Goal: Task Accomplishment & Management: Manage account settings

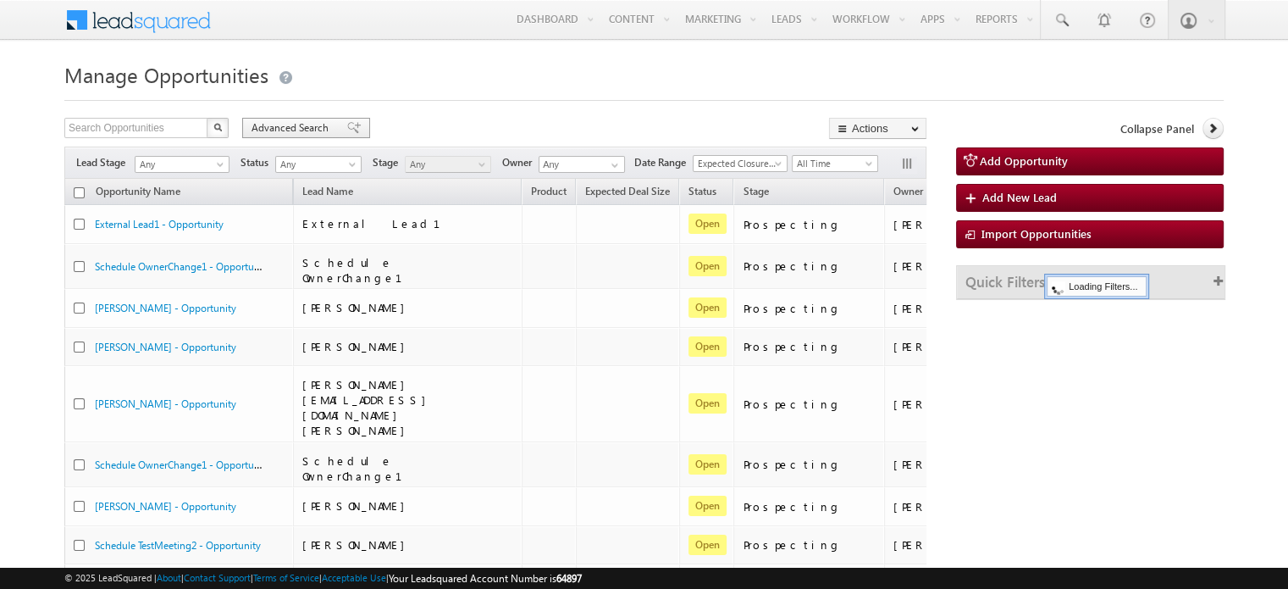
click at [347, 128] on span at bounding box center [354, 128] width 14 height 12
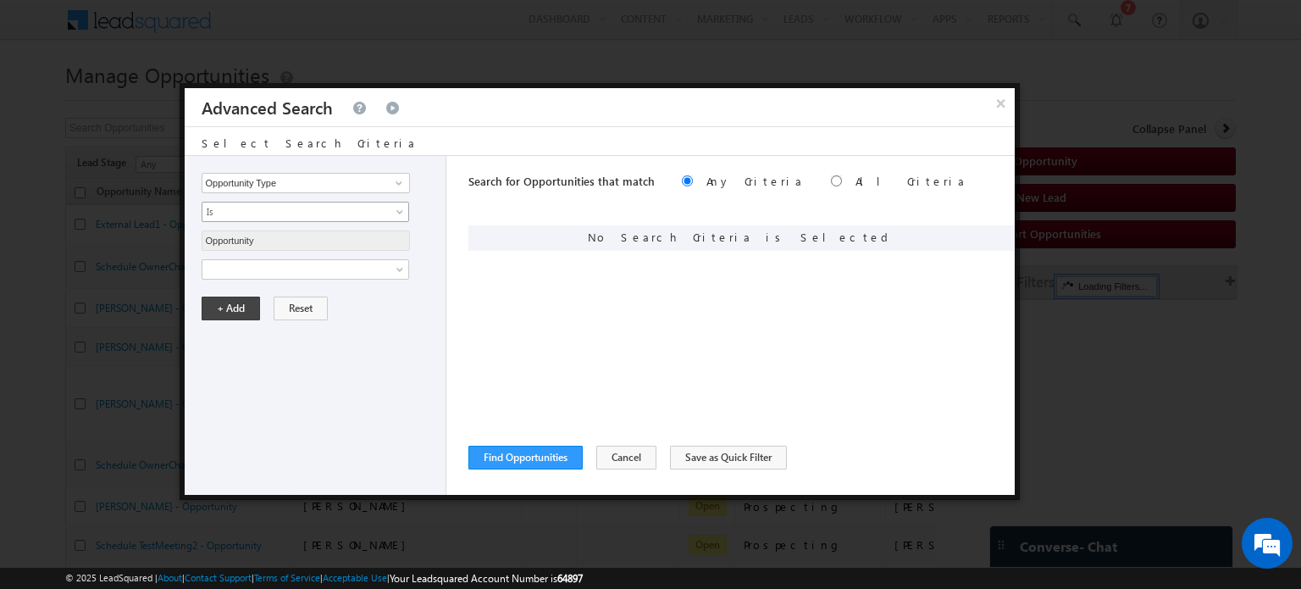
click at [291, 216] on span "Is" at bounding box center [294, 211] width 184 height 15
click at [294, 268] on span at bounding box center [294, 269] width 184 height 15
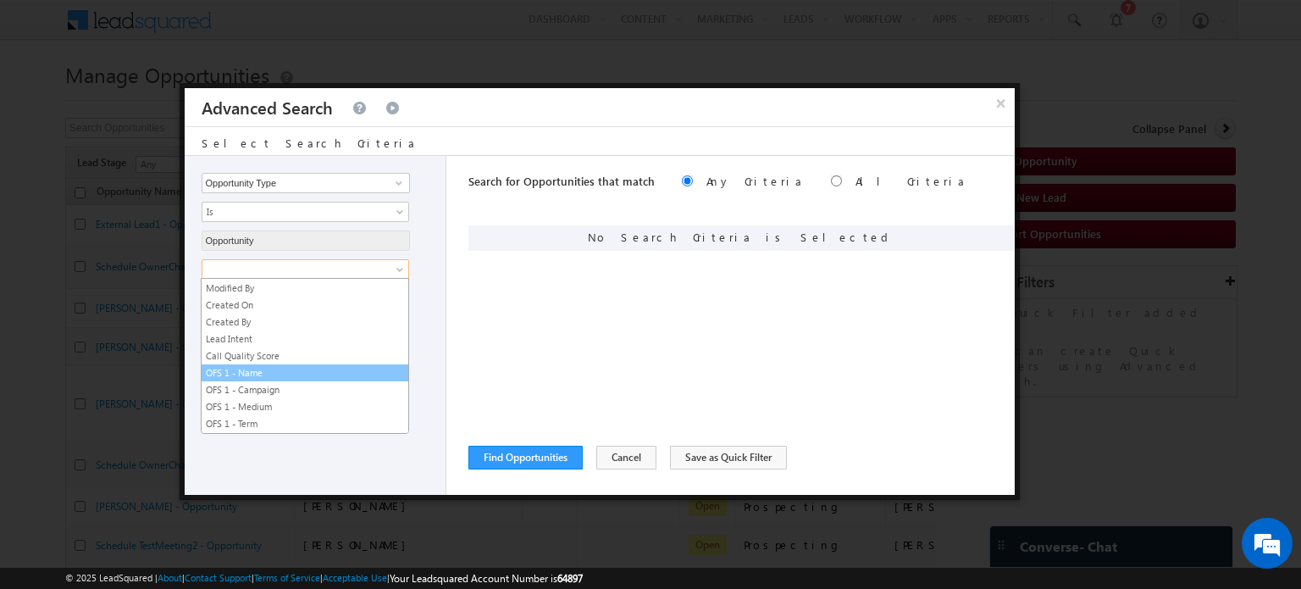
scroll to position [337, 0]
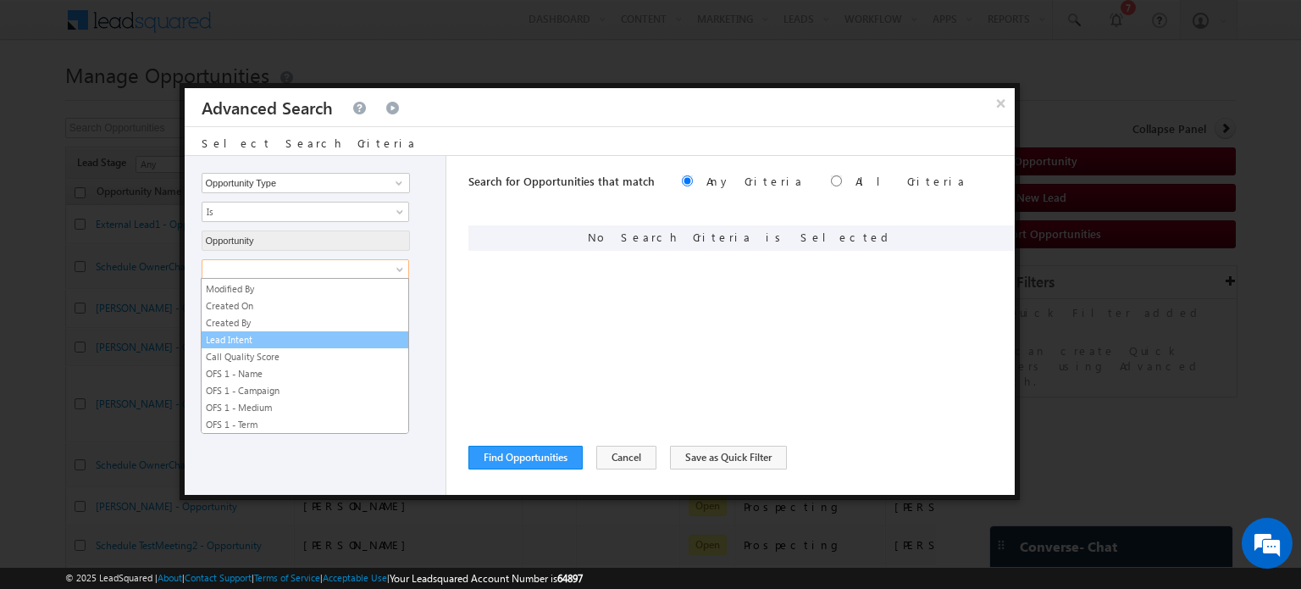
click at [254, 332] on link "Lead Intent" at bounding box center [305, 339] width 207 height 15
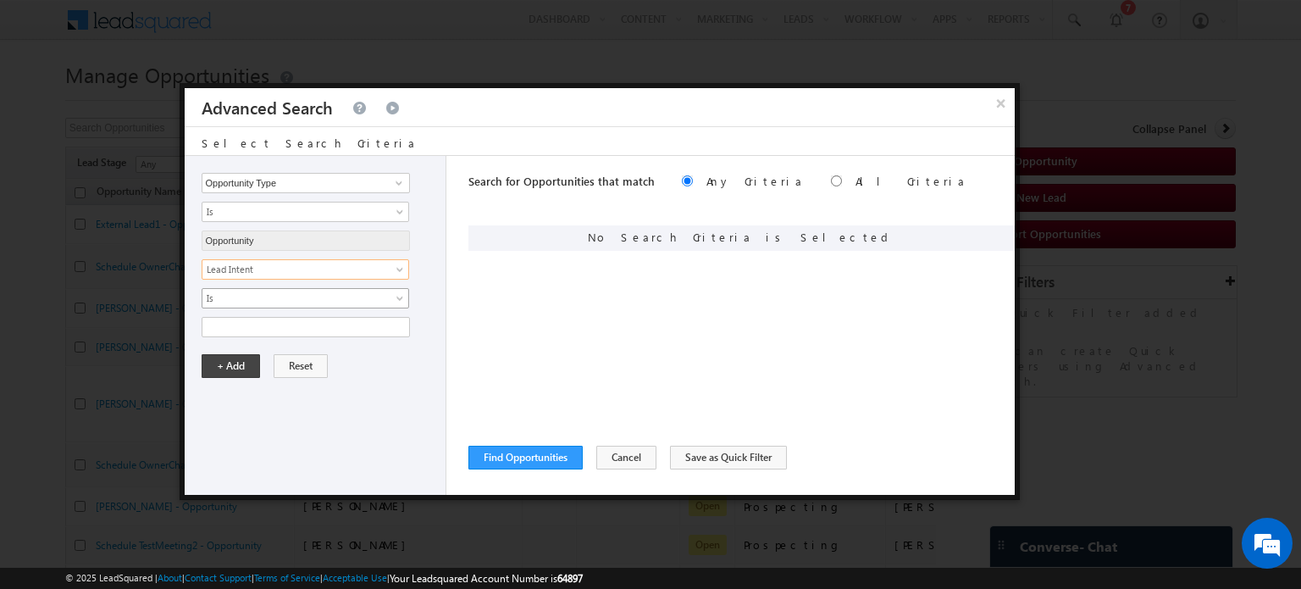
click at [263, 301] on span "Is" at bounding box center [294, 298] width 184 height 15
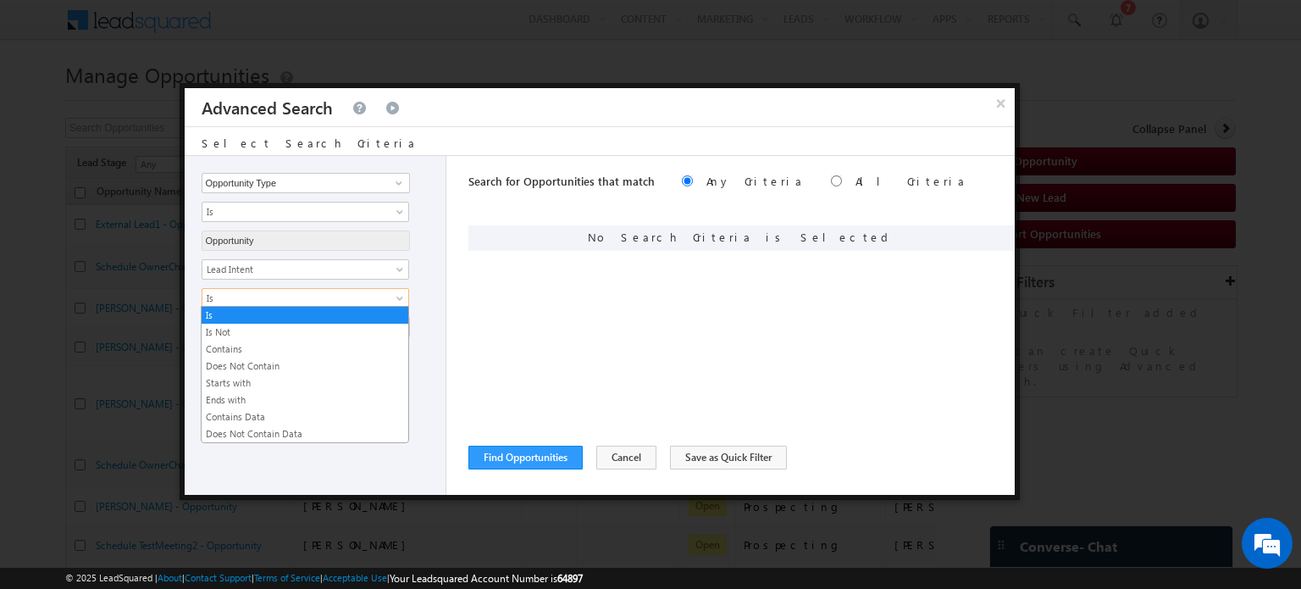
click at [540, 319] on div "Search for Opportunities that match Any Criteria All Criteria Note that the cur…" at bounding box center [741, 325] width 546 height 339
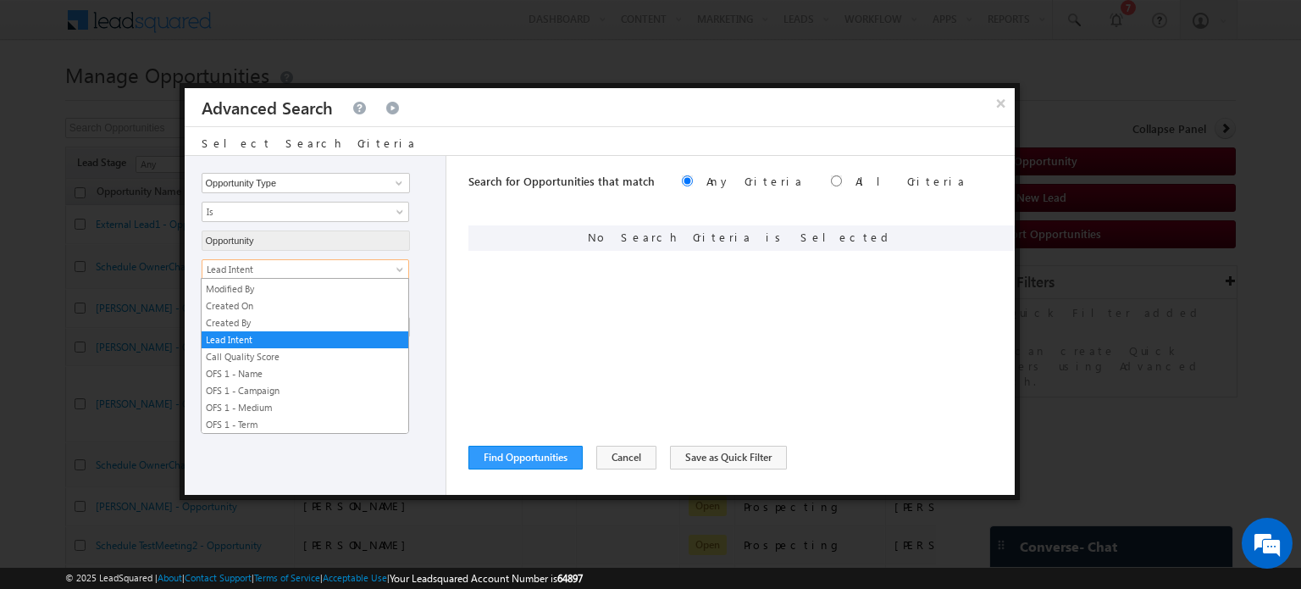
click at [385, 270] on span "Lead Intent" at bounding box center [294, 269] width 184 height 15
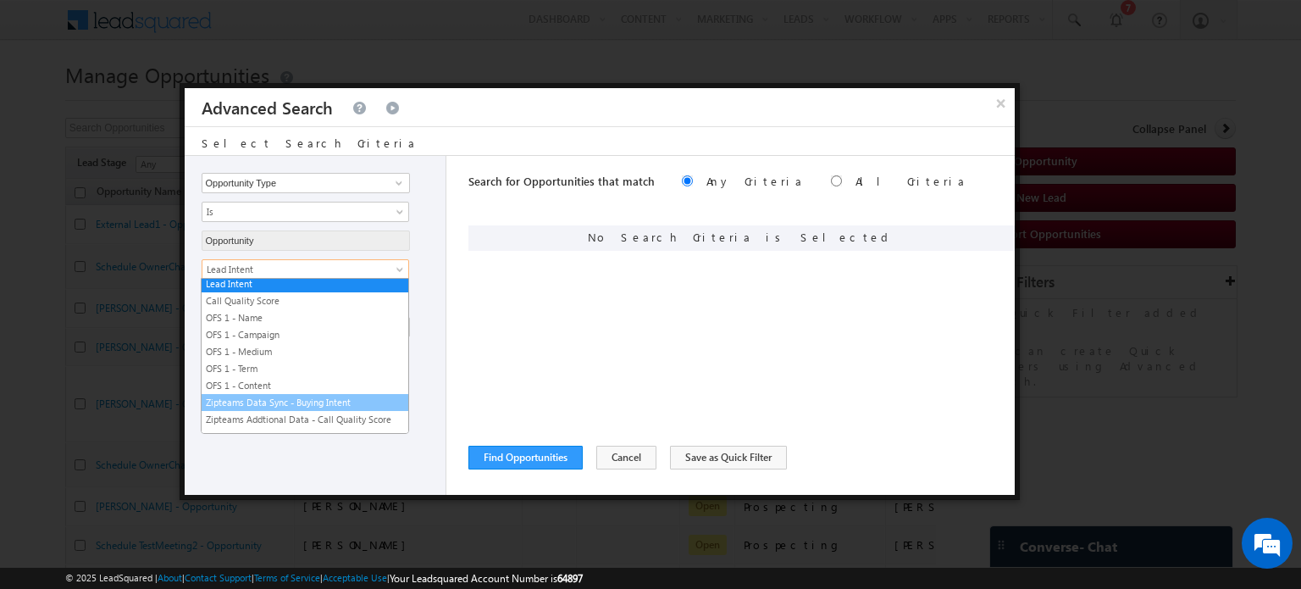
click at [355, 395] on link "Zipteams Data Sync - Buying Intent" at bounding box center [305, 402] width 207 height 15
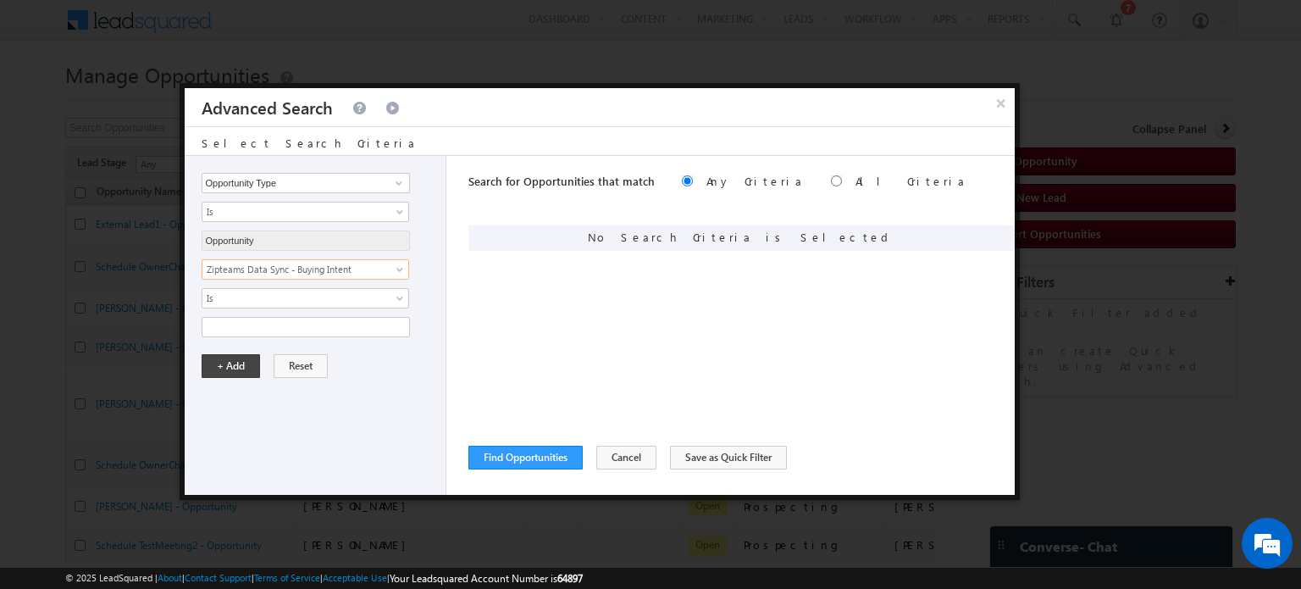
click at [270, 288] on div "Is Is Not Contains Does Not Contain Starts with Ends with Contains Data Does No…" at bounding box center [320, 298] width 236 height 20
click at [273, 297] on span "Is" at bounding box center [294, 298] width 184 height 15
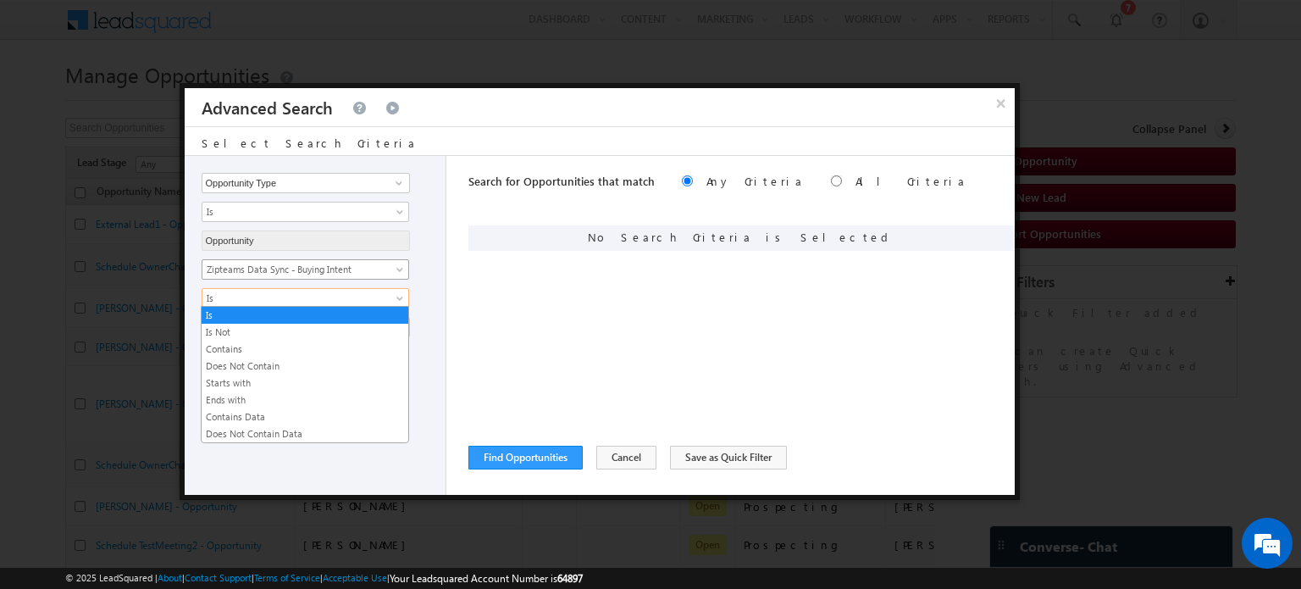
click at [312, 272] on span "Zipteams Data Sync - Buying Intent" at bounding box center [294, 269] width 184 height 15
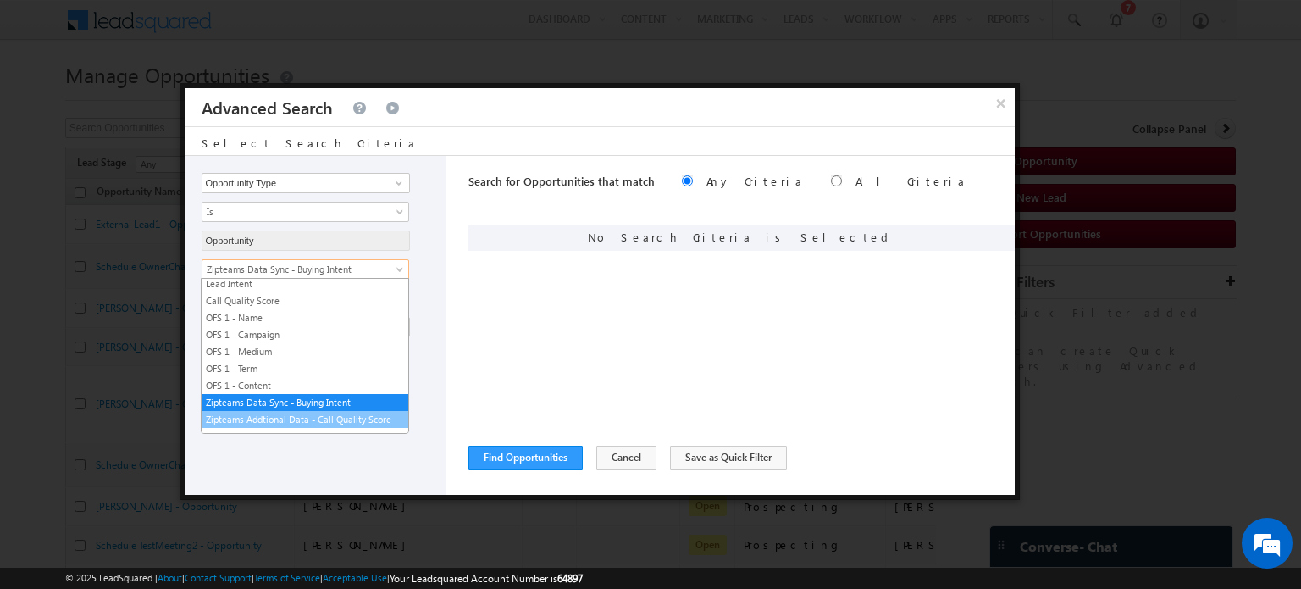
click at [296, 412] on link "Zipteams Addtional Data - Call Quality Score" at bounding box center [305, 419] width 207 height 15
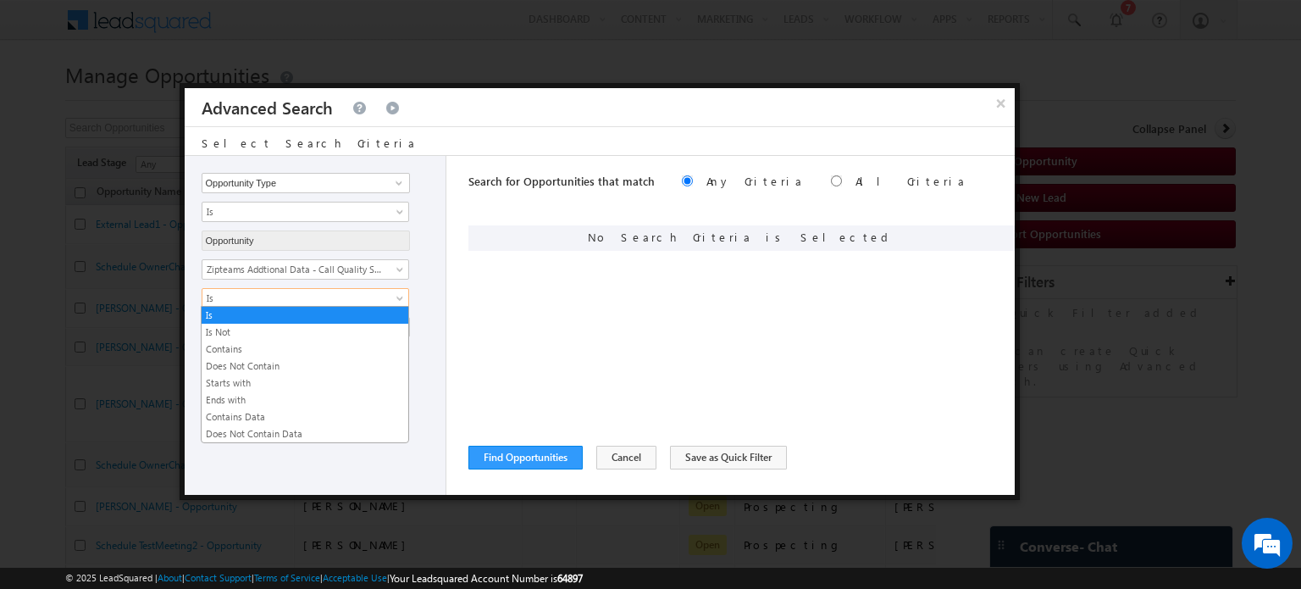
click at [285, 297] on span "Is" at bounding box center [294, 298] width 184 height 15
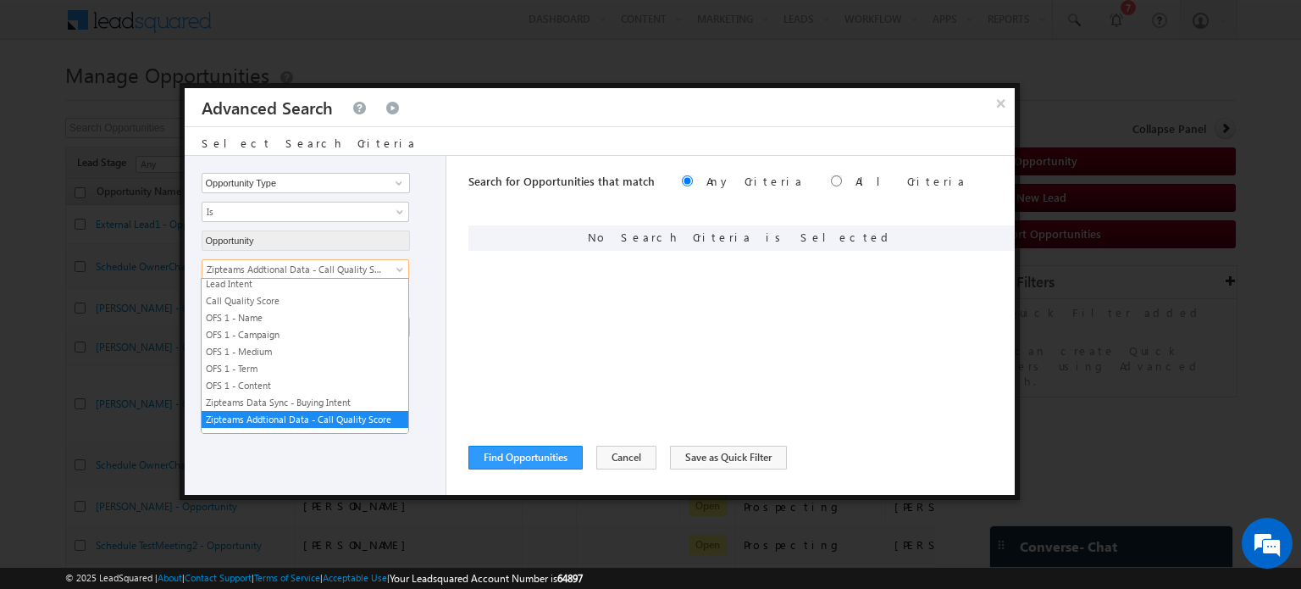
click at [291, 272] on span "Zipteams Addtional Data - Call Quality Score" at bounding box center [294, 269] width 184 height 15
click at [308, 276] on link "Zipteams Addtional Data - Call Quality Score" at bounding box center [306, 269] width 208 height 20
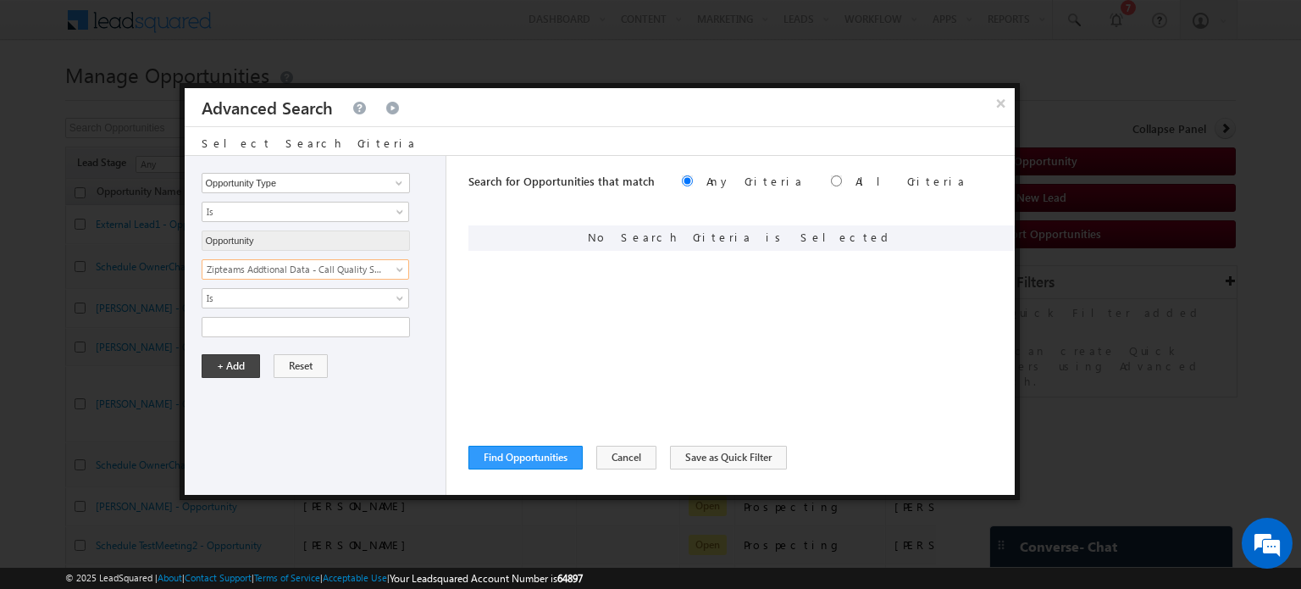
click at [308, 284] on div "Notes Status Owner Opportunity Name Stage Source - Name Source - Campaign Sourc…" at bounding box center [320, 298] width 236 height 78
click at [308, 298] on span "Is" at bounding box center [294, 298] width 184 height 15
click at [290, 277] on div "Notes Status Owner Opportunity Name Stage Source - Name Source - Campaign Sourc…" at bounding box center [320, 298] width 236 height 78
click at [283, 272] on span "Zipteams Addtional Data - Call Quality Score" at bounding box center [294, 269] width 184 height 15
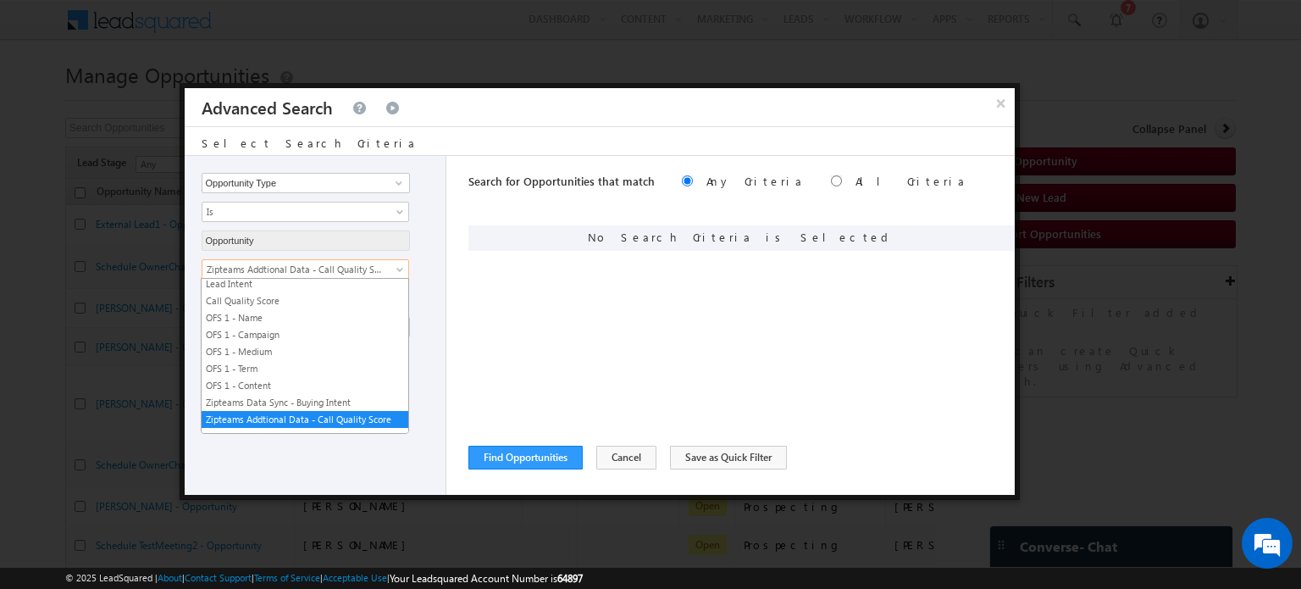
click at [341, 262] on span "Zipteams Addtional Data - Call Quality Score" at bounding box center [294, 269] width 184 height 15
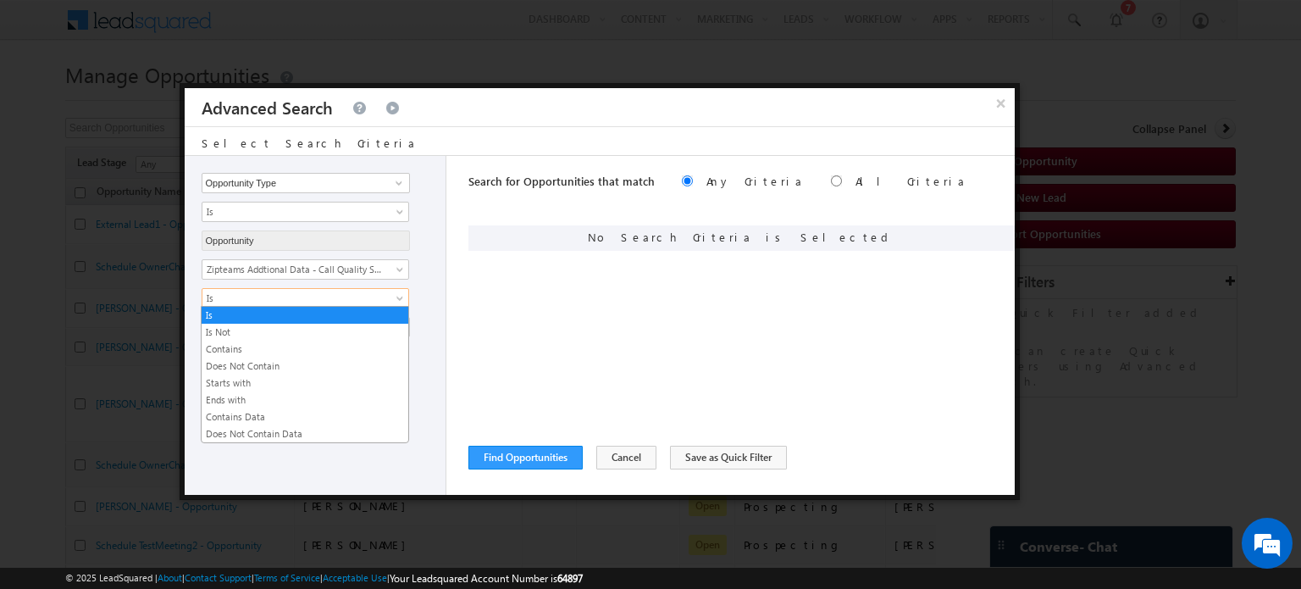
click at [335, 294] on span "Is" at bounding box center [294, 298] width 184 height 15
click at [351, 105] on link at bounding box center [358, 109] width 15 height 14
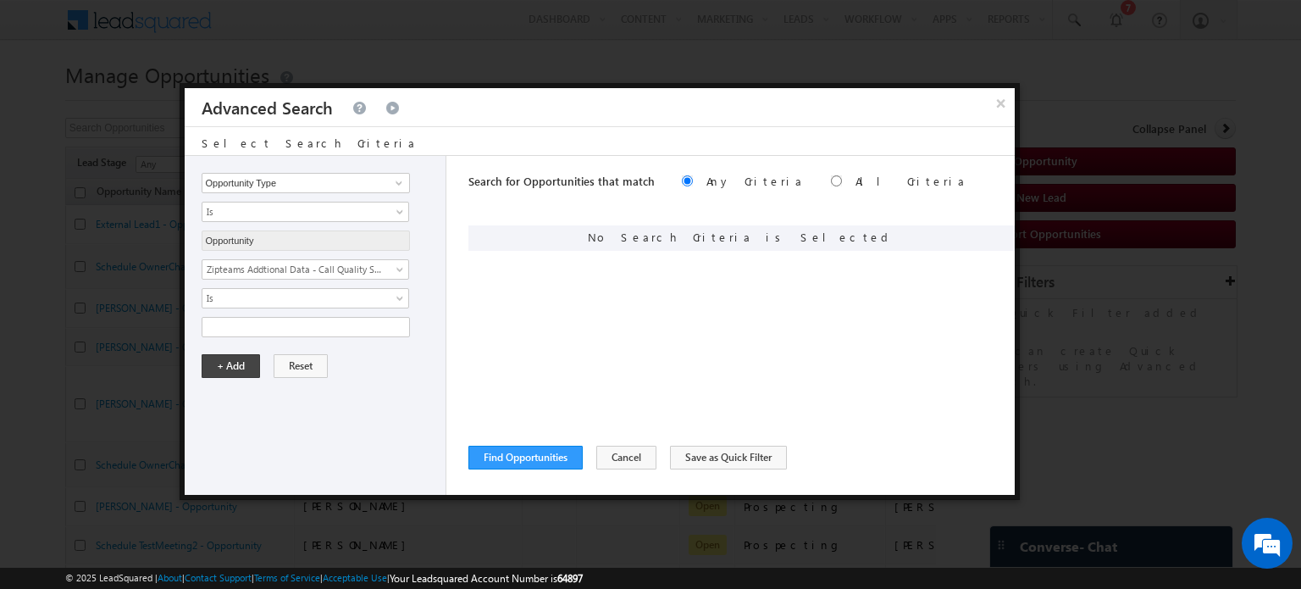
click at [832, 15] on div at bounding box center [650, 294] width 1301 height 589
click at [994, 94] on button "×" at bounding box center [1001, 103] width 28 height 30
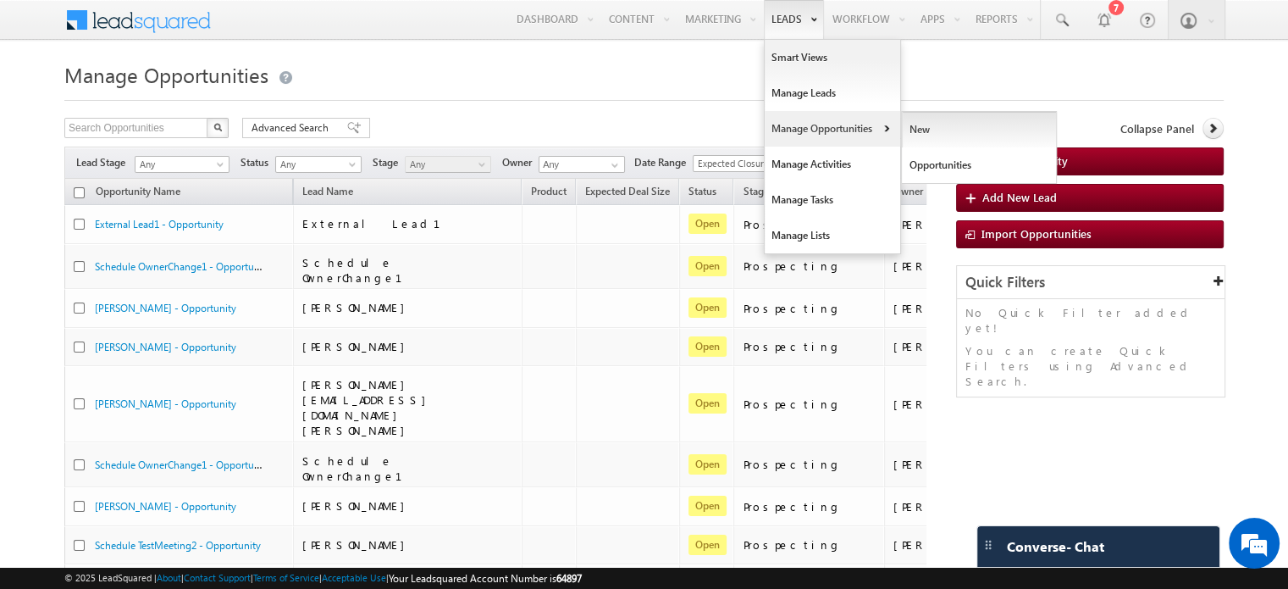
click at [934, 124] on link "New" at bounding box center [979, 130] width 155 height 36
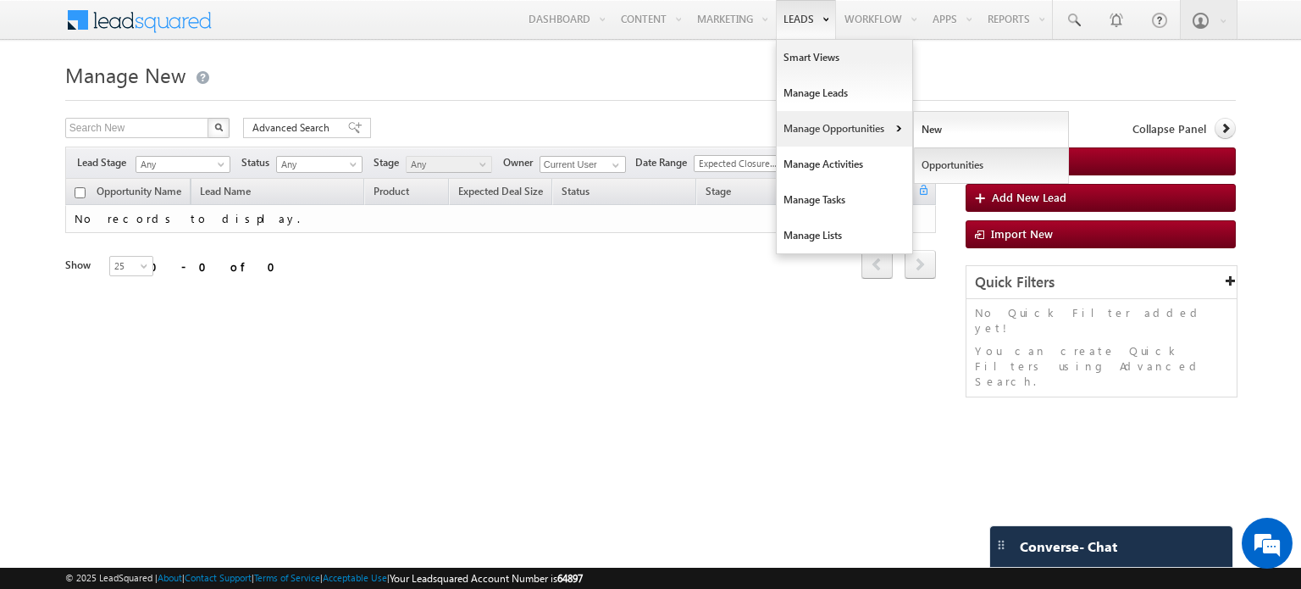
click at [948, 167] on link "Opportunities" at bounding box center [991, 165] width 155 height 36
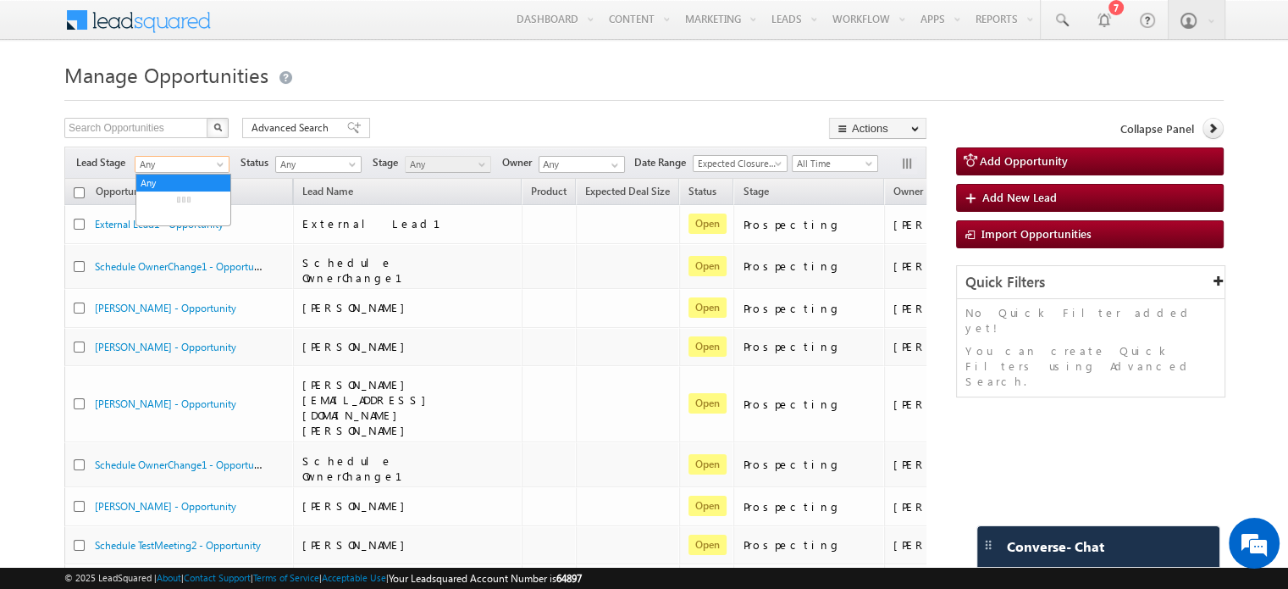
click at [175, 169] on span "Any" at bounding box center [180, 164] width 88 height 15
click at [299, 126] on span "Advanced Search" at bounding box center [293, 127] width 82 height 15
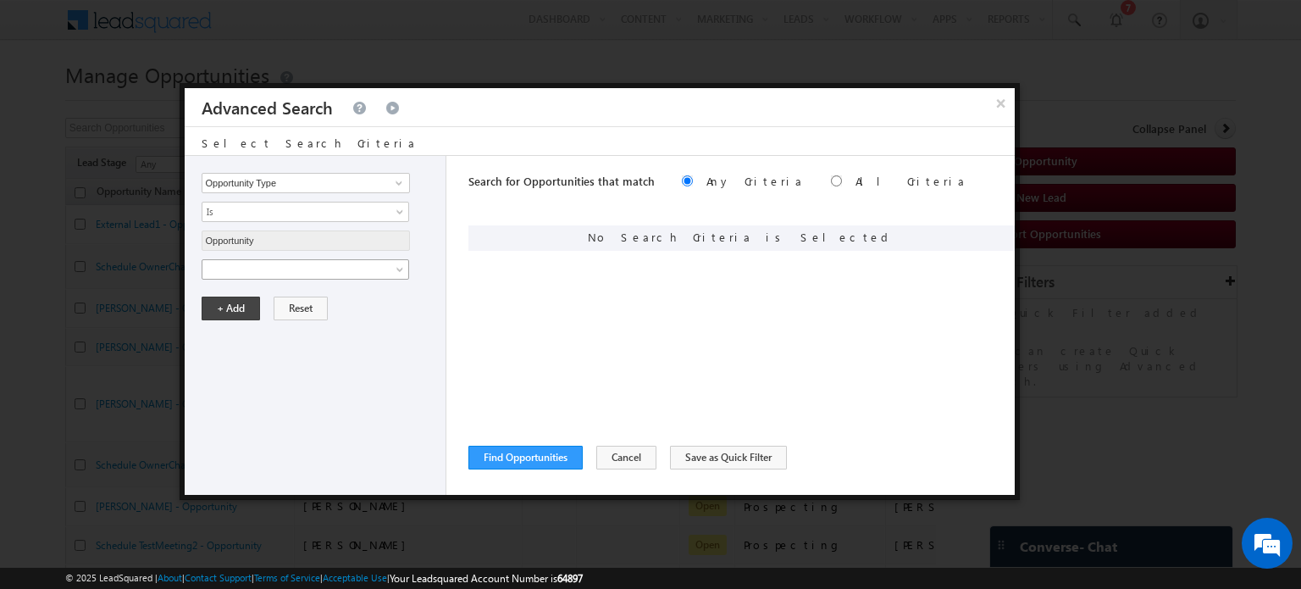
click at [284, 272] on span at bounding box center [294, 269] width 184 height 15
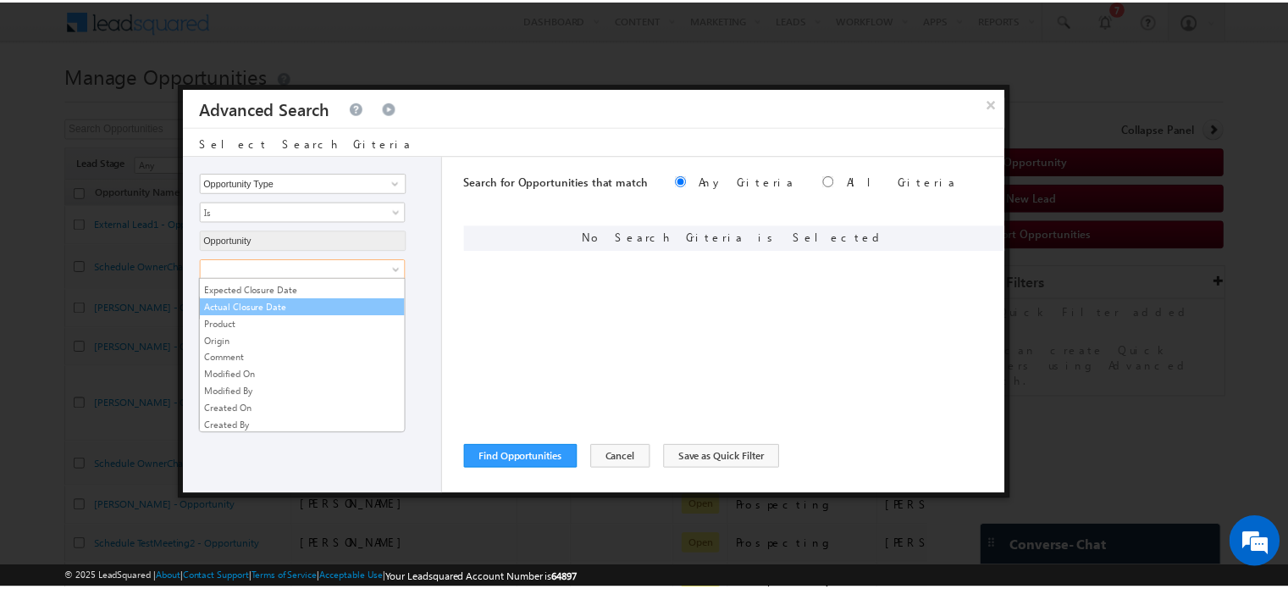
scroll to position [393, 0]
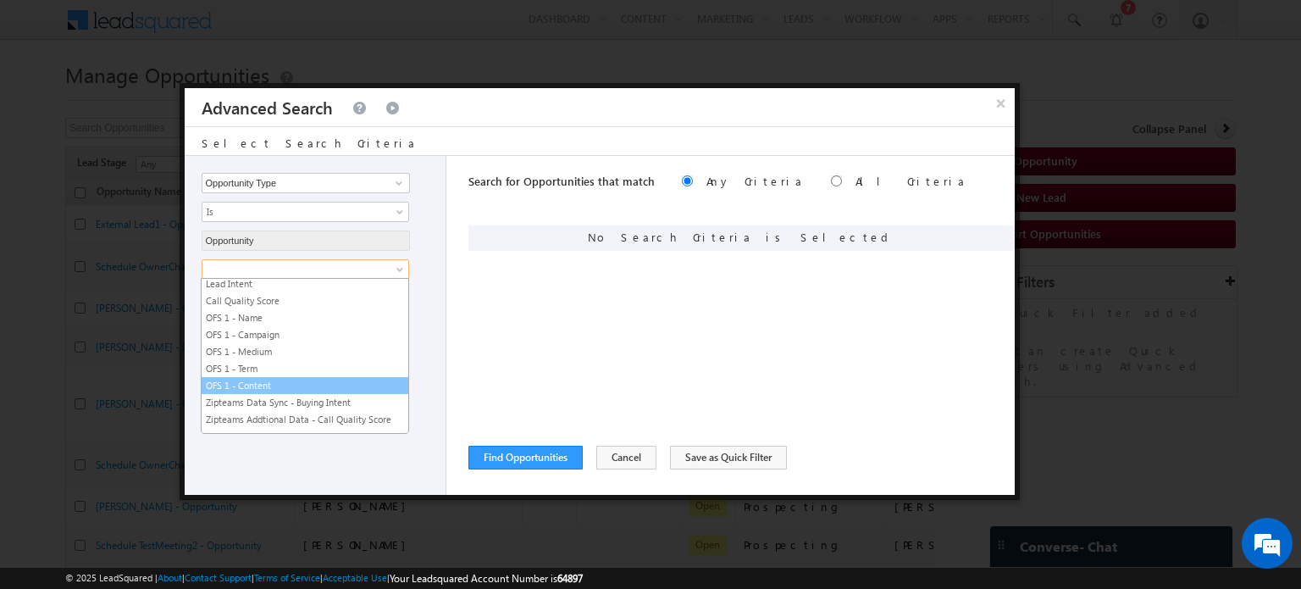
click at [291, 380] on link "OFS 1 - Content" at bounding box center [305, 385] width 207 height 15
click at [274, 267] on span "OFS 1 - Content" at bounding box center [294, 269] width 184 height 15
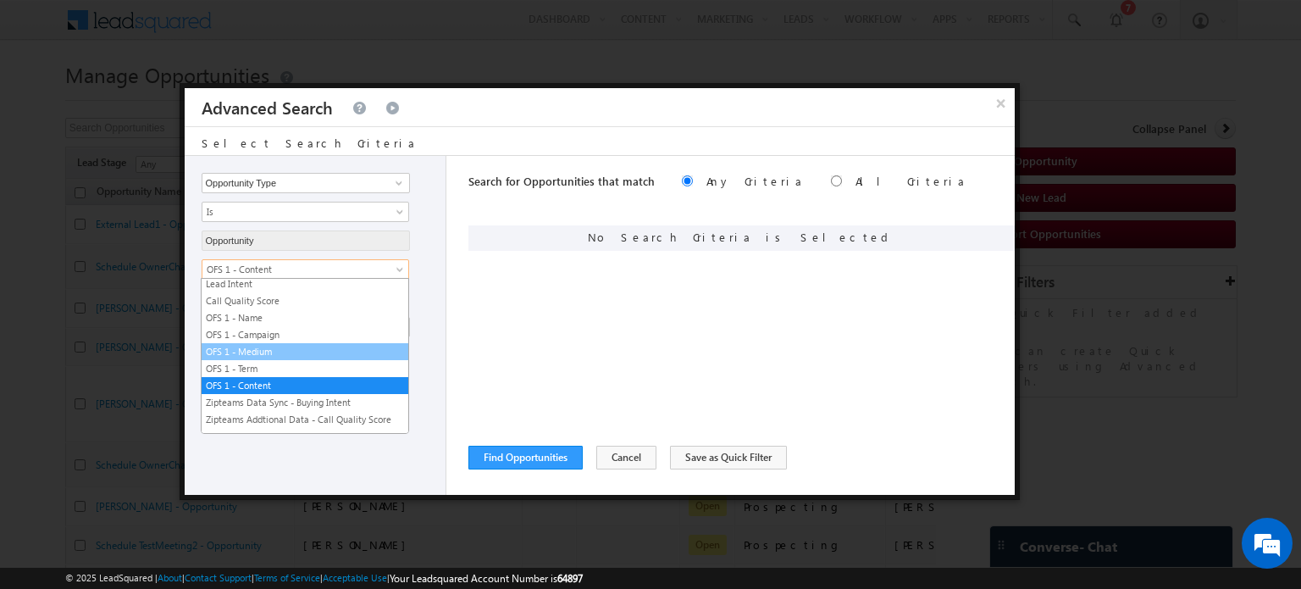
click at [270, 344] on link "OFS 1 - Medium" at bounding box center [305, 351] width 207 height 15
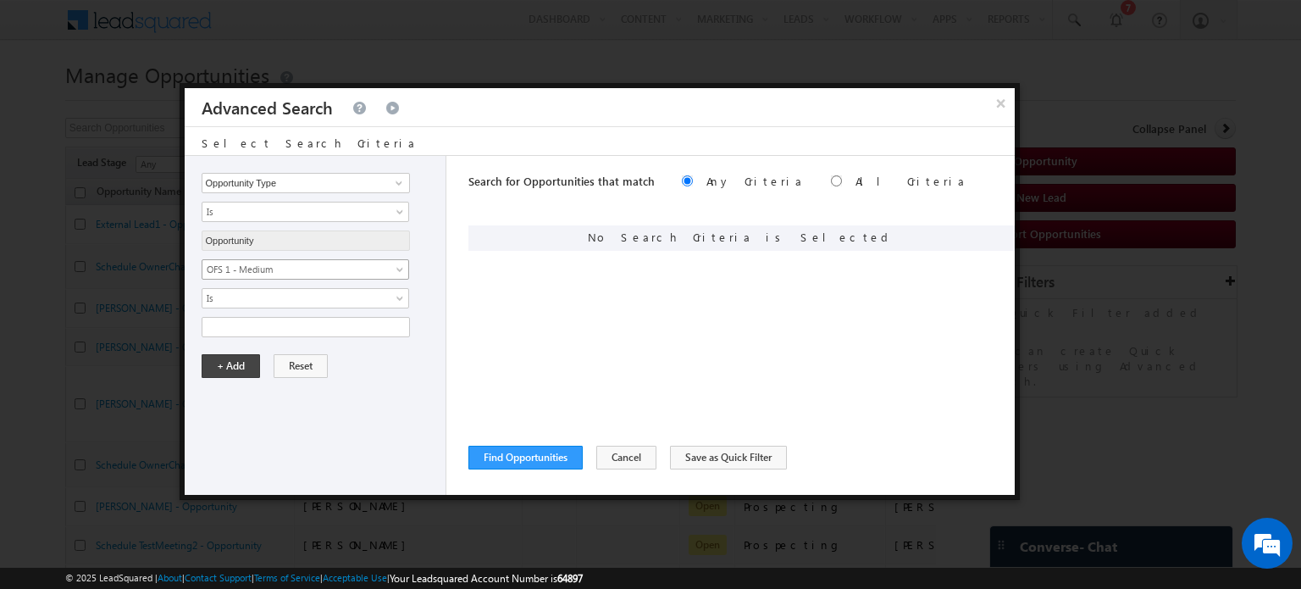
click at [276, 269] on span "OFS 1 - Medium" at bounding box center [294, 269] width 184 height 15
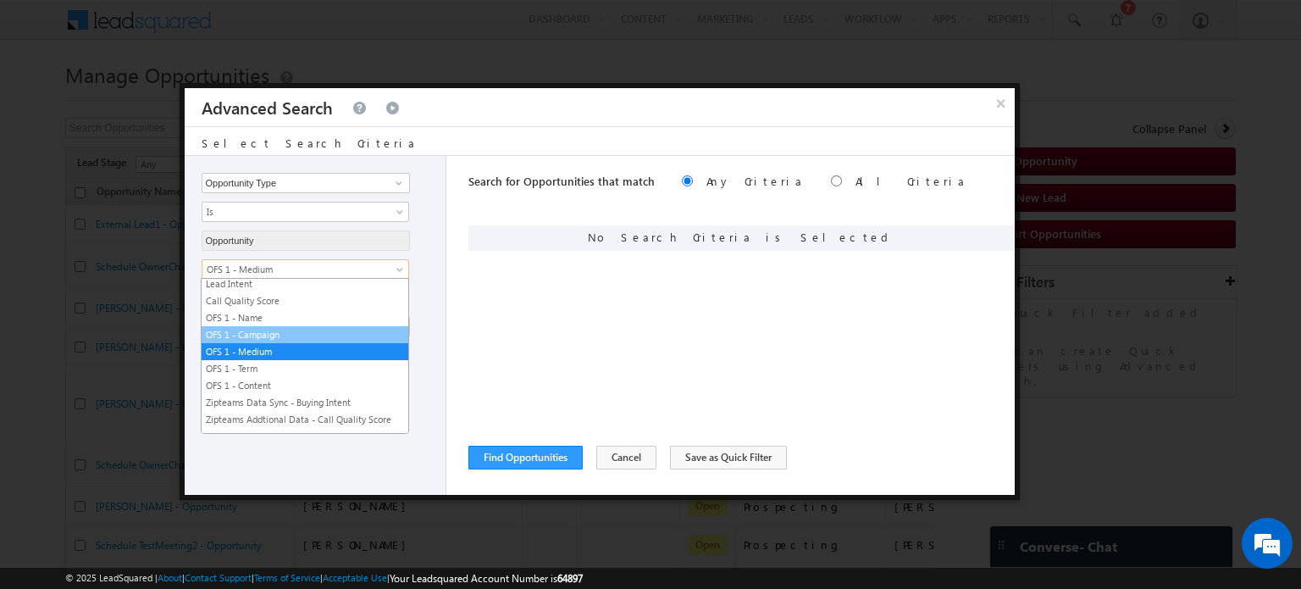
click at [271, 327] on link "OFS 1 - Campaign" at bounding box center [305, 334] width 207 height 15
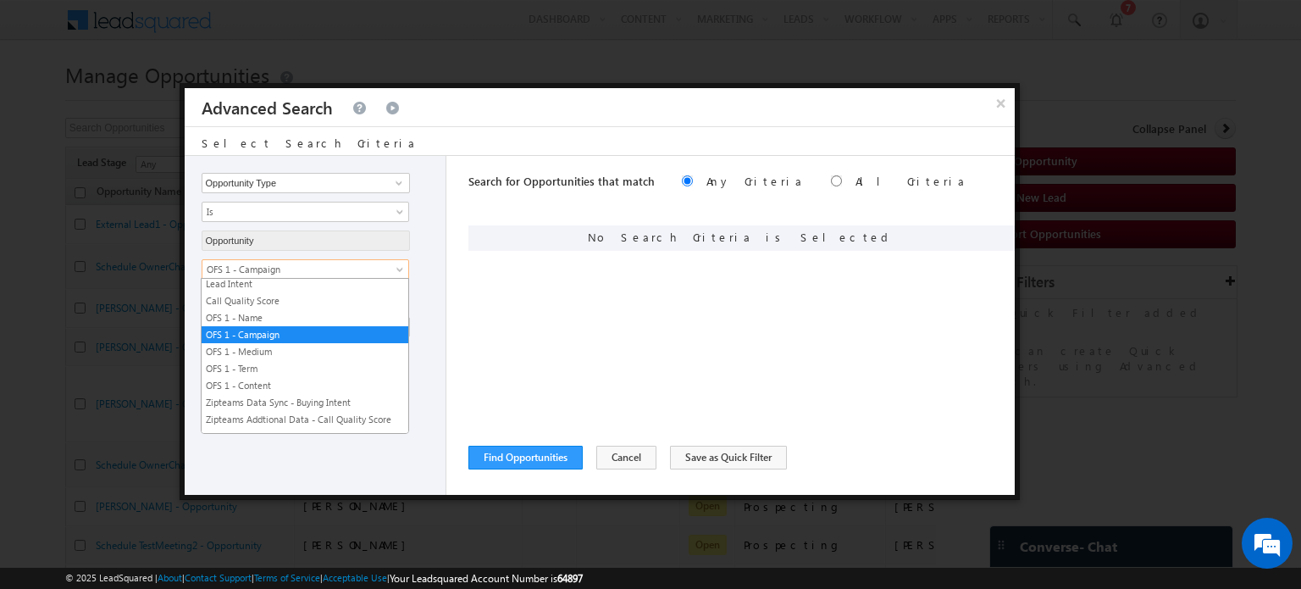
click at [269, 265] on span "OFS 1 - Campaign" at bounding box center [294, 269] width 184 height 15
click at [263, 311] on link "OFS 1 - Name" at bounding box center [305, 317] width 207 height 15
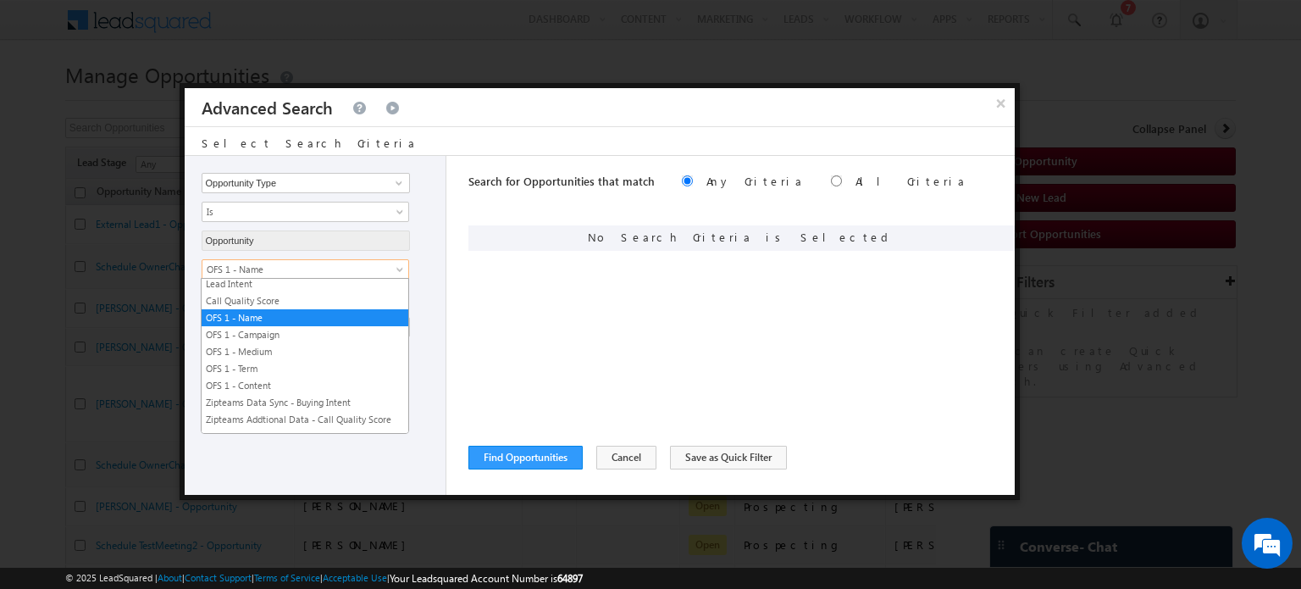
click at [264, 270] on span "OFS 1 - Name" at bounding box center [294, 269] width 184 height 15
click at [254, 378] on link "OFS 1 - Content" at bounding box center [305, 385] width 207 height 15
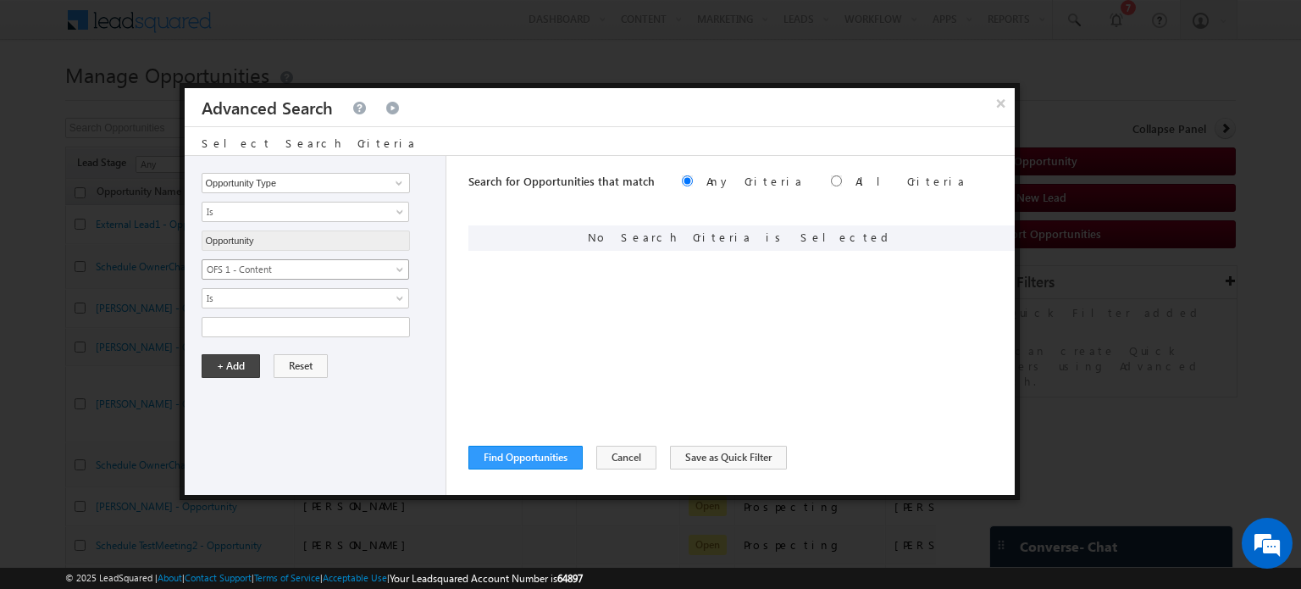
click at [264, 274] on link "OFS 1 - Content" at bounding box center [306, 269] width 208 height 20
click at [269, 213] on span "Is" at bounding box center [294, 211] width 184 height 15
click at [250, 297] on span "Is" at bounding box center [294, 298] width 184 height 15
click at [556, 301] on div "Search for Opportunities that match Any Criteria All Criteria Note that the cur…" at bounding box center [741, 325] width 546 height 339
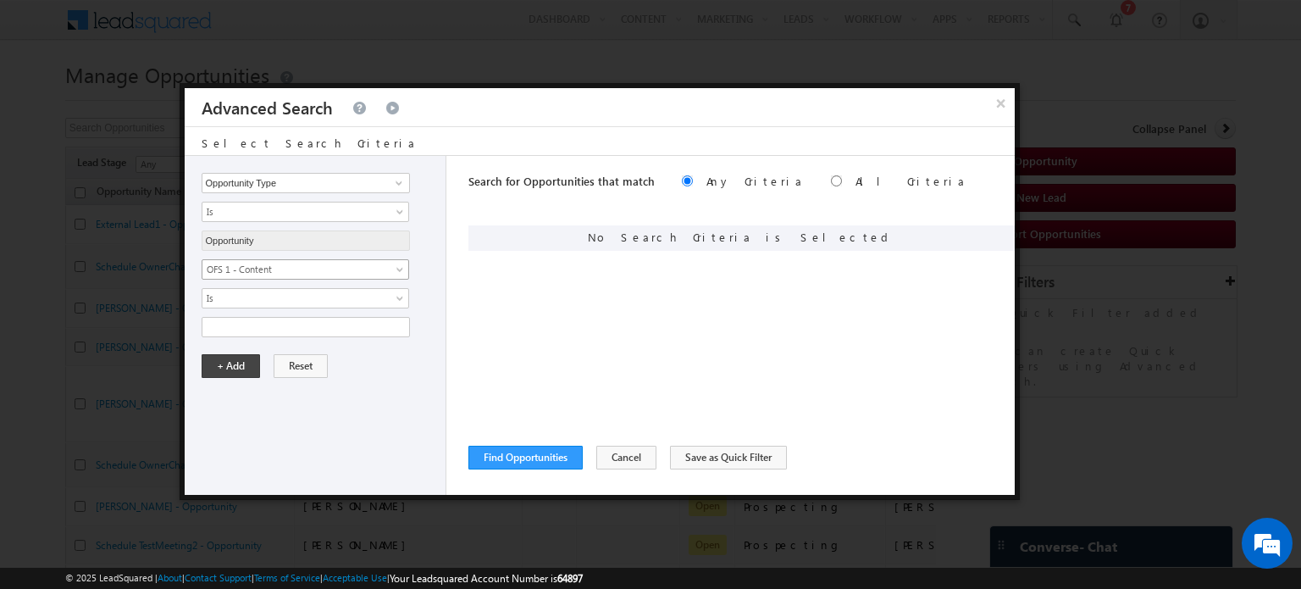
click at [325, 262] on span "OFS 1 - Content" at bounding box center [294, 269] width 184 height 15
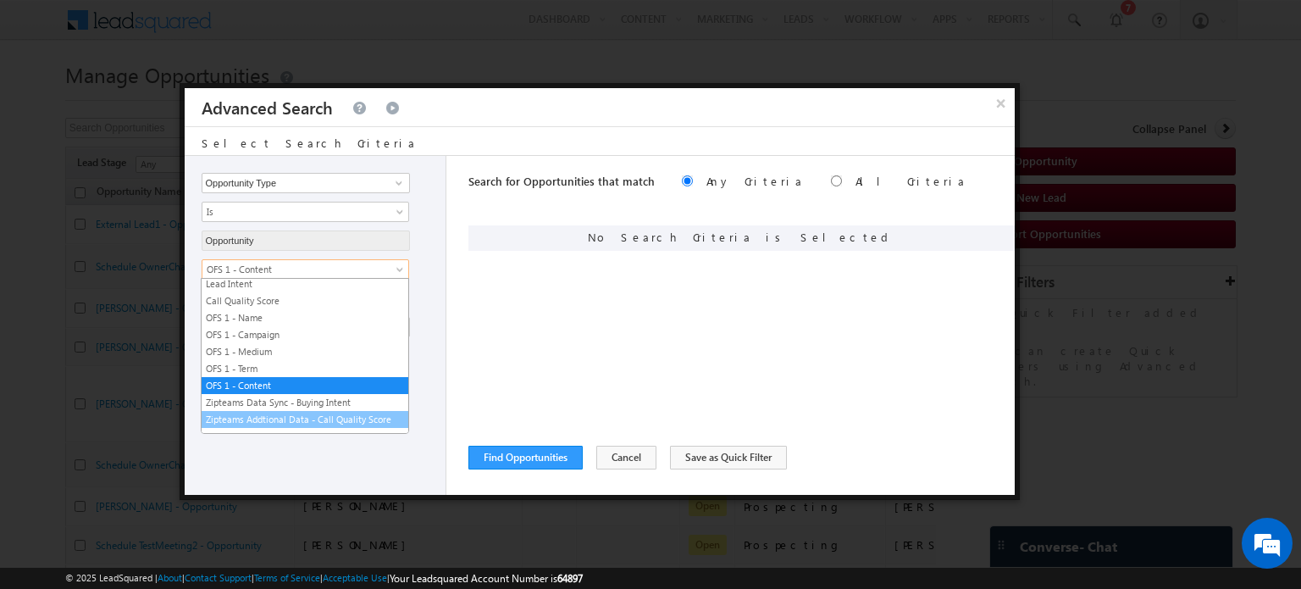
click at [271, 413] on link "Zipteams Addtional Data - Call Quality Score" at bounding box center [305, 419] width 207 height 15
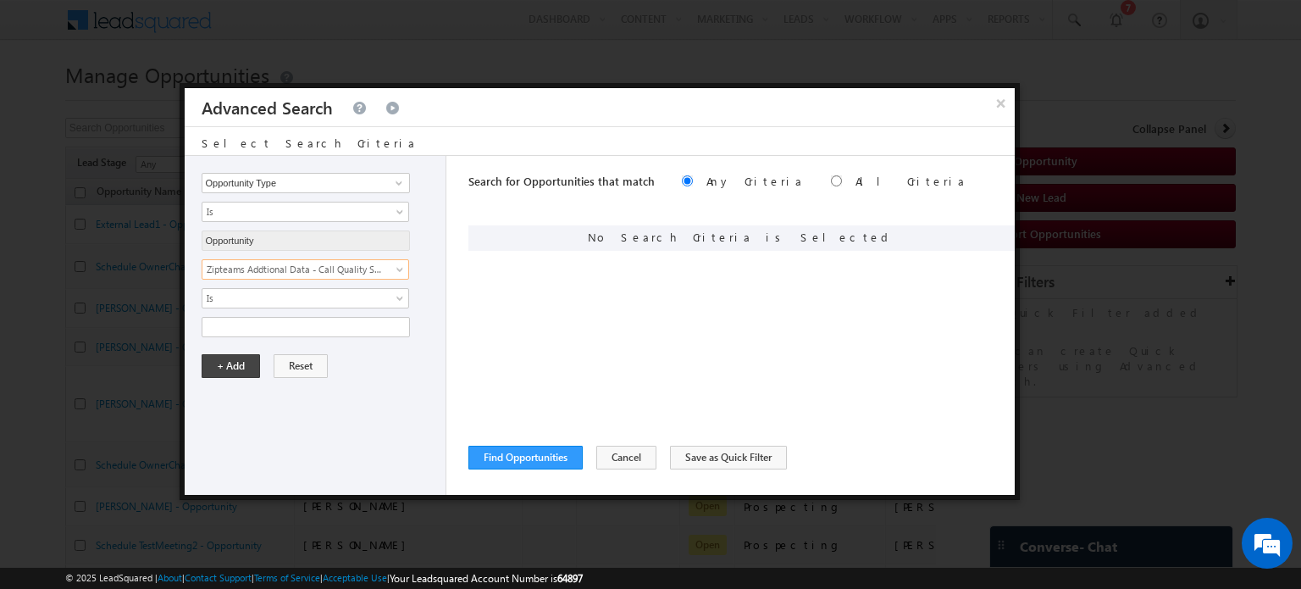
click at [776, 338] on div "Search for Opportunities that match Any Criteria All Criteria Note that the cur…" at bounding box center [741, 325] width 546 height 339
click at [711, 43] on div at bounding box center [650, 294] width 1301 height 589
click at [1003, 100] on button "×" at bounding box center [1001, 103] width 28 height 30
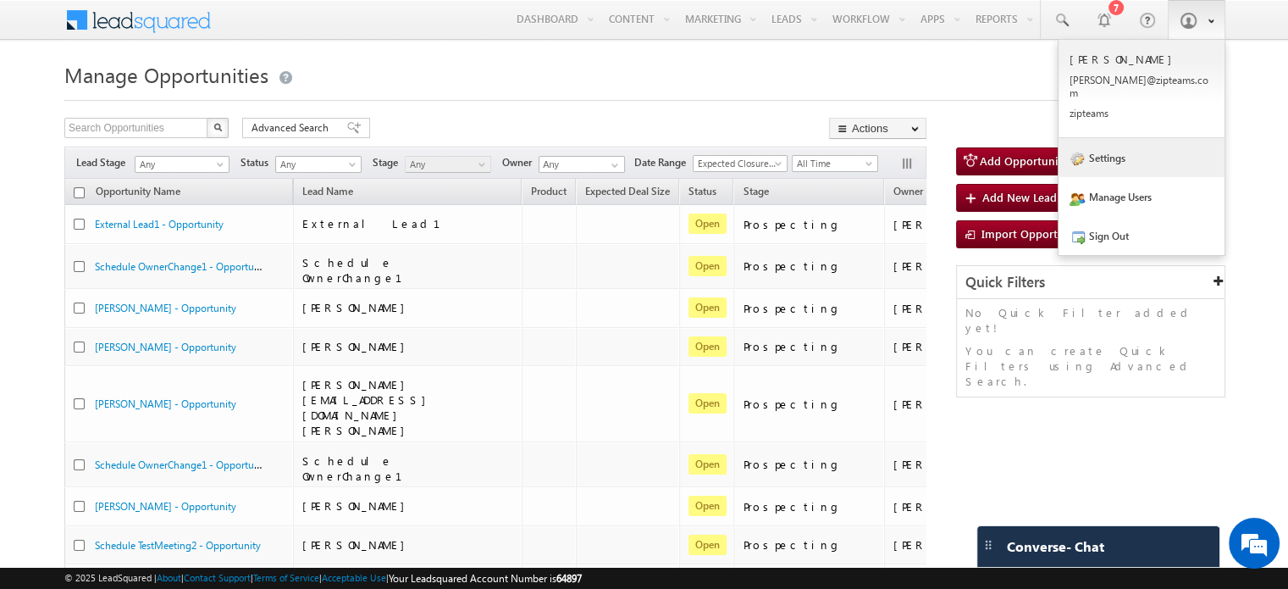
click at [1111, 146] on link "Settings" at bounding box center [1142, 157] width 166 height 39
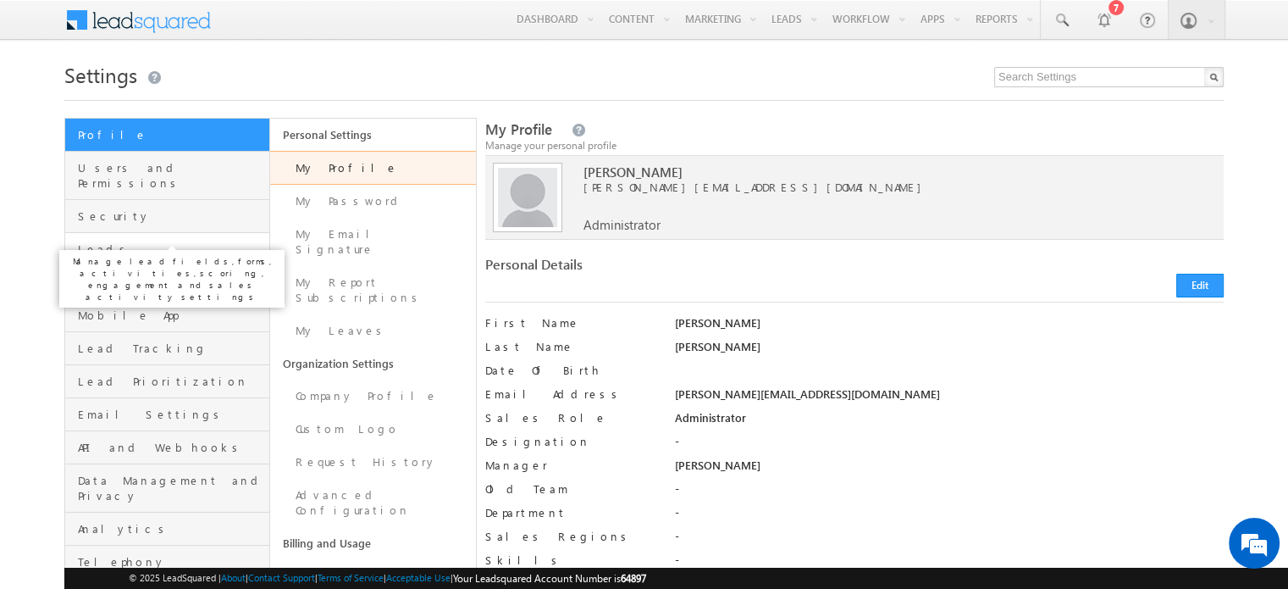
click at [147, 241] on span "Leads" at bounding box center [171, 248] width 187 height 15
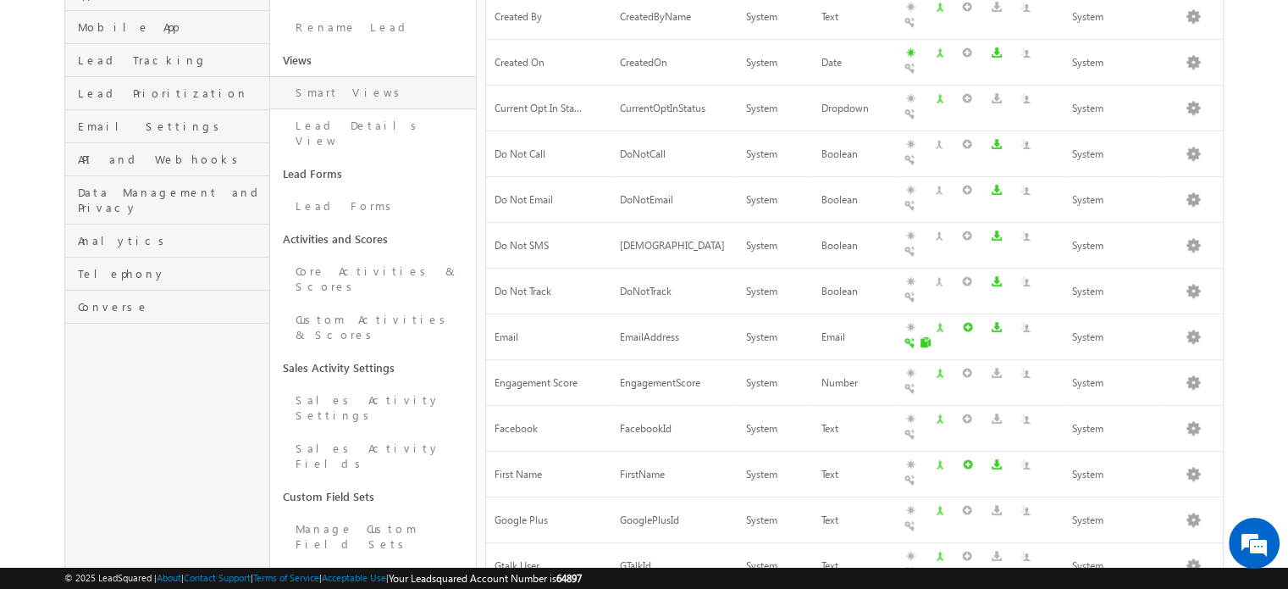
scroll to position [332, 0]
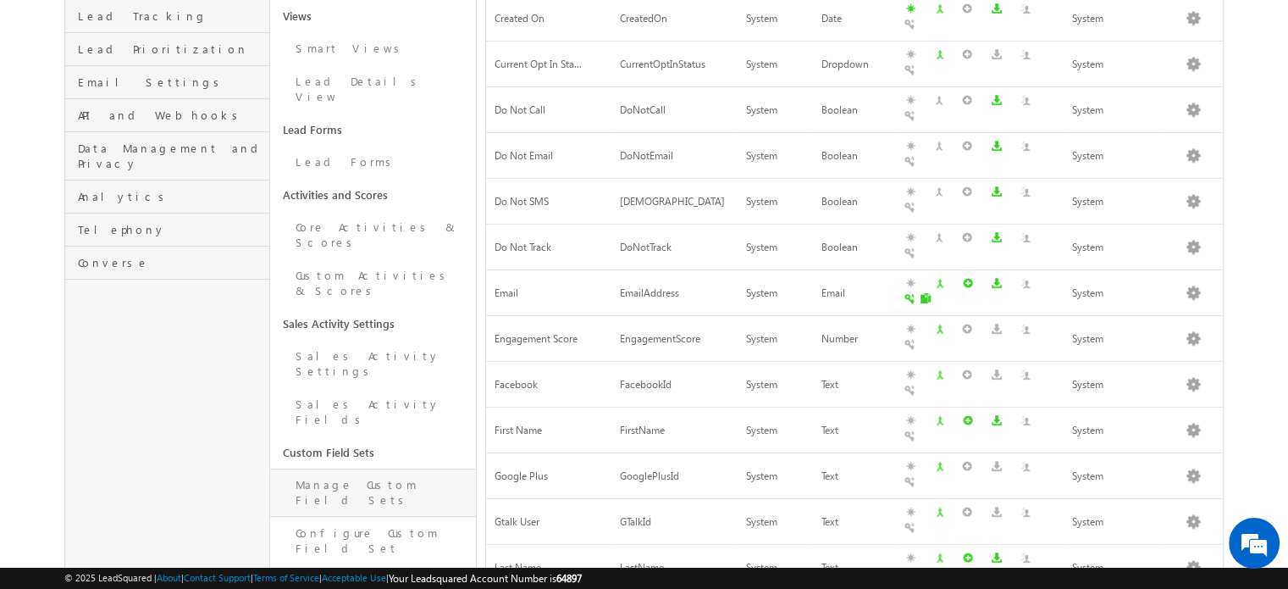
click at [349, 468] on link "Manage Custom Field Sets" at bounding box center [372, 492] width 205 height 48
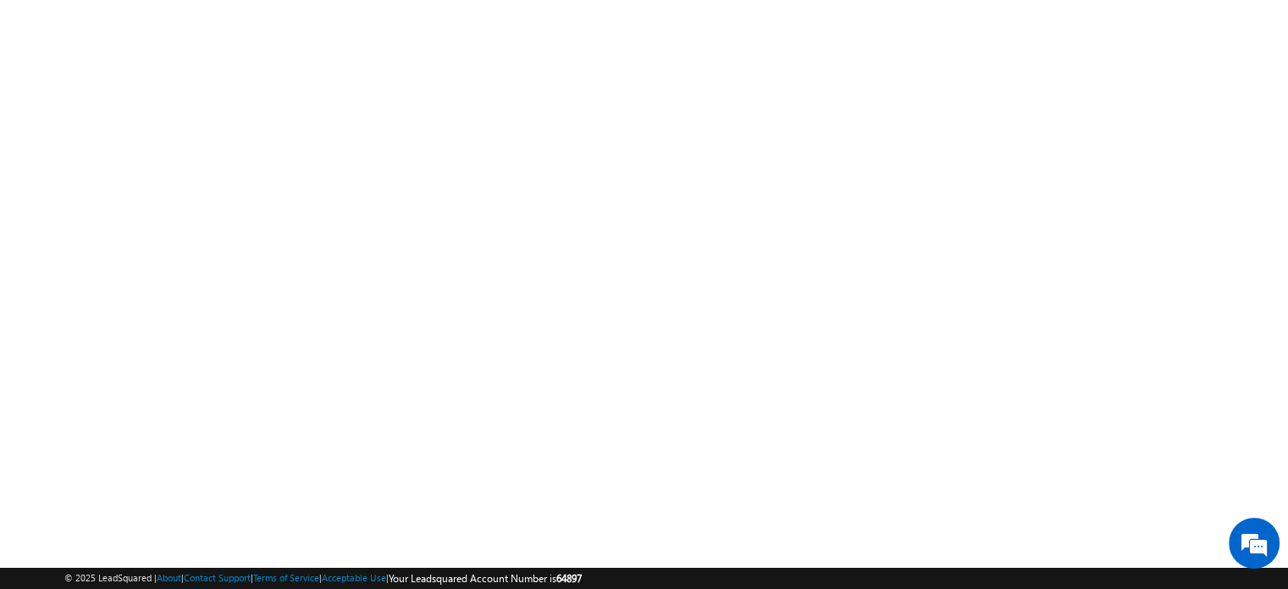
scroll to position [255, 0]
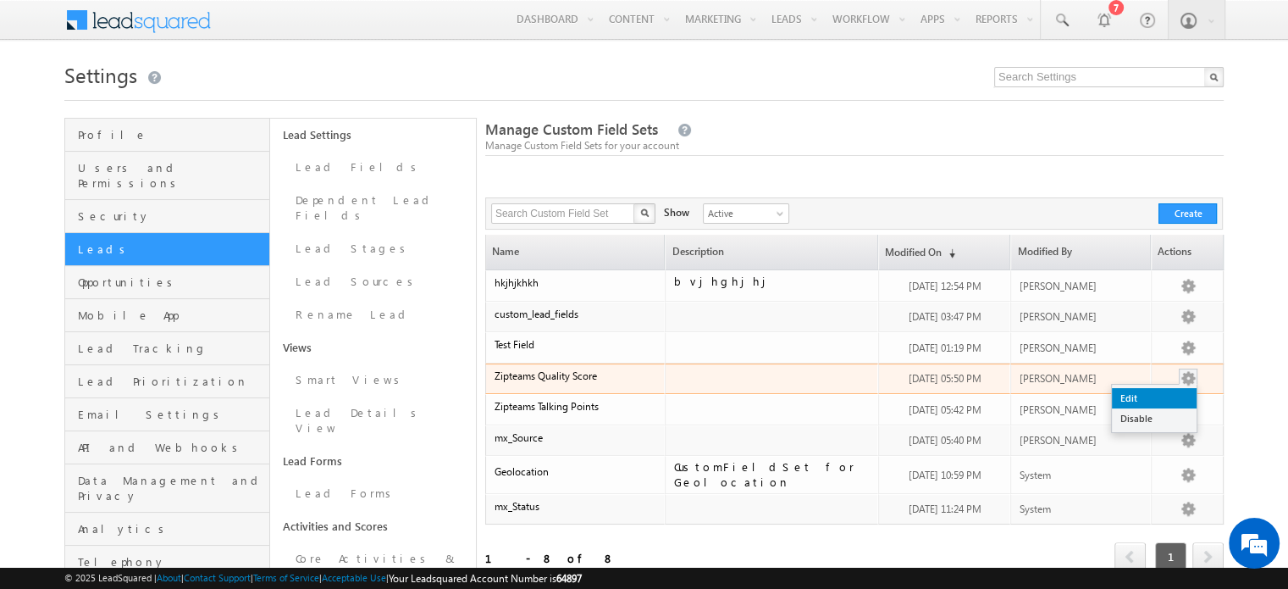
click at [1152, 391] on link "Edit" at bounding box center [1154, 398] width 85 height 20
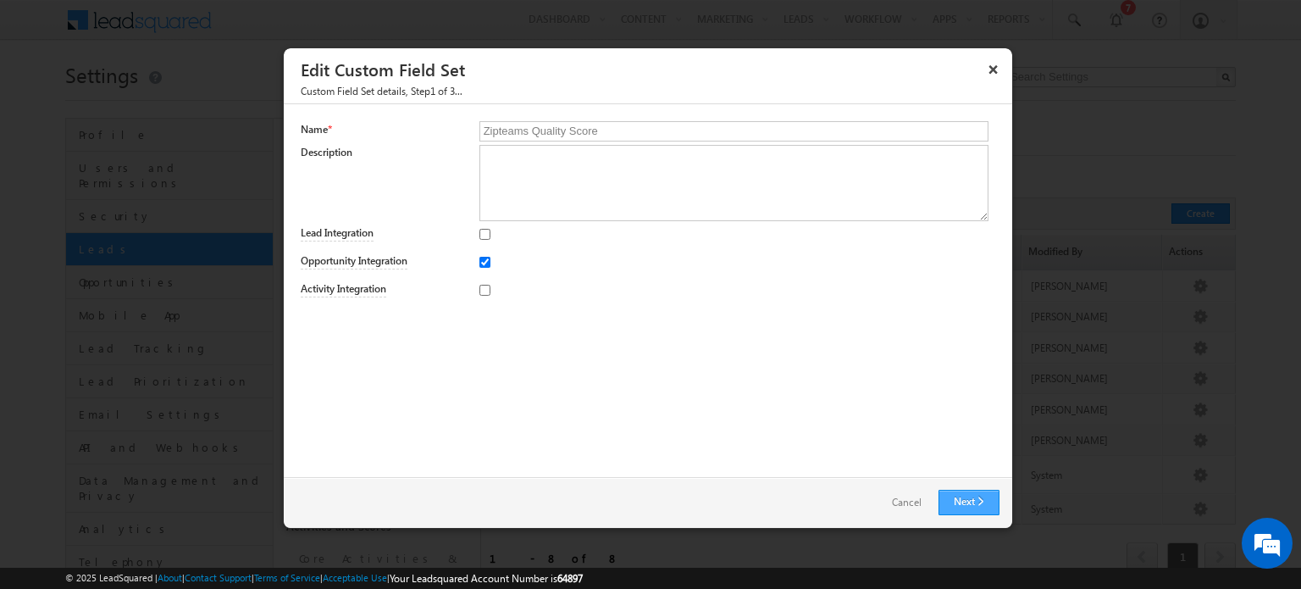
click at [963, 495] on link "Next" at bounding box center [969, 502] width 61 height 25
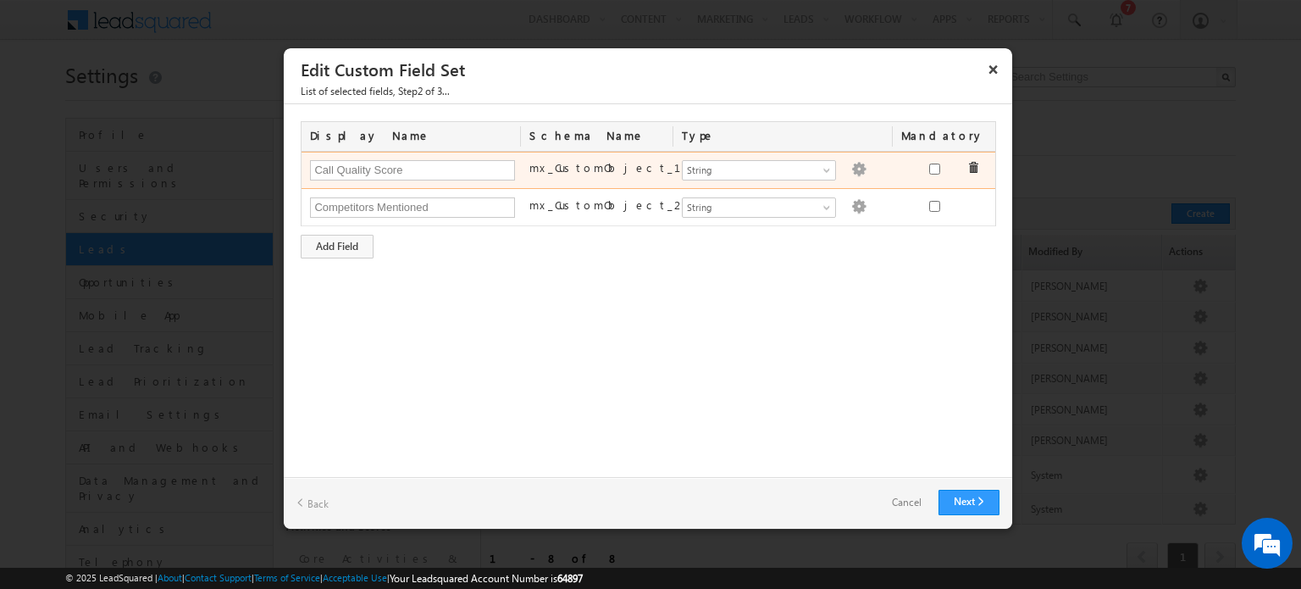
click at [851, 170] on img at bounding box center [858, 169] width 15 height 15
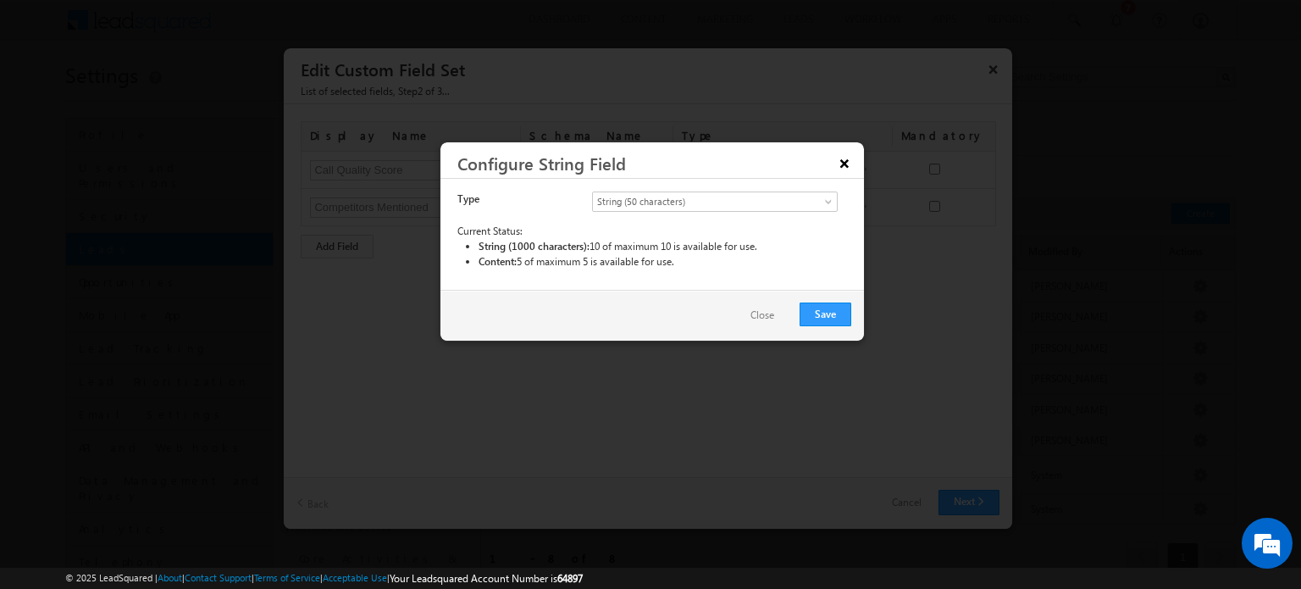
click at [848, 155] on button "×" at bounding box center [844, 163] width 27 height 30
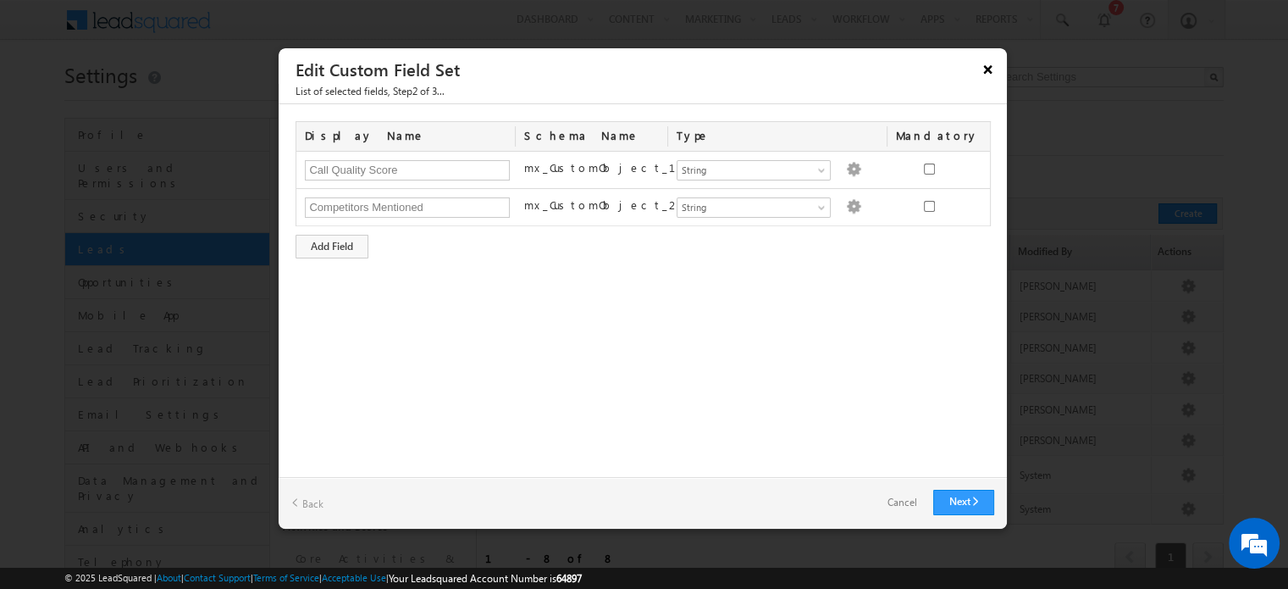
click at [993, 74] on button "×" at bounding box center [988, 69] width 27 height 30
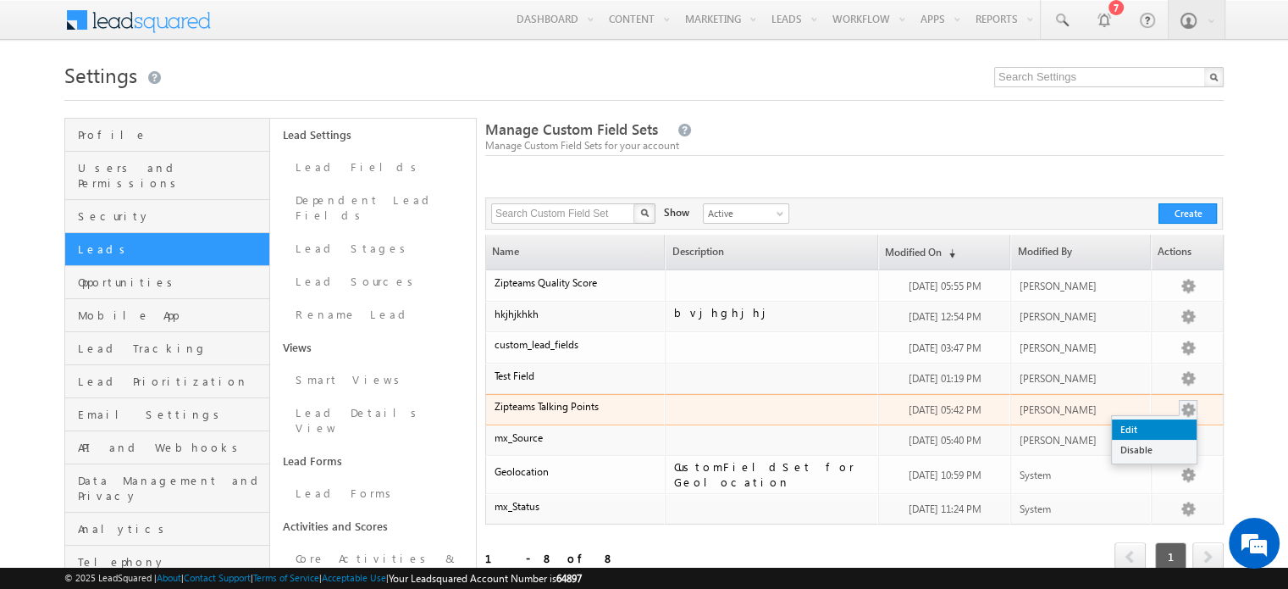
click at [1155, 424] on link "Edit" at bounding box center [1154, 429] width 85 height 20
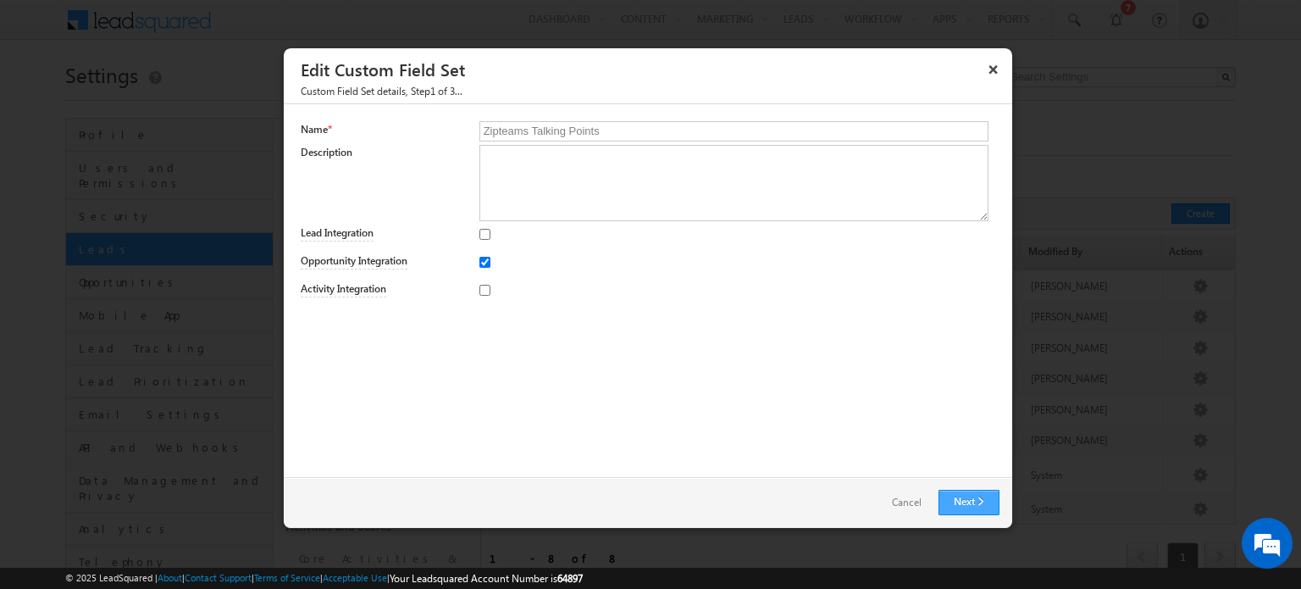
click at [962, 509] on link "Next" at bounding box center [969, 502] width 61 height 25
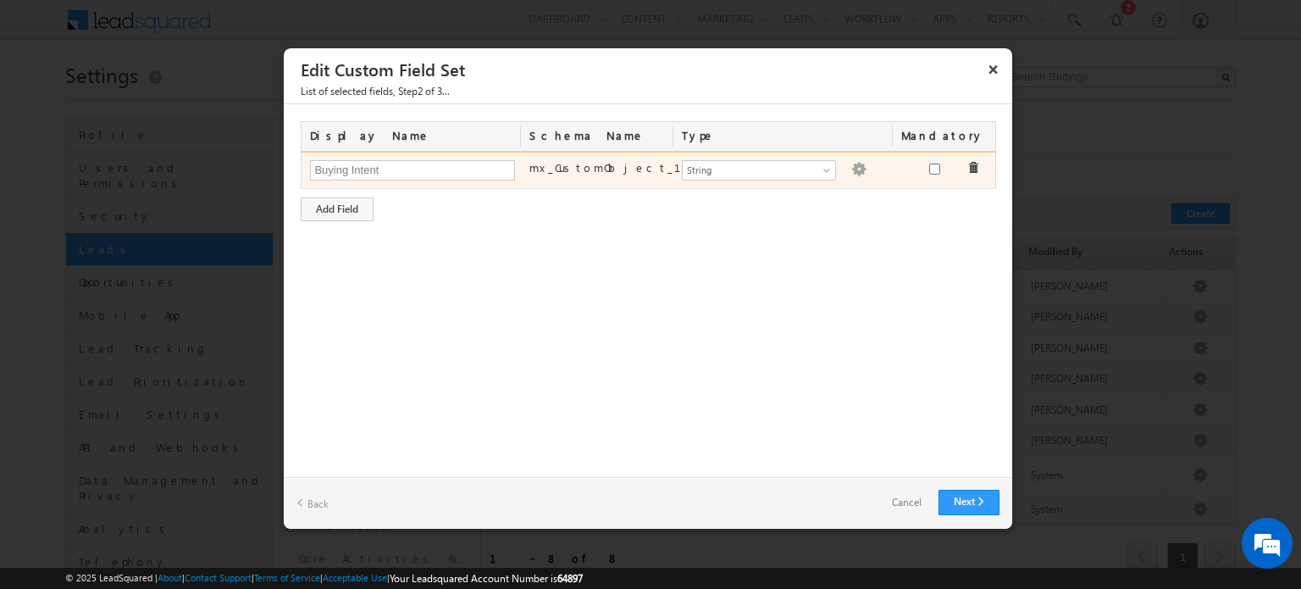
click at [851, 162] on img at bounding box center [858, 169] width 15 height 15
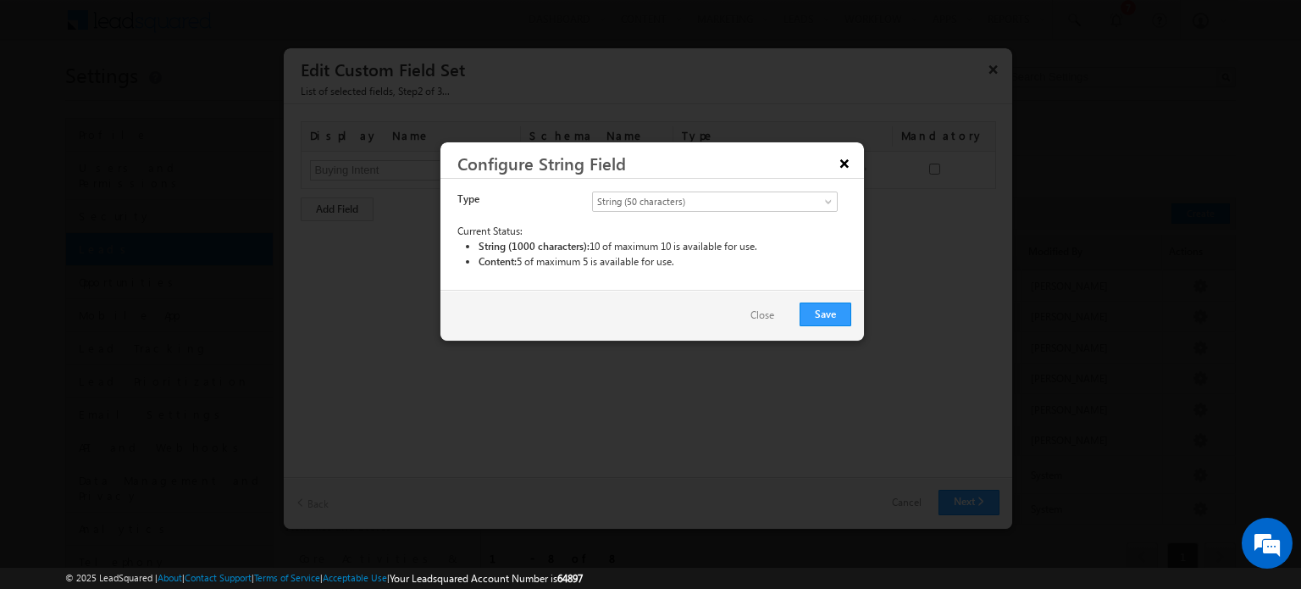
click at [844, 163] on button "×" at bounding box center [844, 163] width 27 height 30
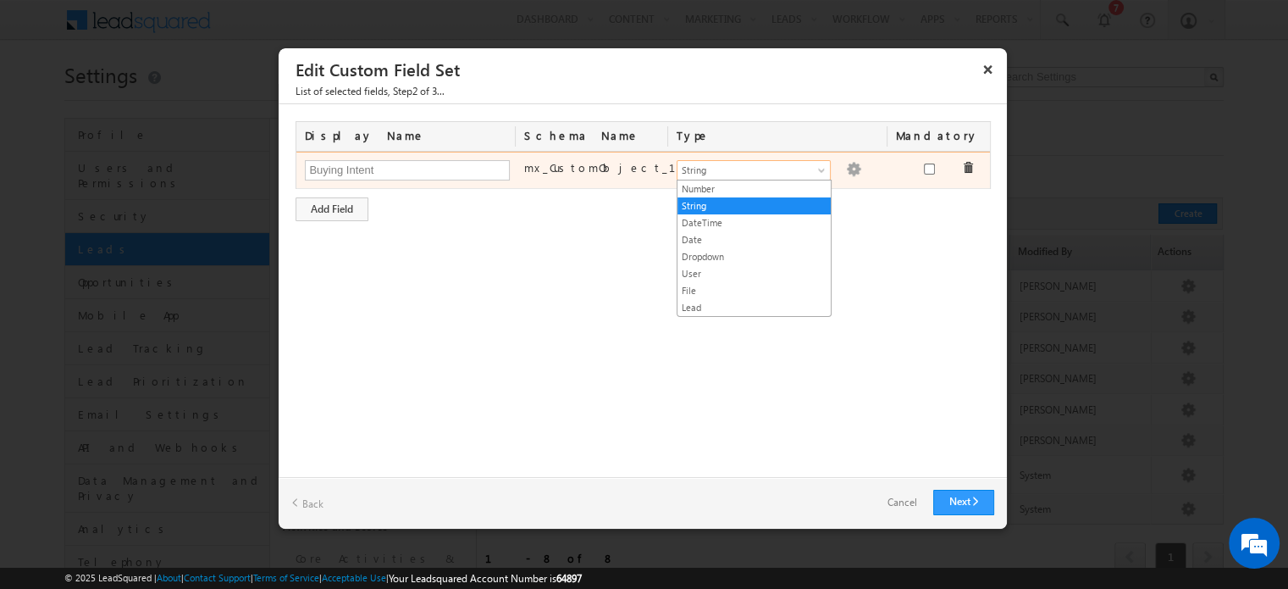
click at [802, 170] on span "String" at bounding box center [747, 170] width 138 height 15
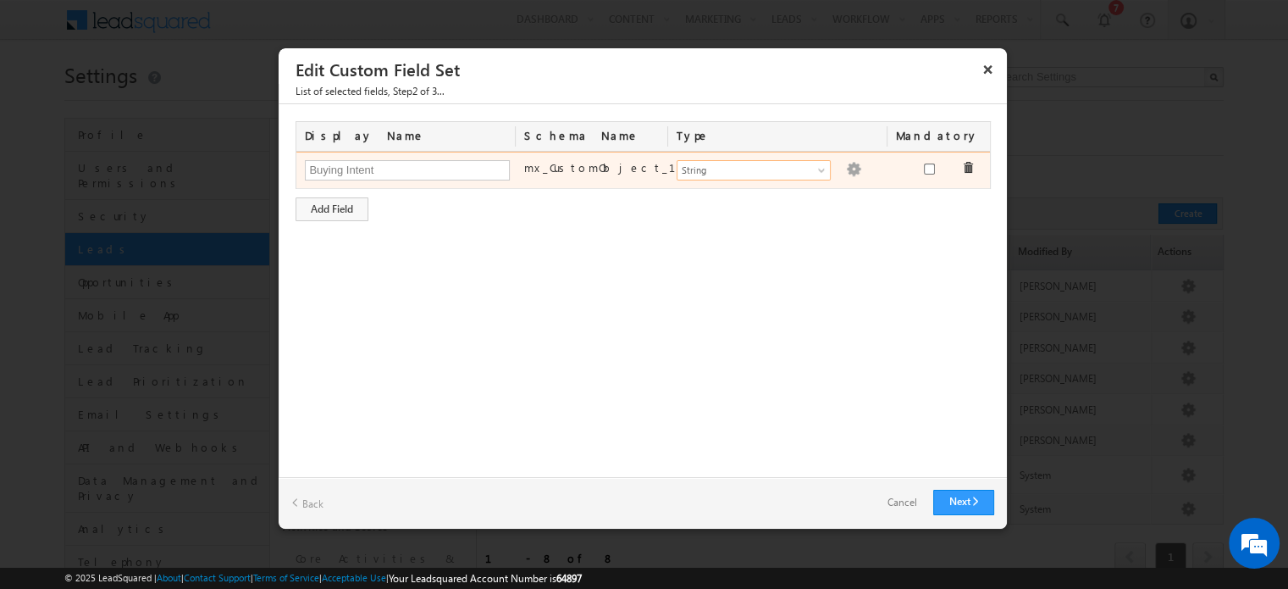
click at [846, 165] on img at bounding box center [853, 169] width 15 height 15
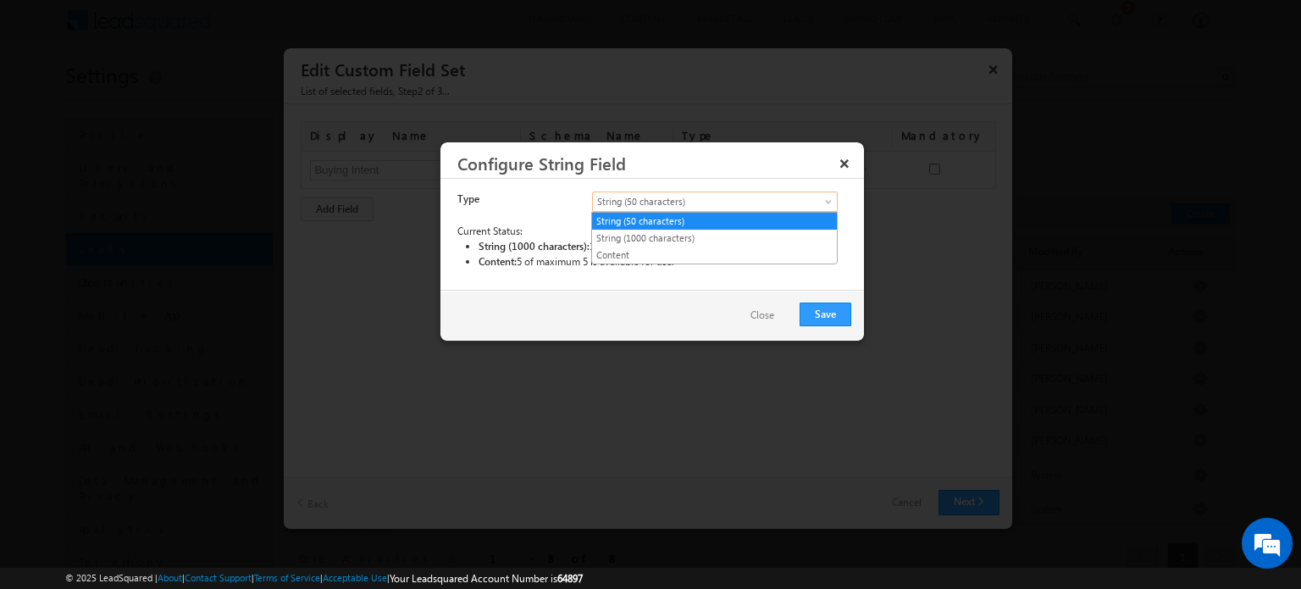
click at [725, 204] on span "String (50 characters)" at bounding box center [701, 201] width 216 height 15
click at [696, 233] on link "String (1000 characters)" at bounding box center [714, 237] width 245 height 15
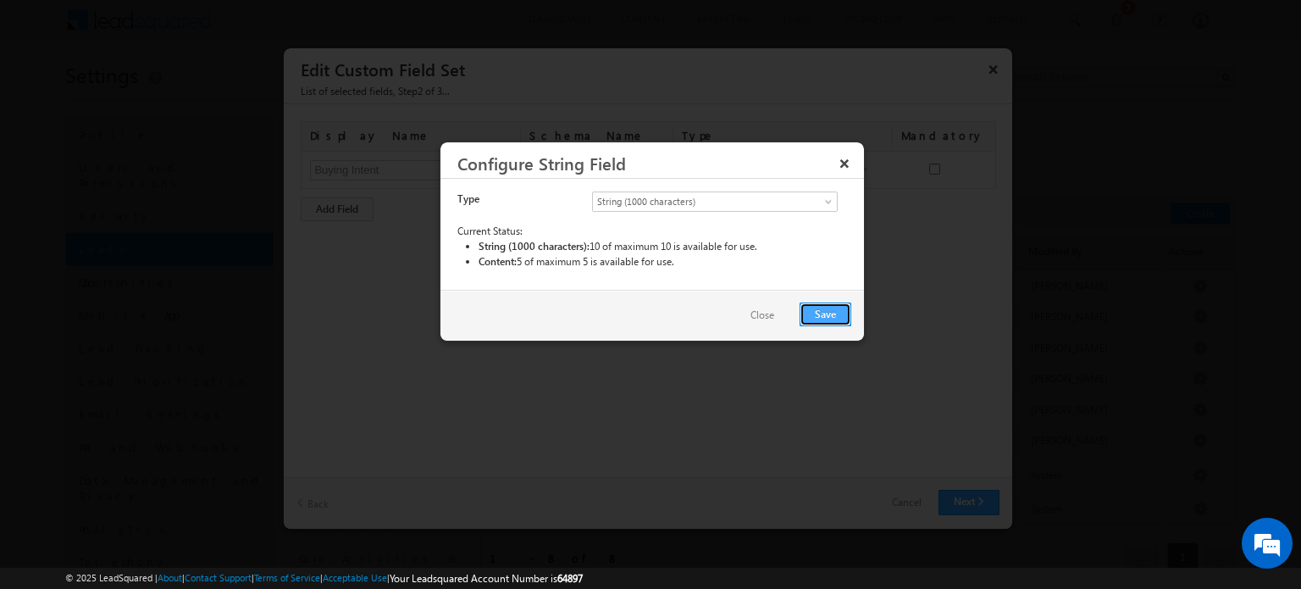
click at [820, 305] on button "Save" at bounding box center [826, 314] width 52 height 24
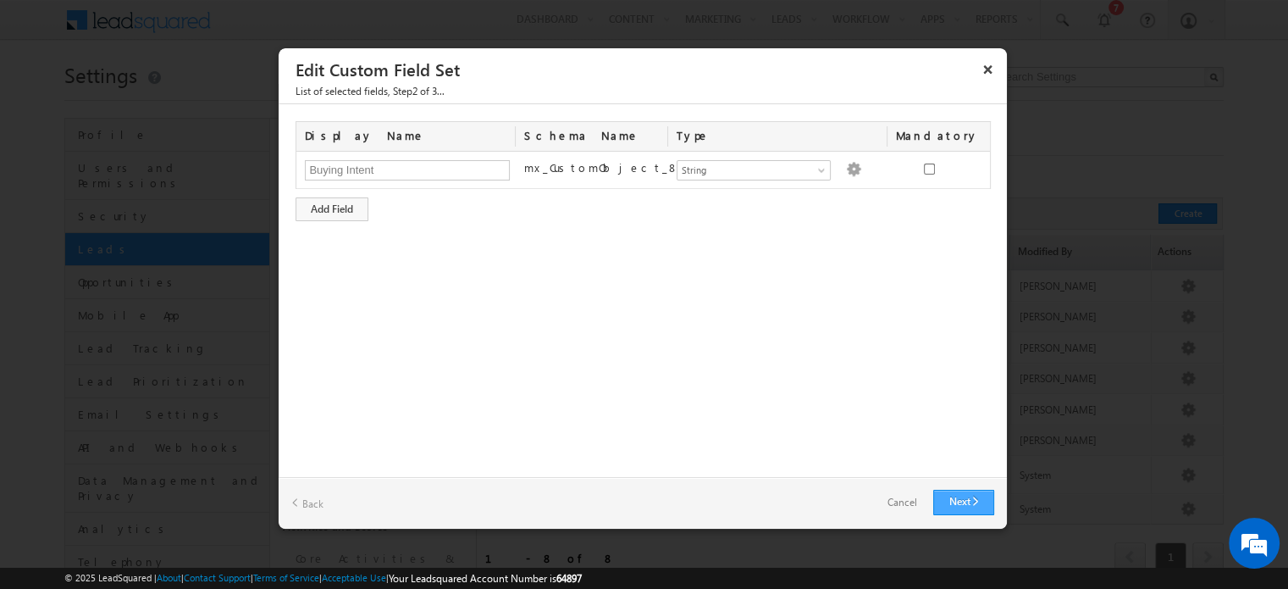
click at [949, 495] on link "Next" at bounding box center [964, 502] width 61 height 25
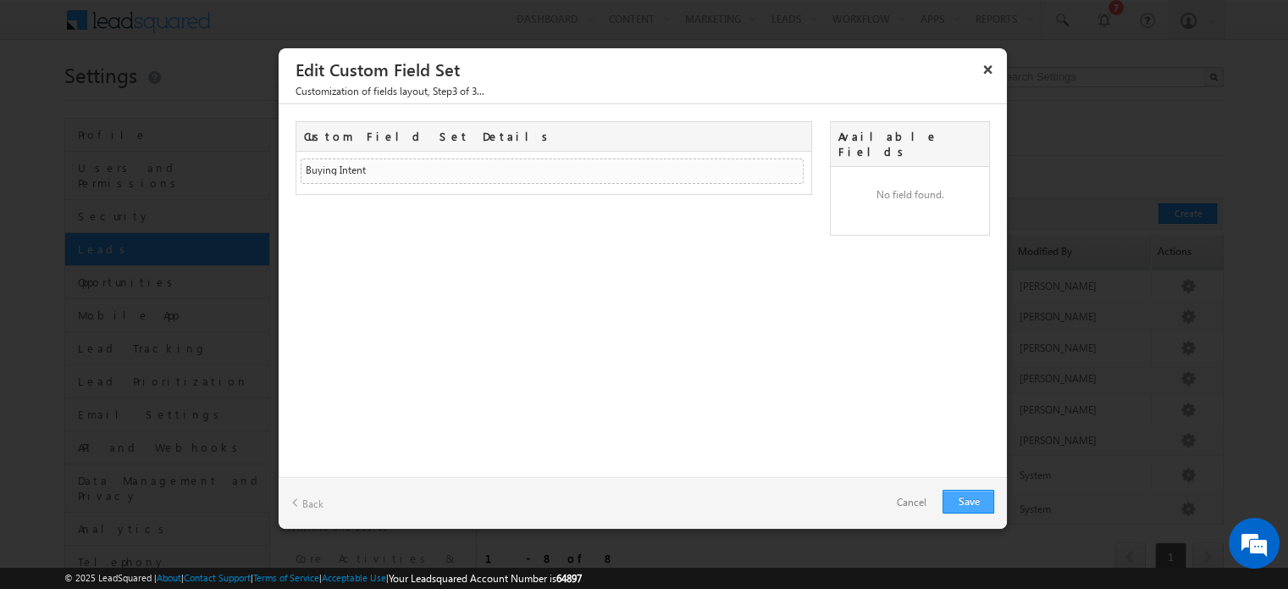
click at [949, 495] on link "Save" at bounding box center [969, 502] width 52 height 24
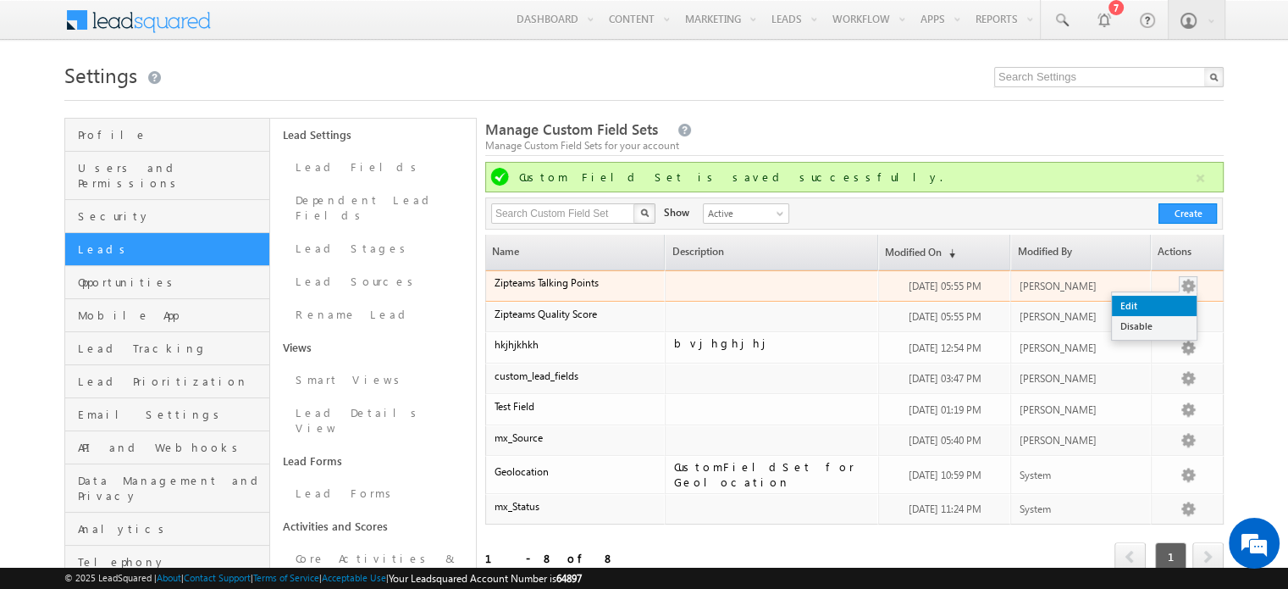
click at [1144, 303] on link "Edit" at bounding box center [1154, 306] width 85 height 20
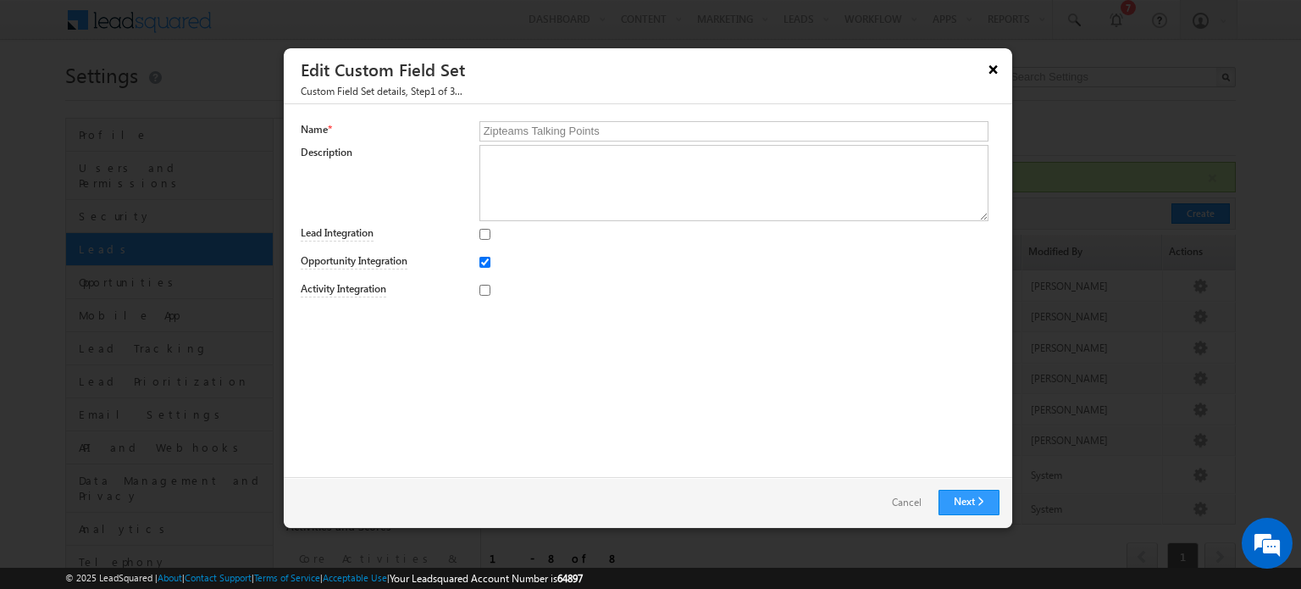
click at [997, 65] on button "×" at bounding box center [993, 69] width 27 height 30
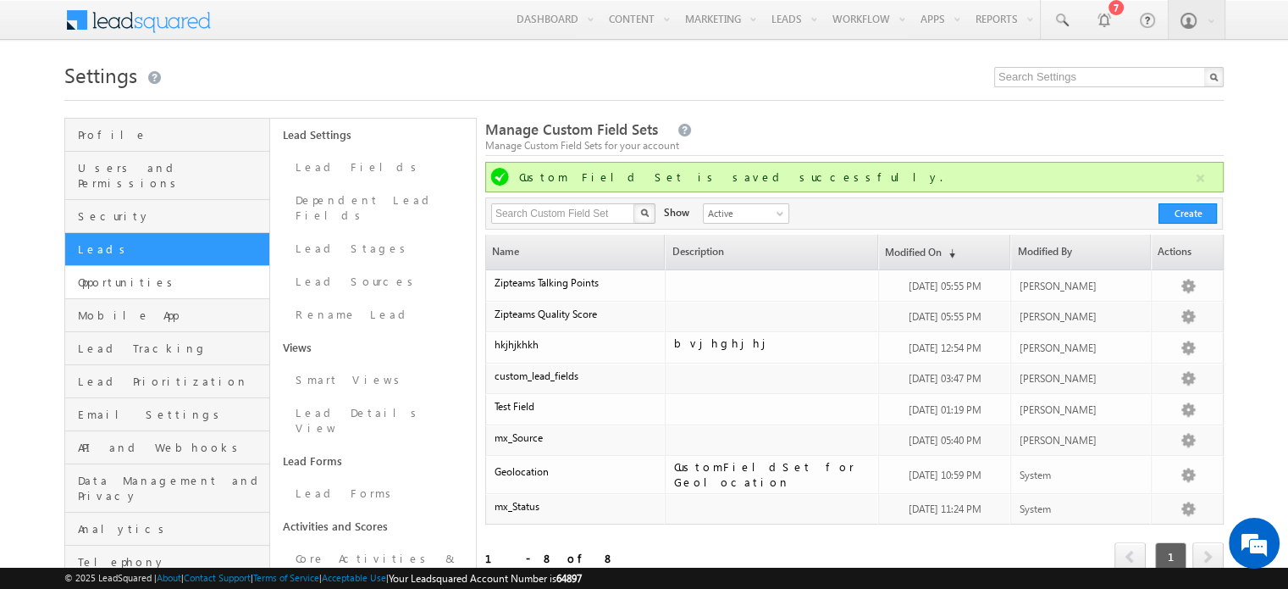
click at [136, 276] on link "Opportunities" at bounding box center [167, 282] width 204 height 33
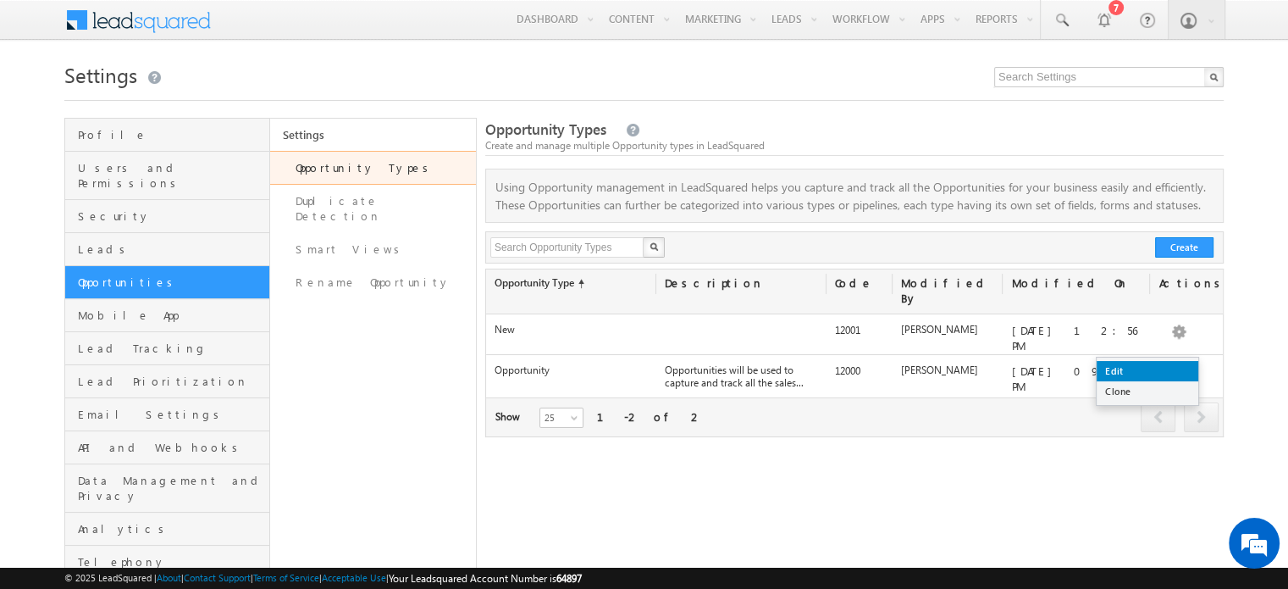
click at [1148, 370] on link "Edit" at bounding box center [1148, 371] width 102 height 20
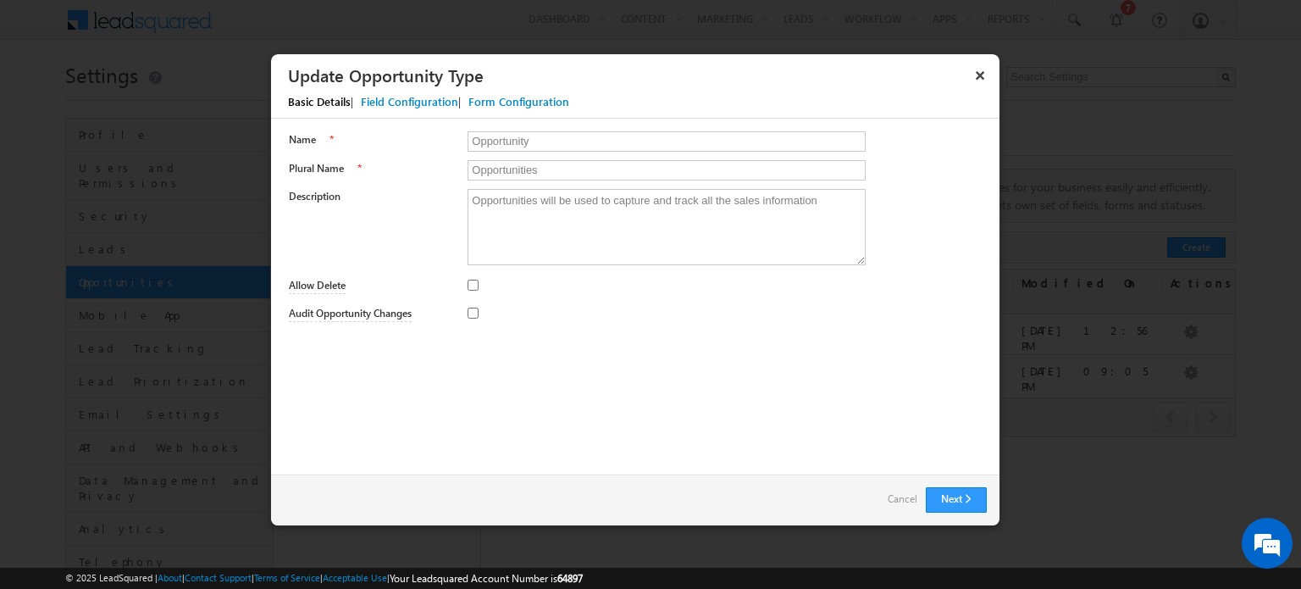
click at [408, 102] on div "Field Configuration" at bounding box center [409, 101] width 97 height 15
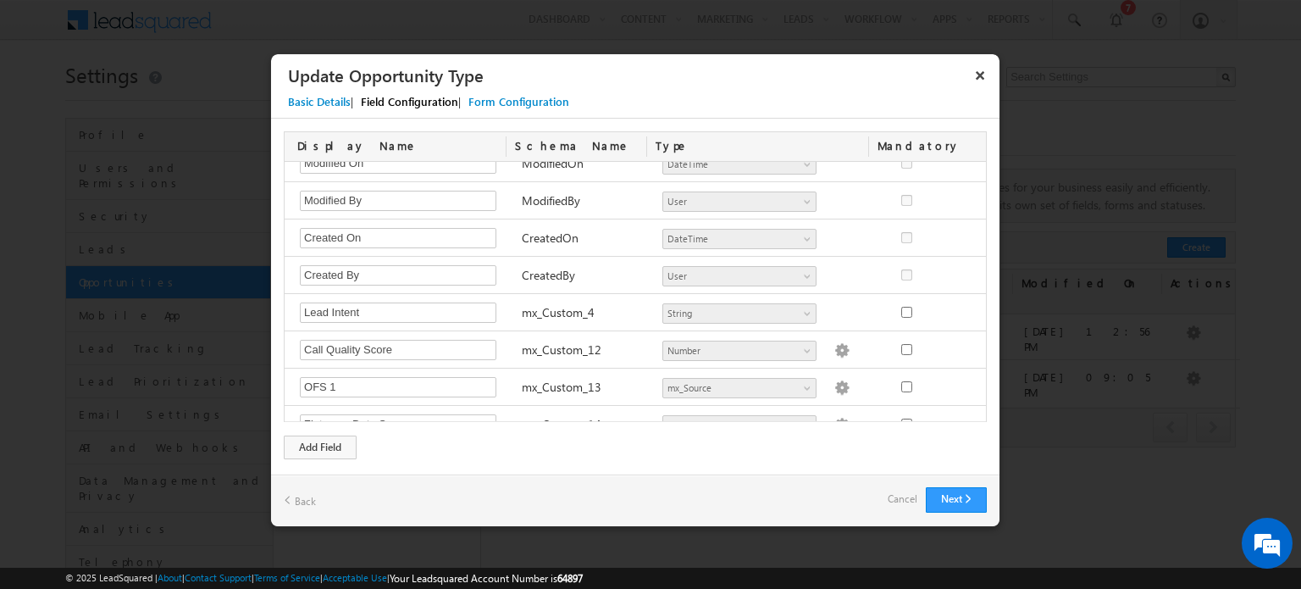
scroll to position [515, 0]
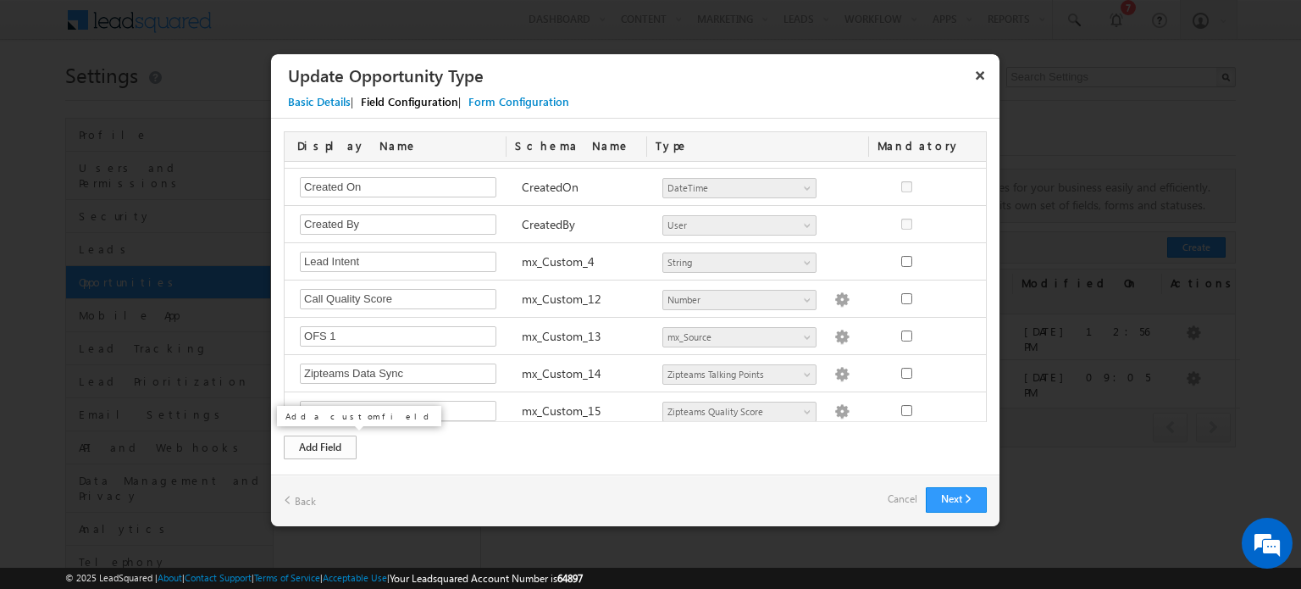
click at [321, 447] on div "Add Field" at bounding box center [320, 447] width 73 height 24
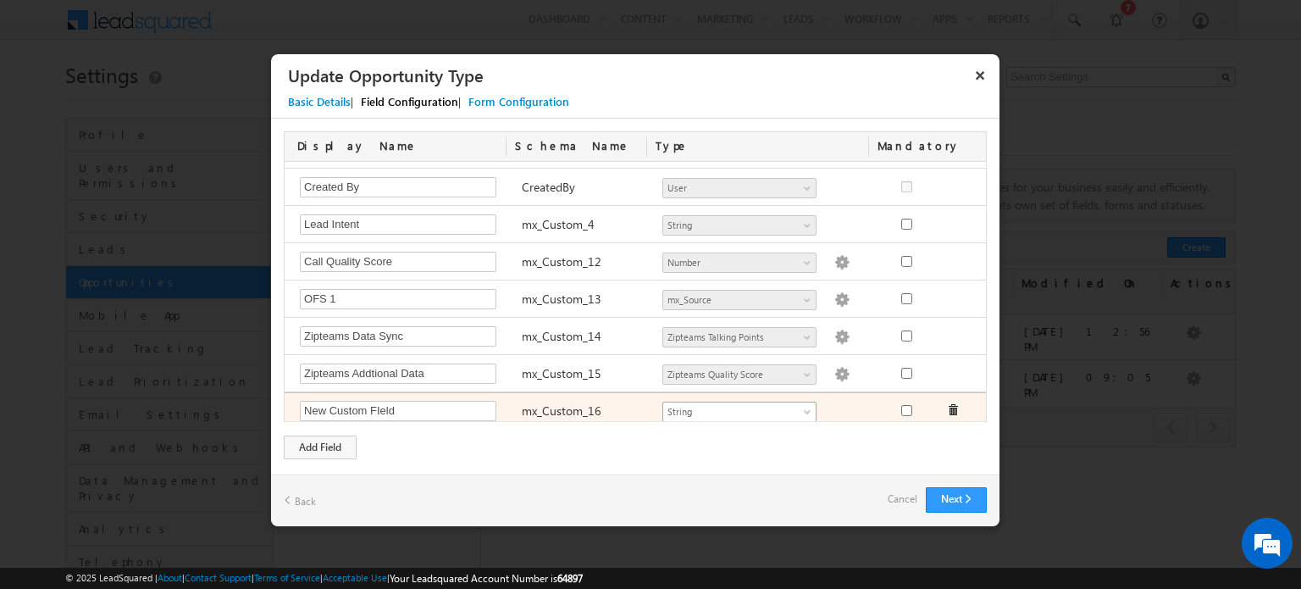
type input "New Custom FIeld"
click at [700, 409] on span "String" at bounding box center [732, 411] width 138 height 15
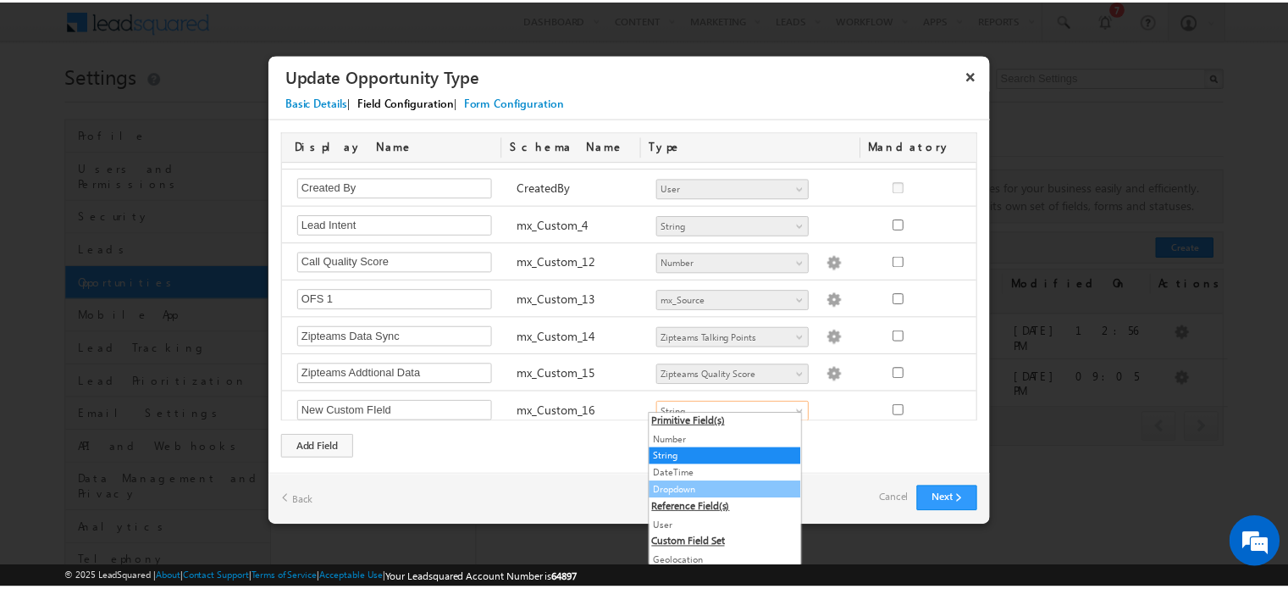
scroll to position [66, 0]
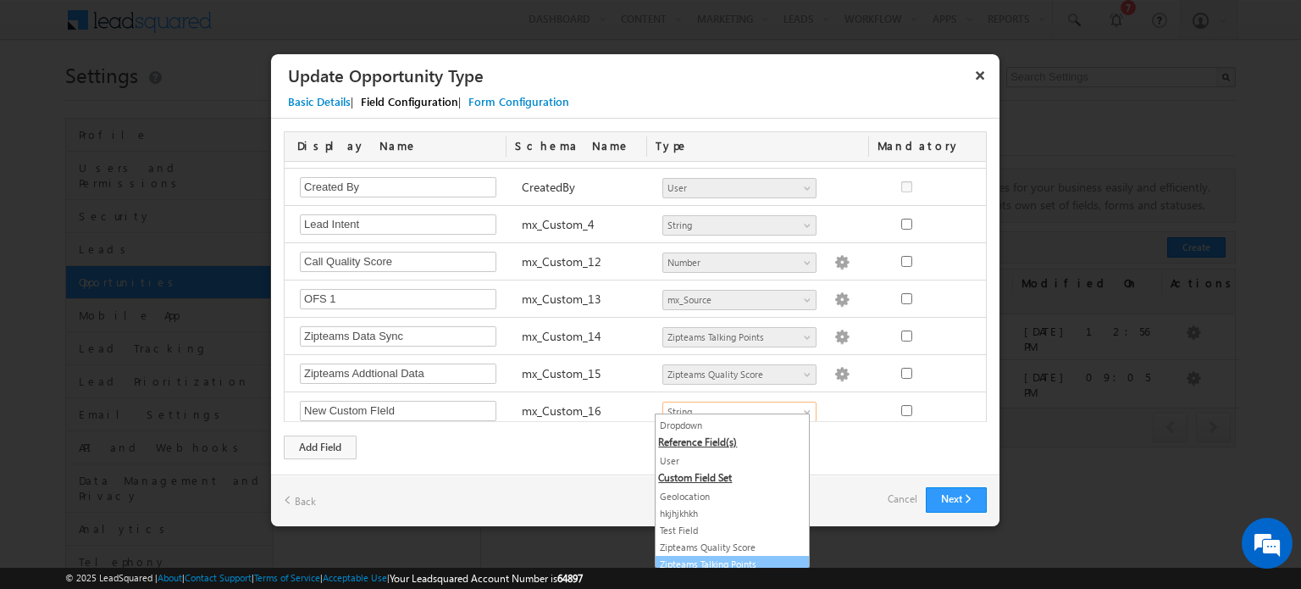
click at [715, 557] on link "Zipteams Talking Points" at bounding box center [732, 564] width 153 height 15
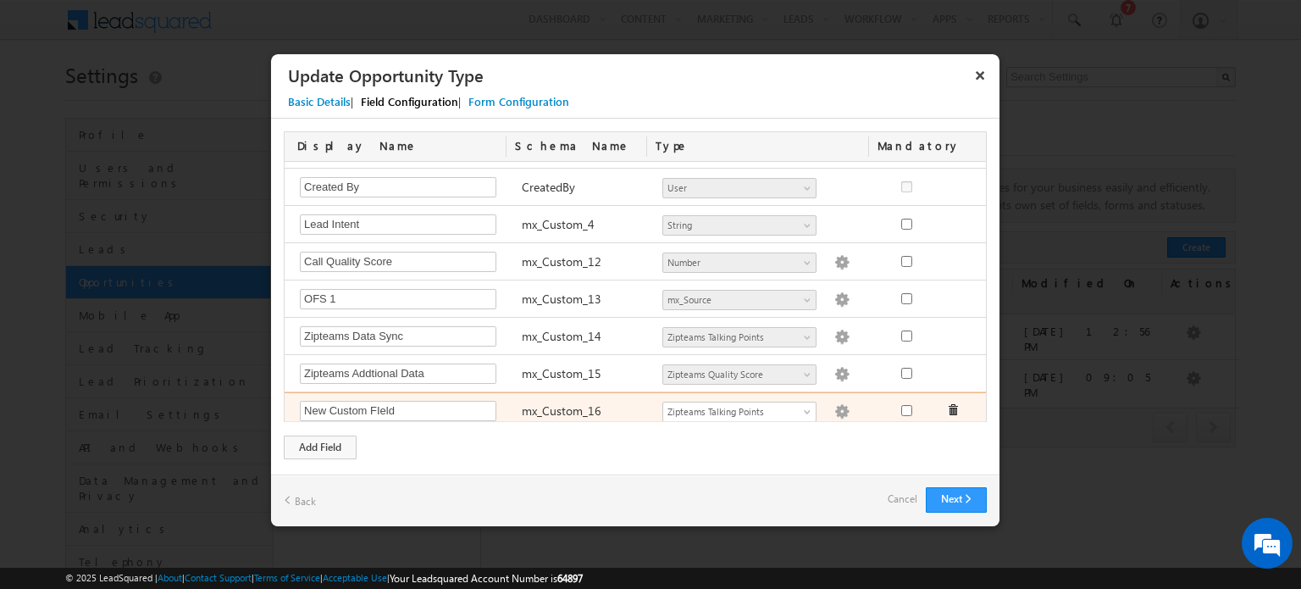
click at [834, 407] on img at bounding box center [841, 411] width 15 height 15
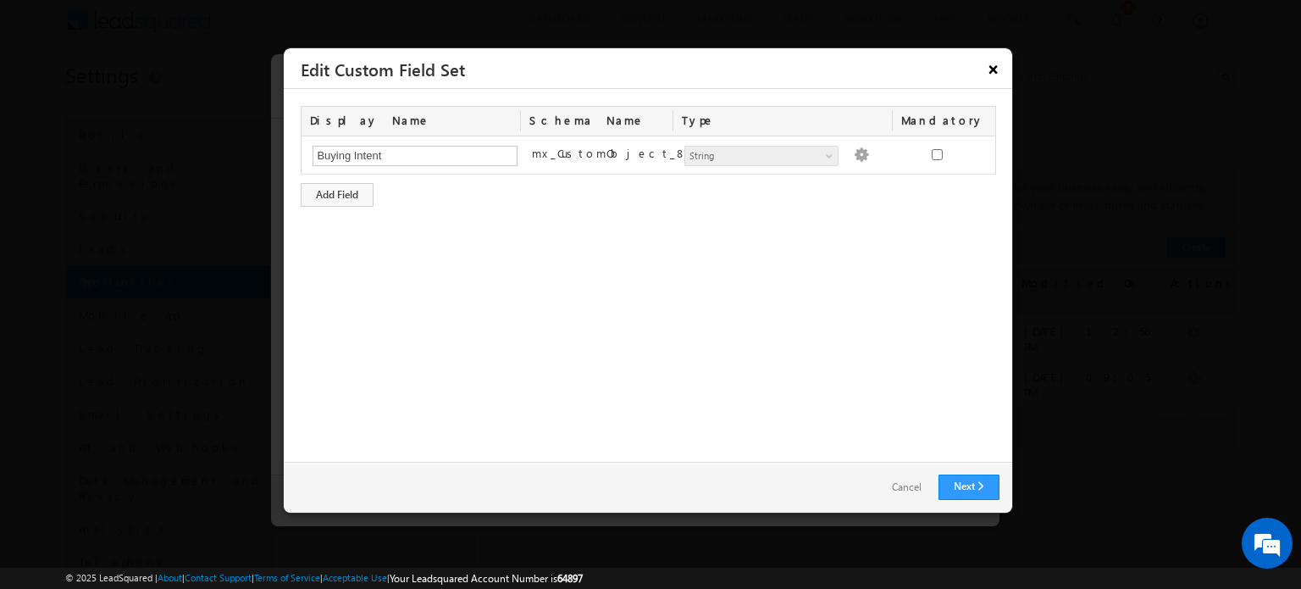
click at [988, 69] on button "×" at bounding box center [993, 69] width 27 height 30
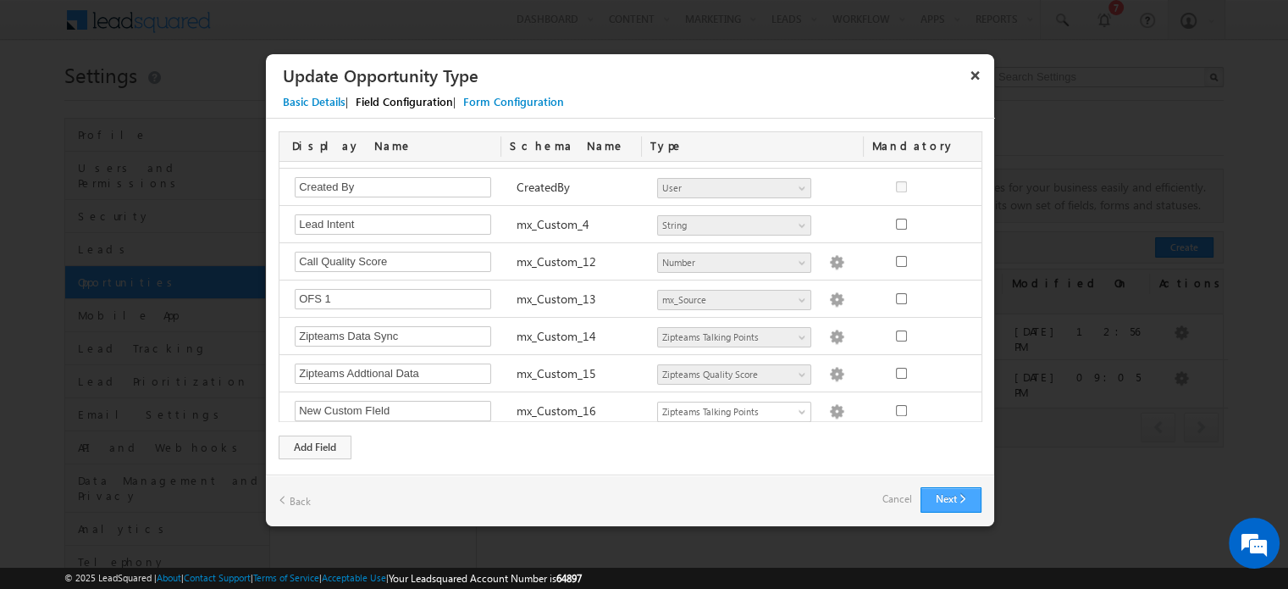
click at [932, 490] on button "Next" at bounding box center [951, 499] width 61 height 25
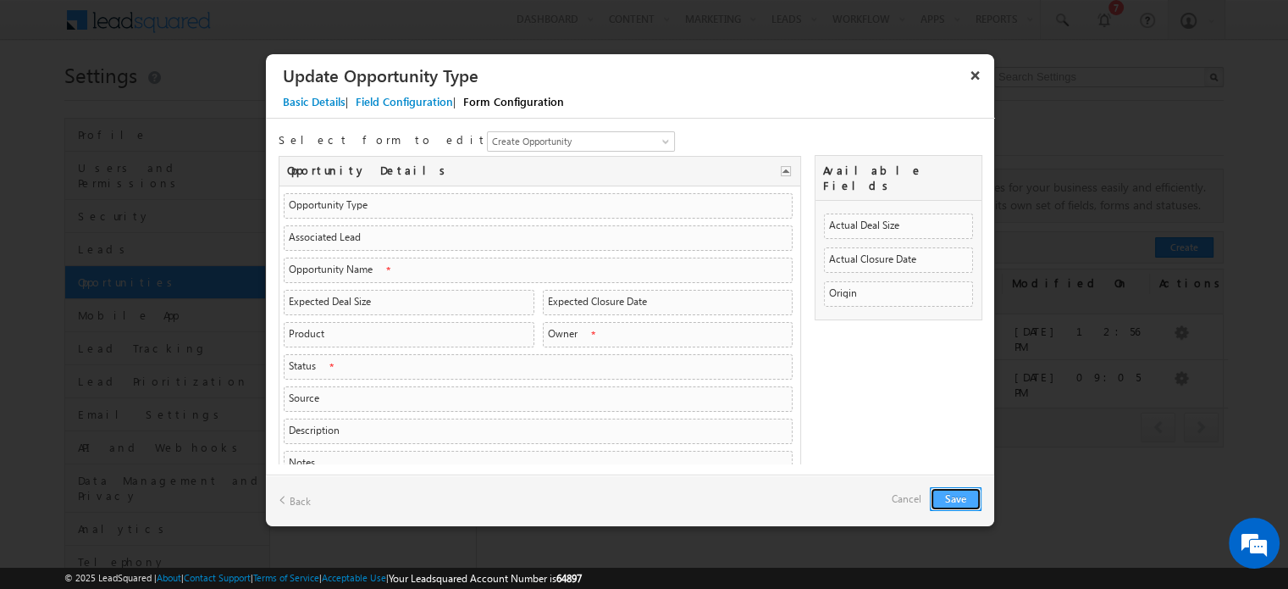
click at [945, 507] on button "Save" at bounding box center [956, 499] width 52 height 24
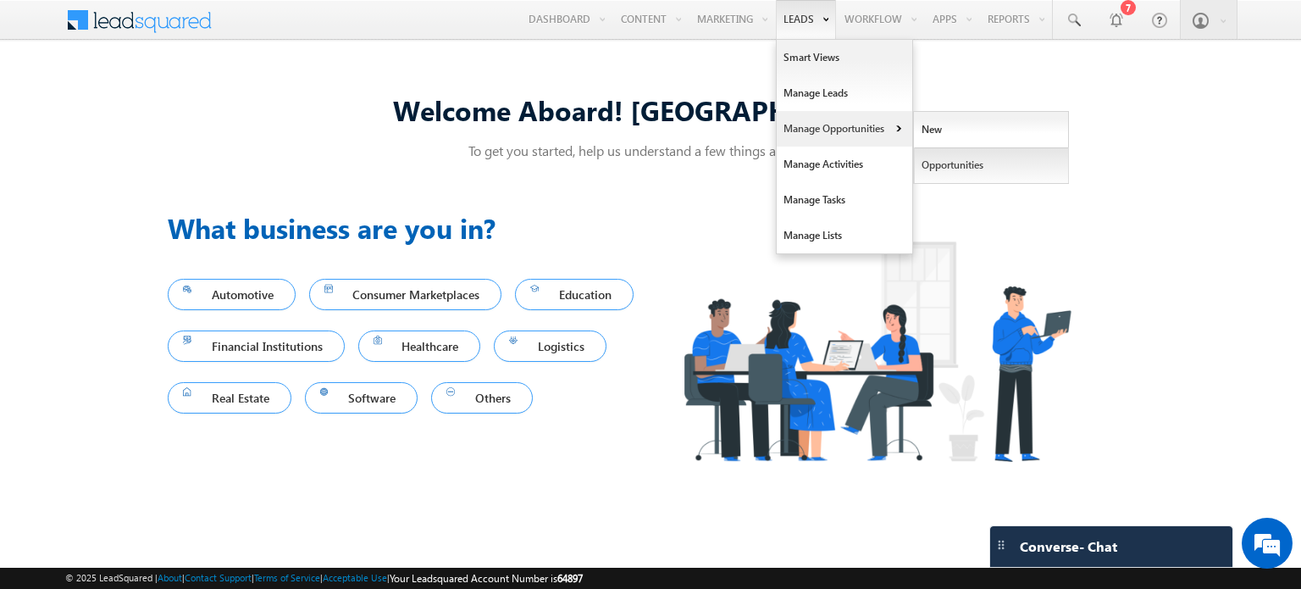
click at [938, 161] on link "Opportunities" at bounding box center [991, 165] width 155 height 36
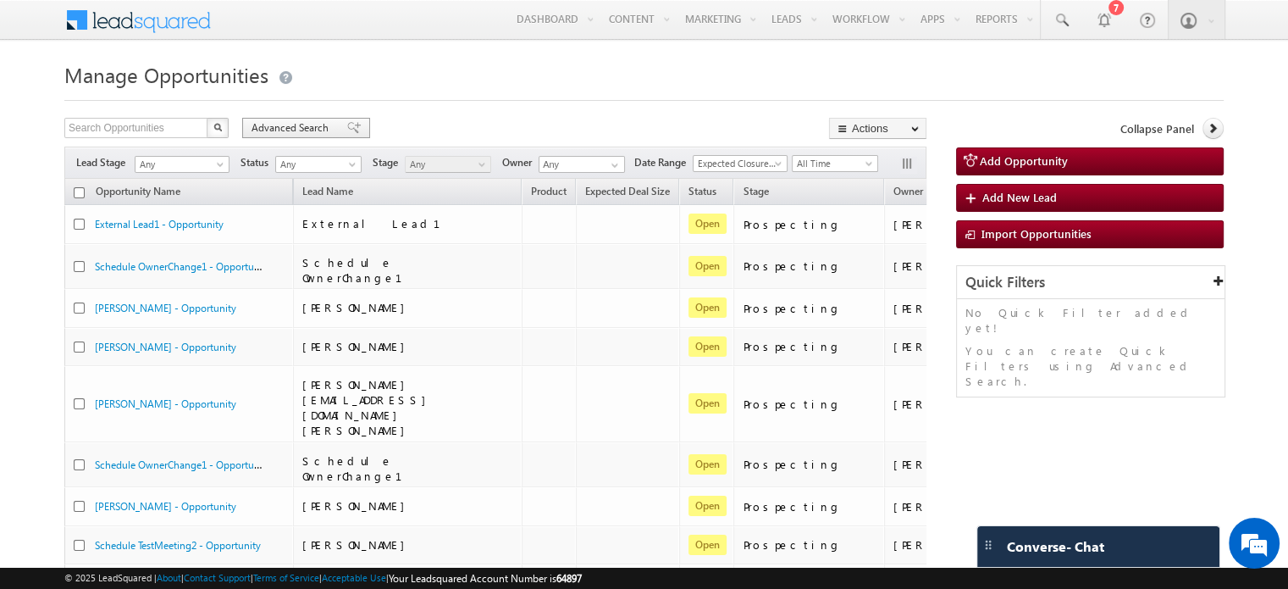
click at [313, 126] on span "Advanced Search" at bounding box center [293, 127] width 82 height 15
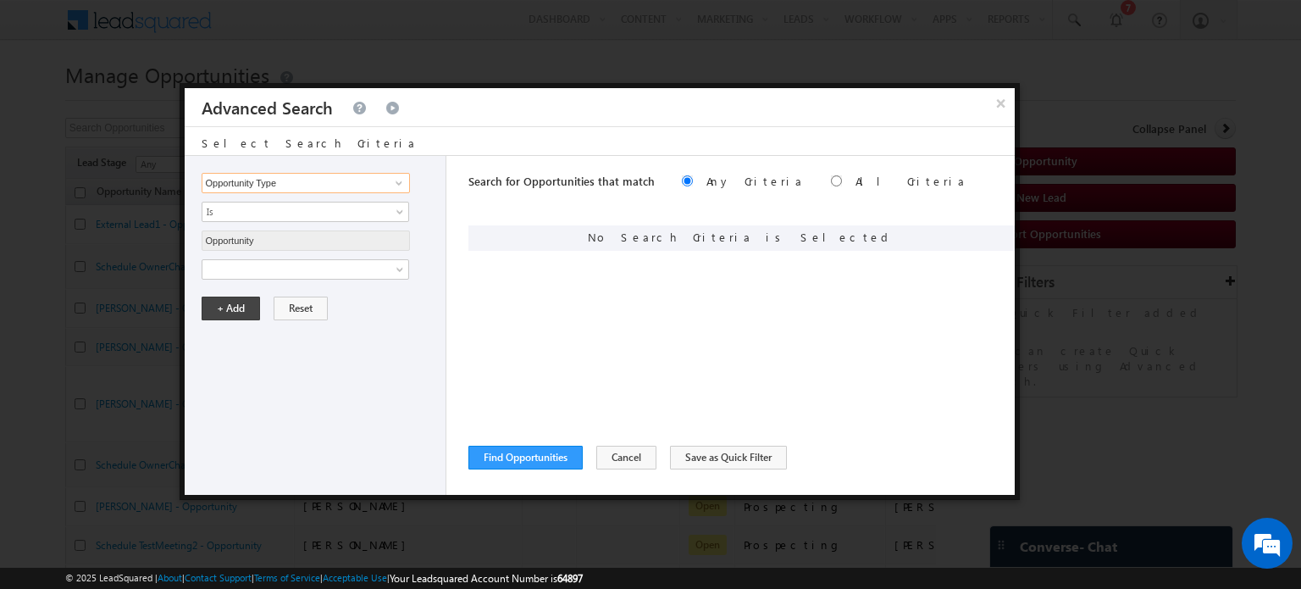
click at [295, 180] on input "Opportunity Type" at bounding box center [306, 183] width 208 height 20
click at [349, 182] on input "Opportunity Type" at bounding box center [306, 183] width 208 height 20
click at [397, 266] on span at bounding box center [402, 273] width 14 height 14
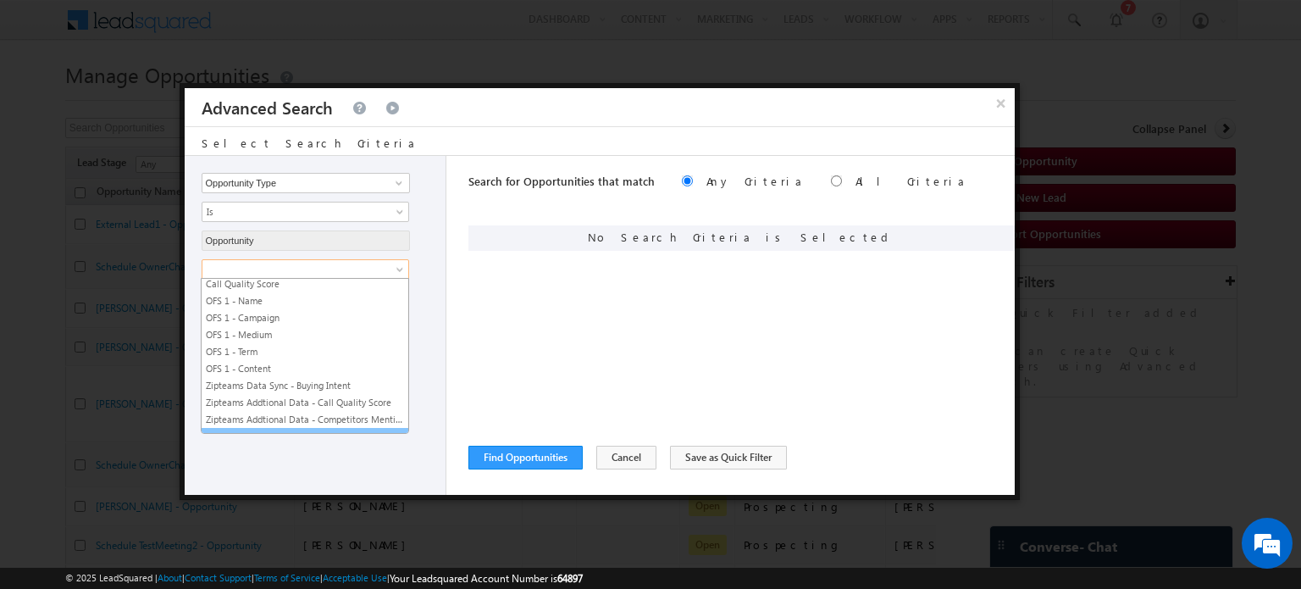
click at [279, 429] on link "New Custom FIeld - Buying Intent" at bounding box center [305, 436] width 207 height 15
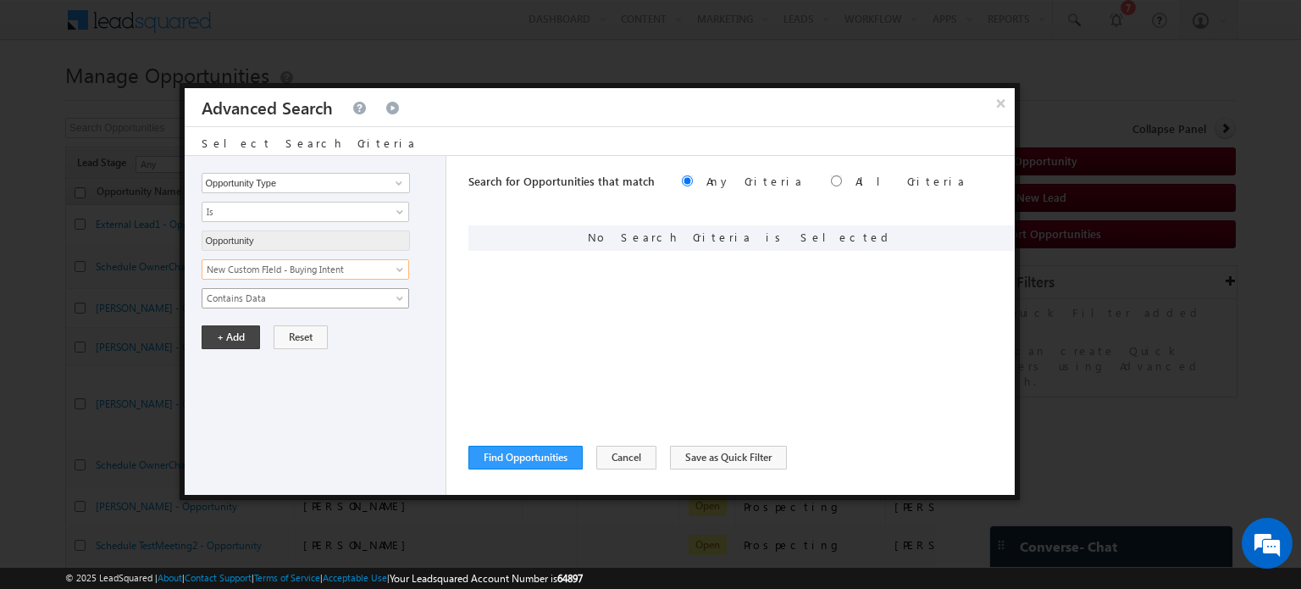
click at [293, 299] on span "Contains Data" at bounding box center [294, 298] width 184 height 15
click at [607, 458] on button "Cancel" at bounding box center [626, 458] width 60 height 24
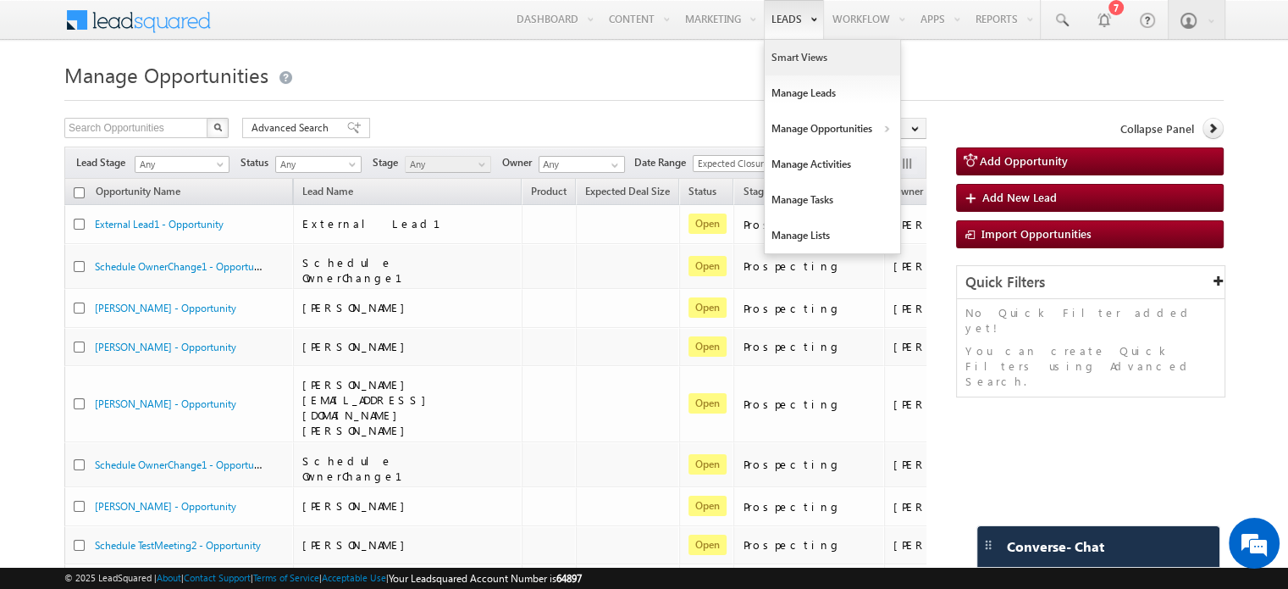
click at [784, 47] on link "Smart Views" at bounding box center [833, 58] width 136 height 36
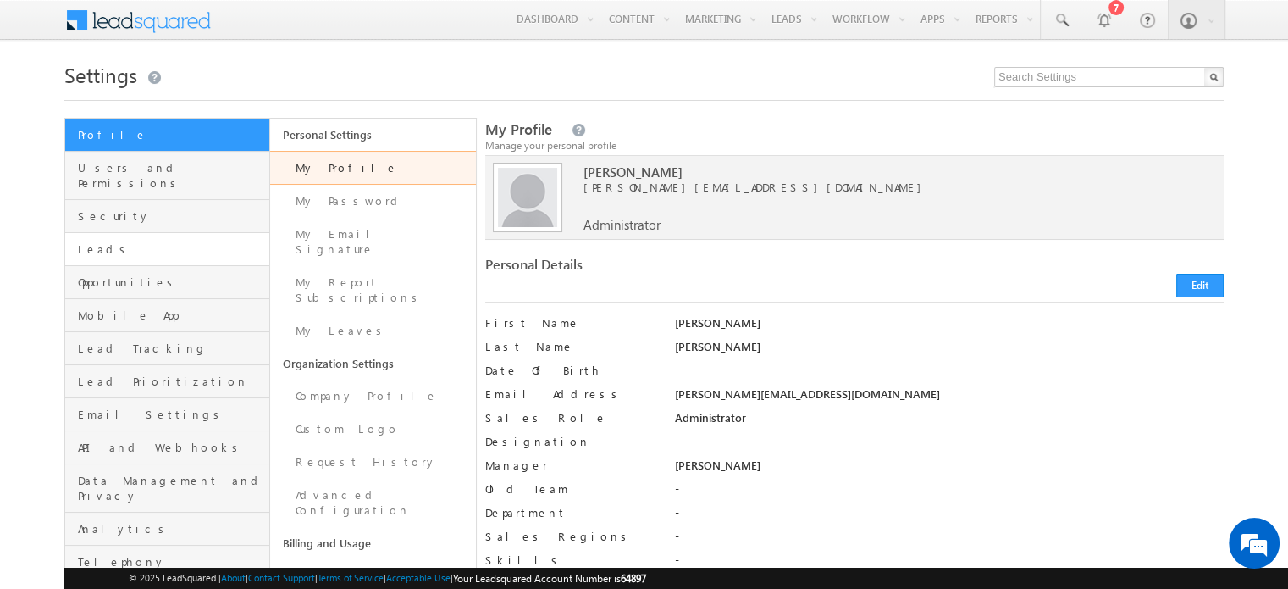
click at [108, 243] on link "Leads" at bounding box center [167, 249] width 204 height 33
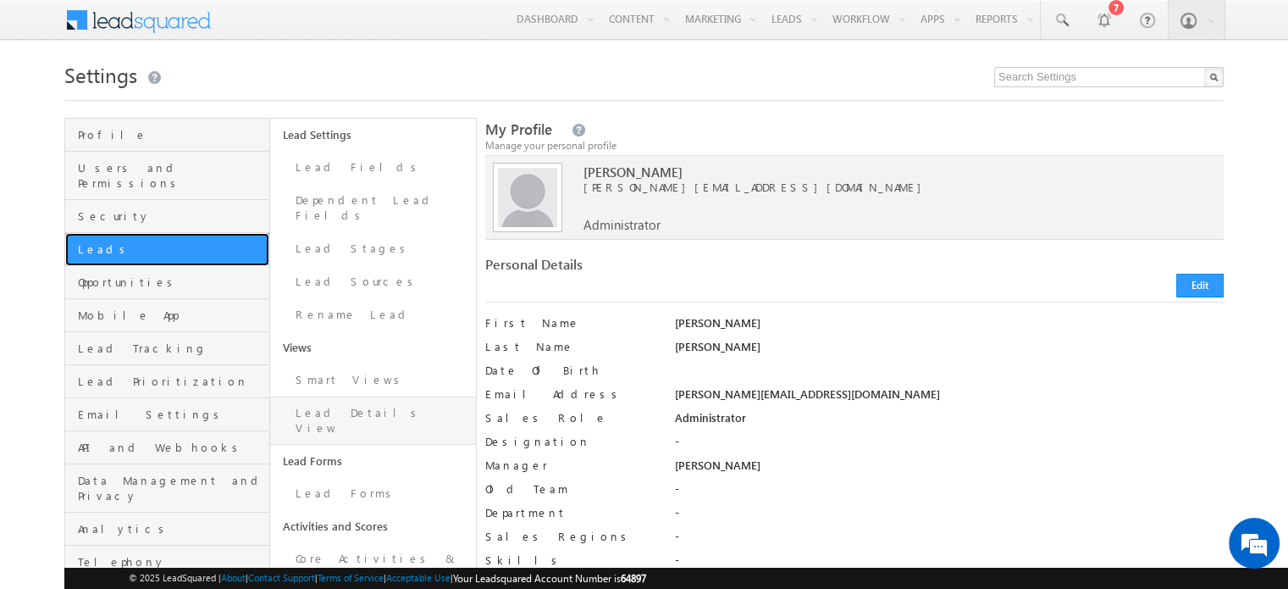
scroll to position [295, 0]
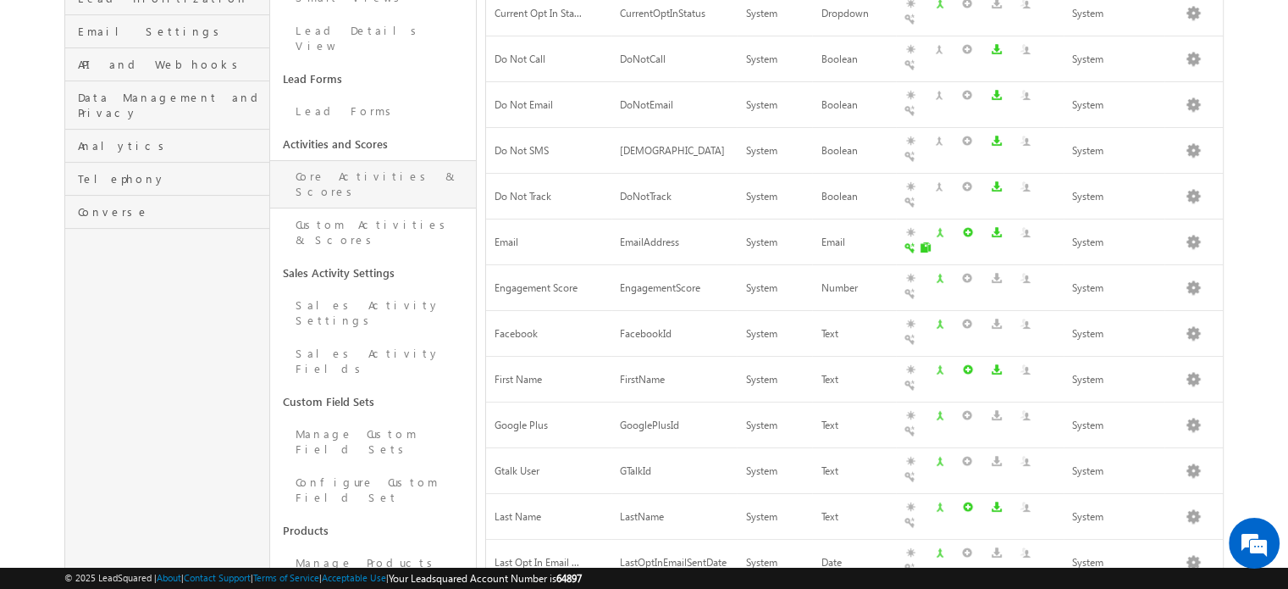
scroll to position [384, 0]
click at [357, 465] on link "Configure Custom Field Set" at bounding box center [372, 489] width 205 height 48
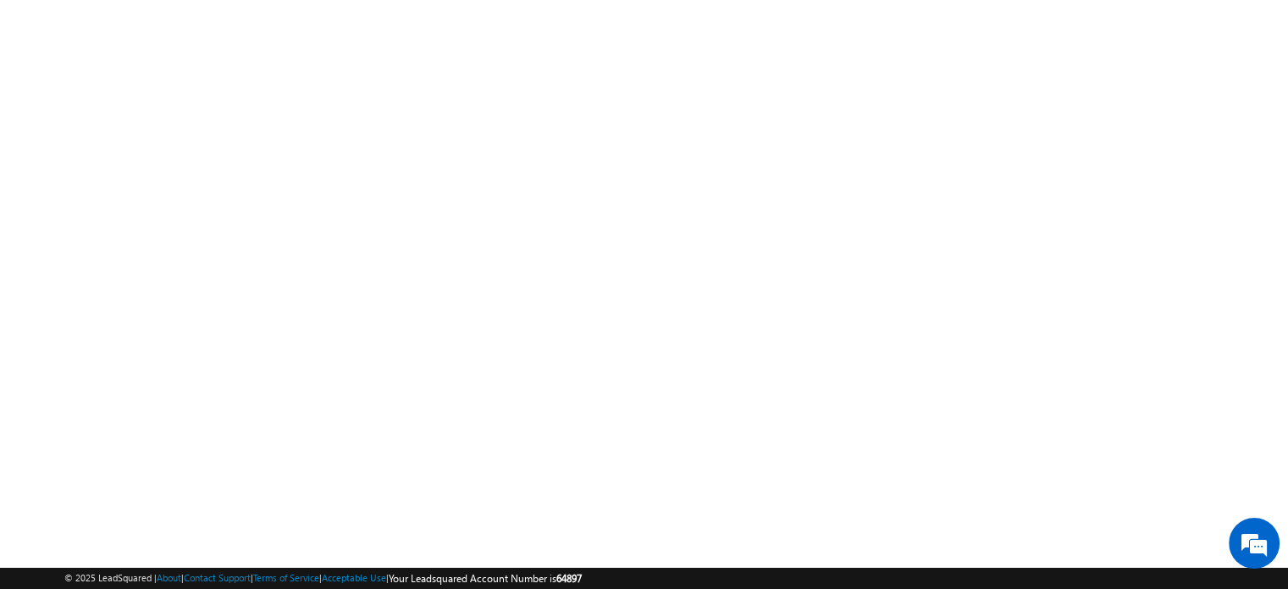
scroll to position [255, 0]
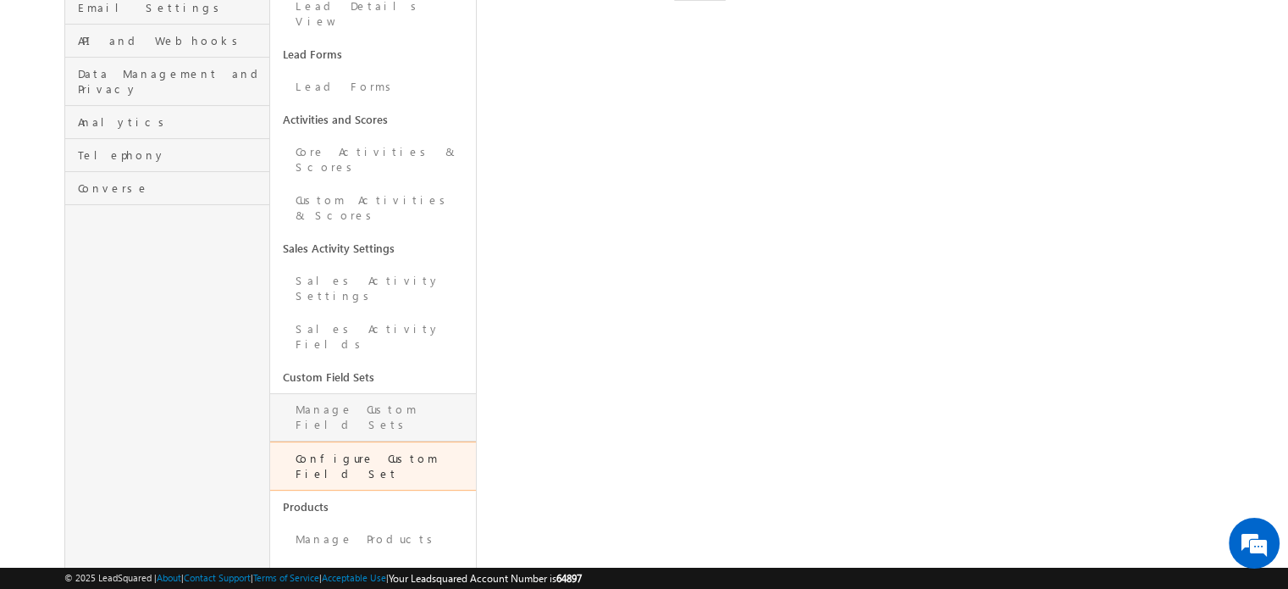
click at [336, 393] on link "Manage Custom Field Sets" at bounding box center [372, 417] width 205 height 48
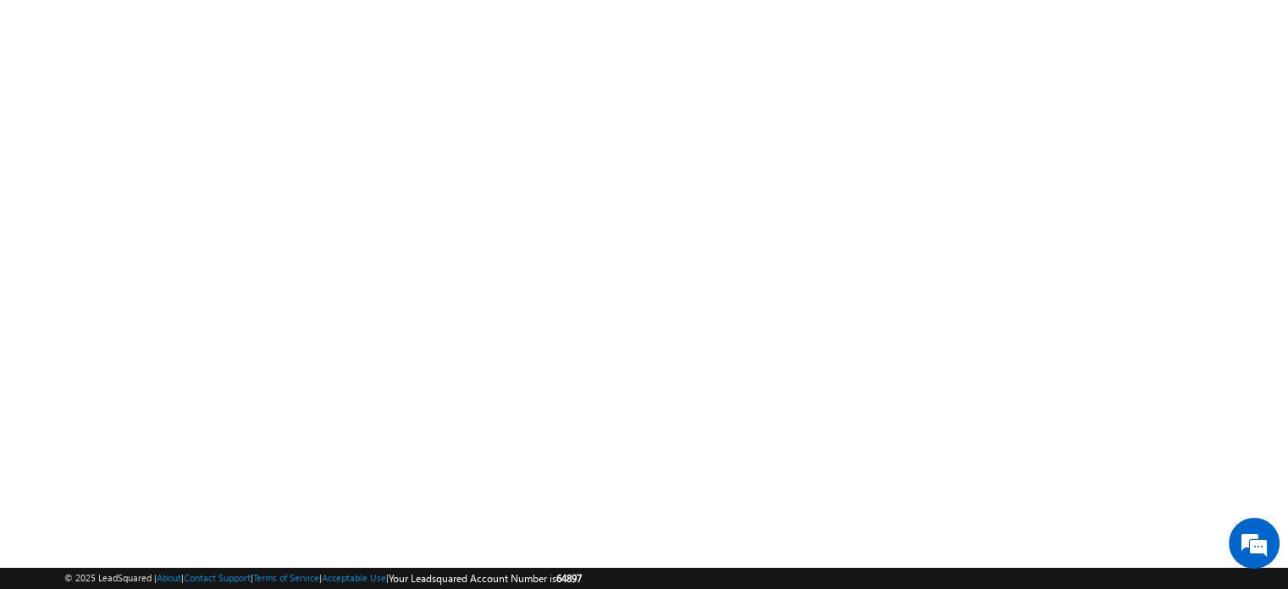
scroll to position [255, 0]
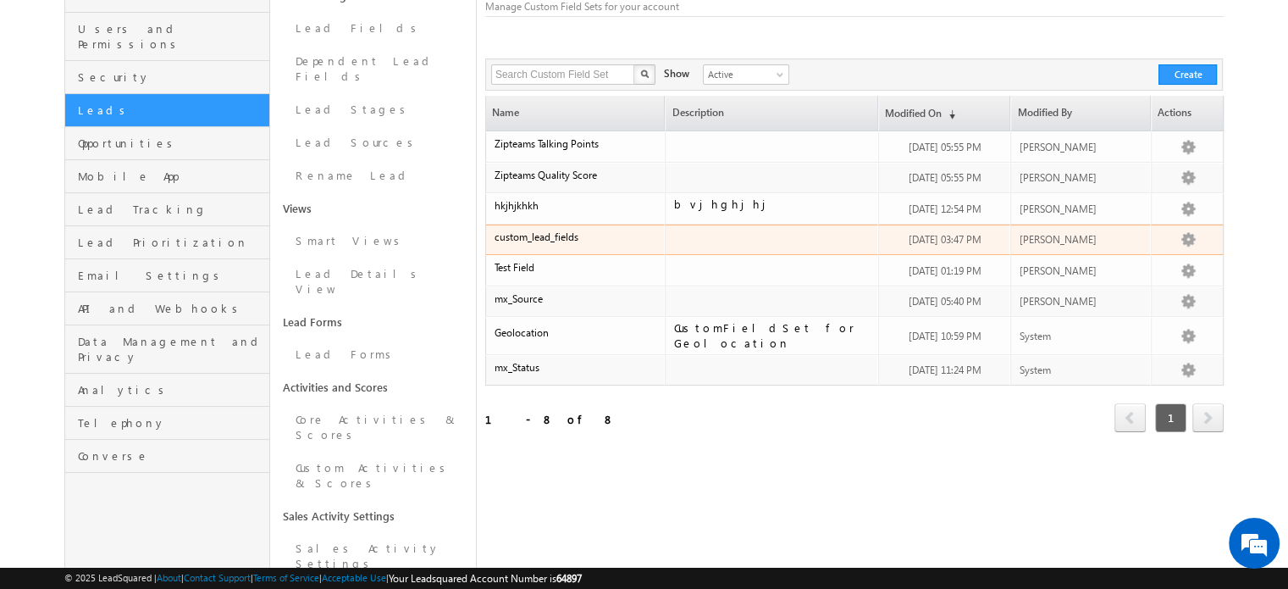
scroll to position [138, 0]
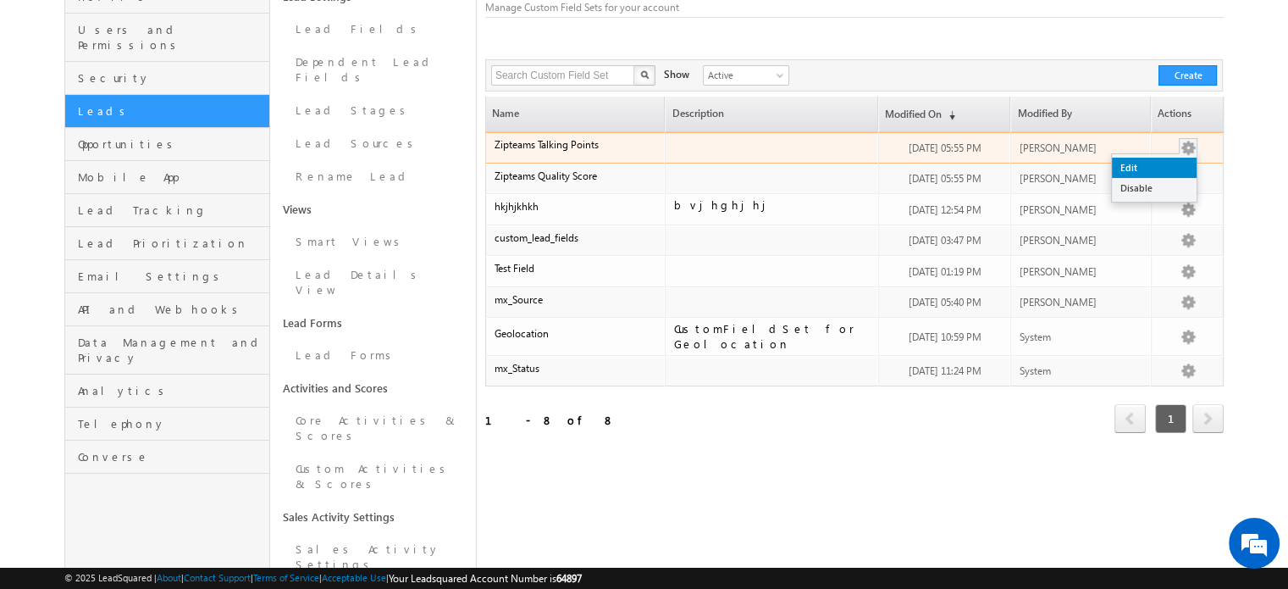
click at [1145, 164] on link "Edit" at bounding box center [1154, 168] width 85 height 20
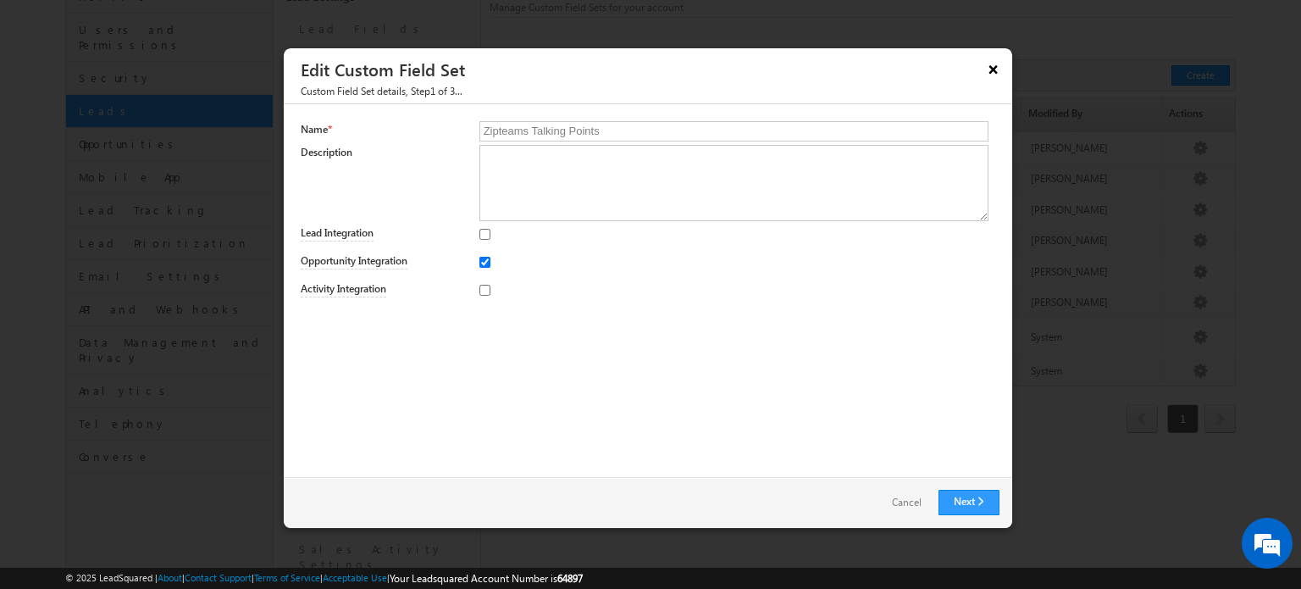
click at [991, 69] on button "×" at bounding box center [993, 69] width 27 height 30
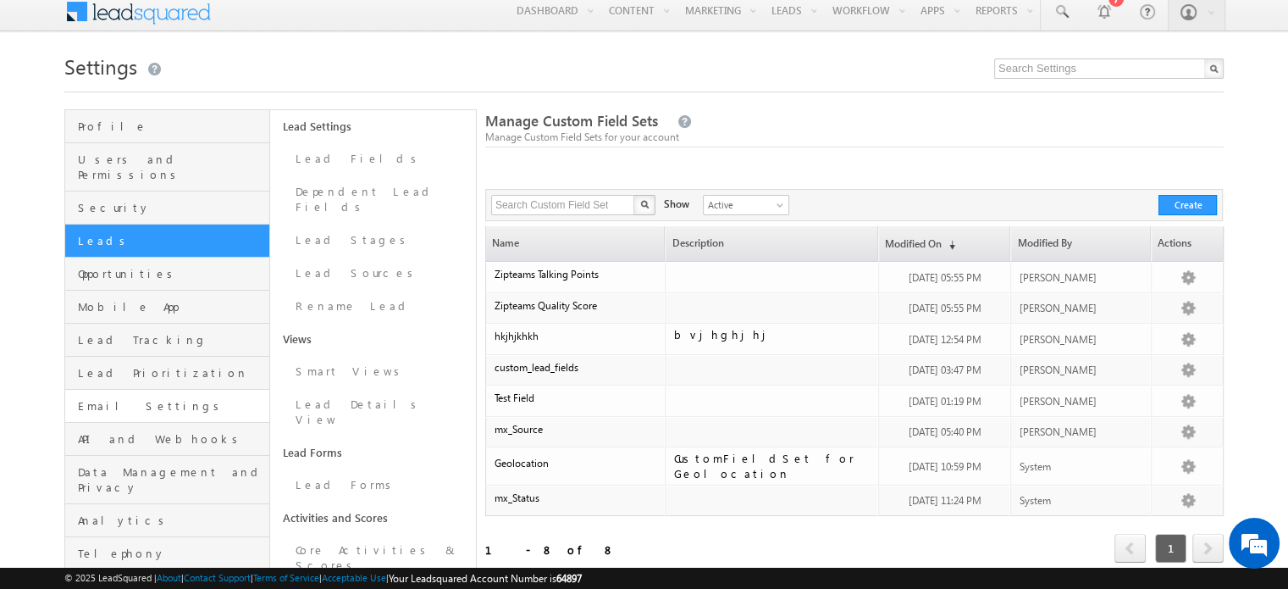
scroll to position [6, 0]
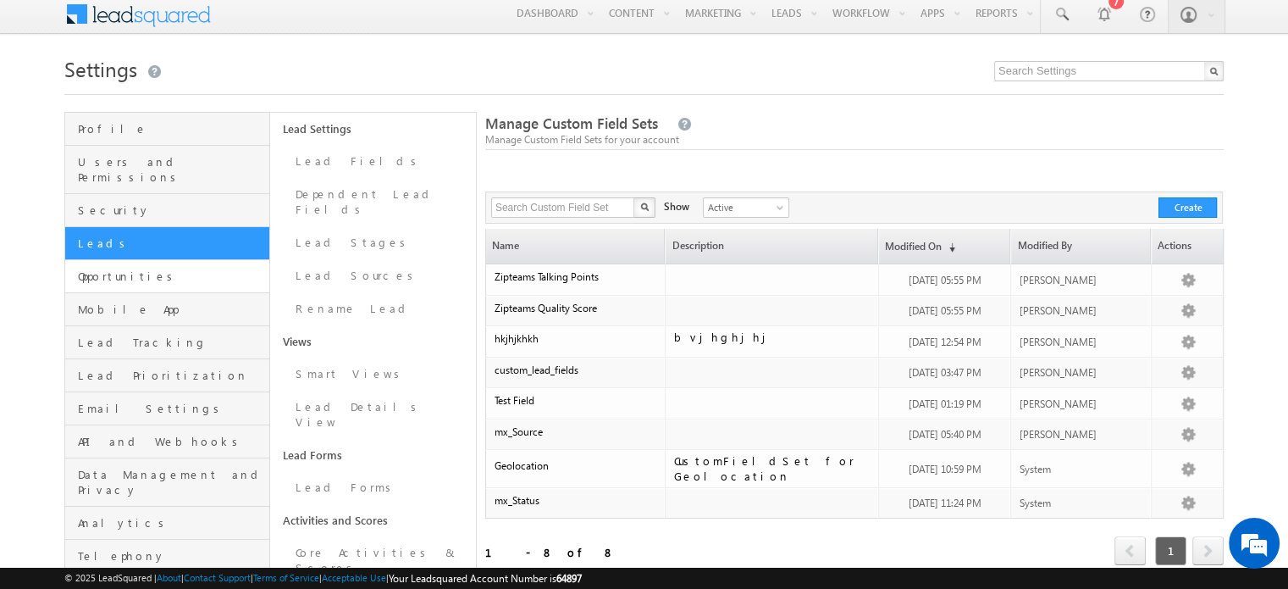
click at [127, 269] on link "Opportunities" at bounding box center [167, 276] width 204 height 33
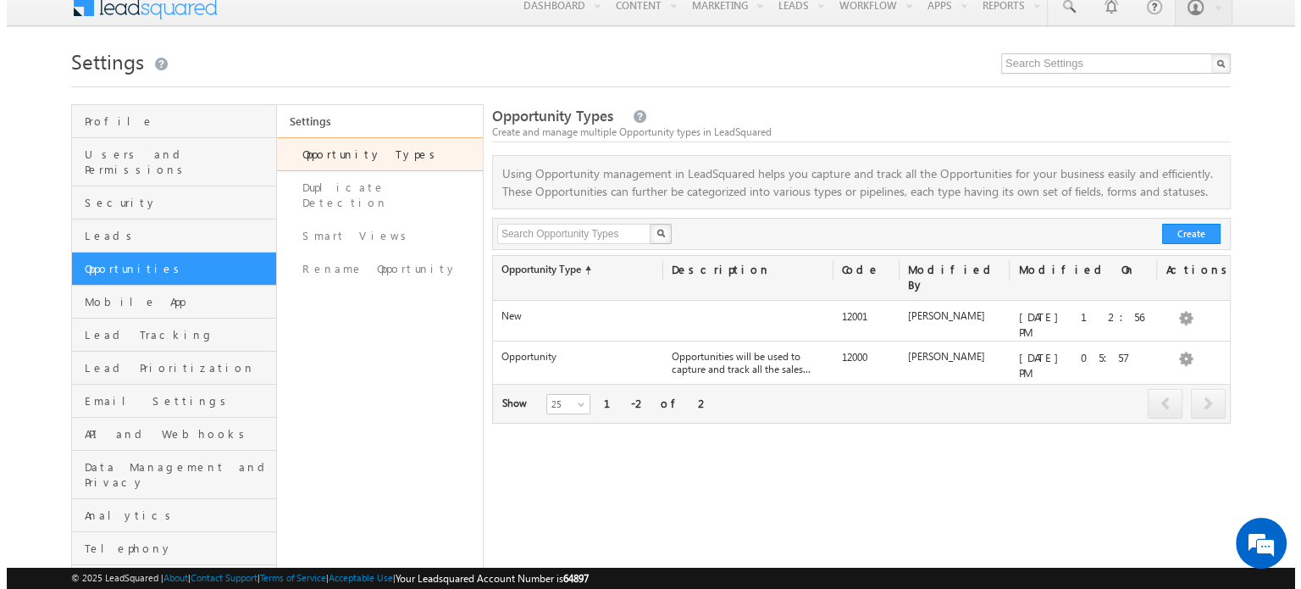
scroll to position [16, 0]
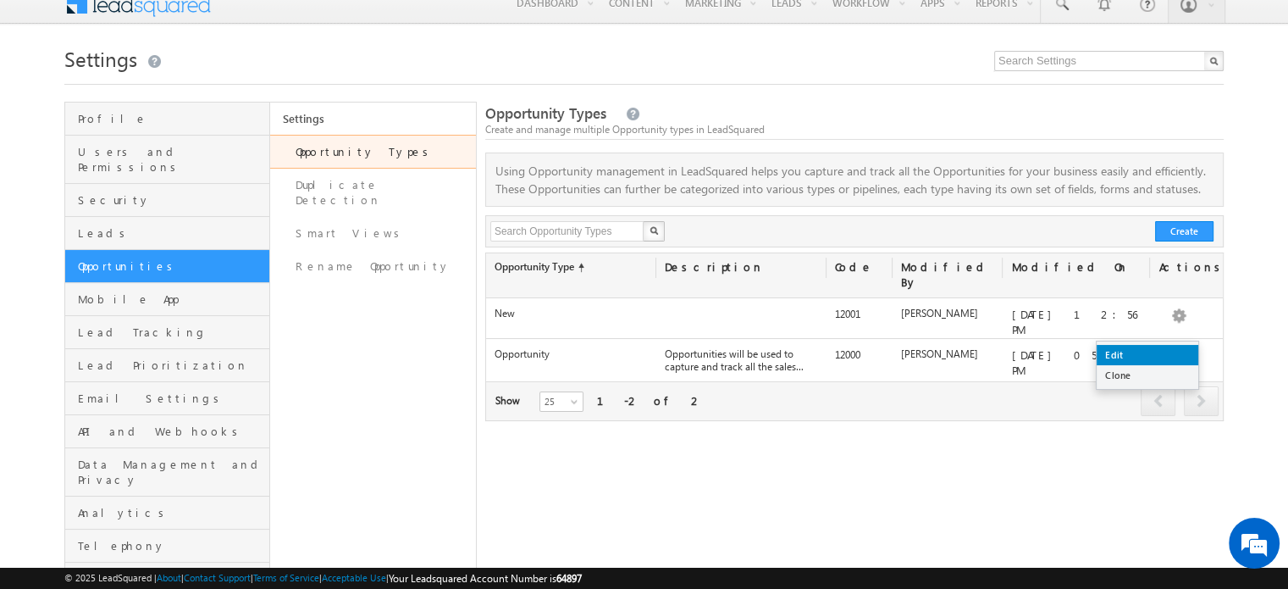
click at [1143, 354] on link "Edit" at bounding box center [1148, 355] width 102 height 20
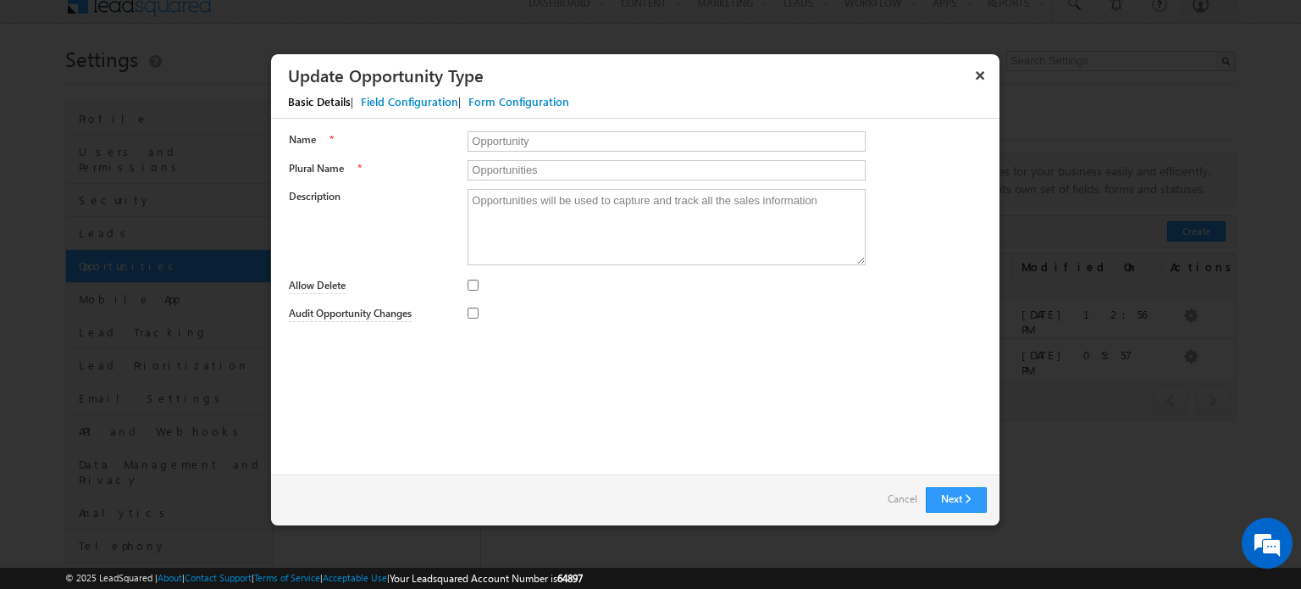
click at [396, 98] on div "Field Configuration" at bounding box center [409, 101] width 97 height 15
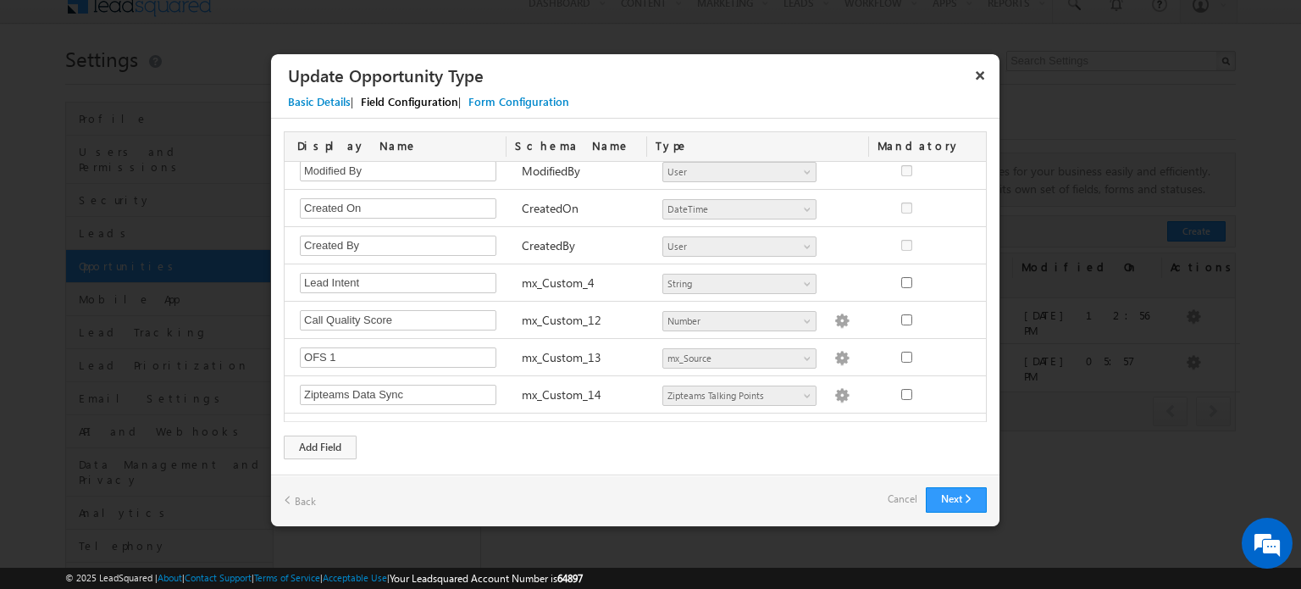
scroll to position [552, 0]
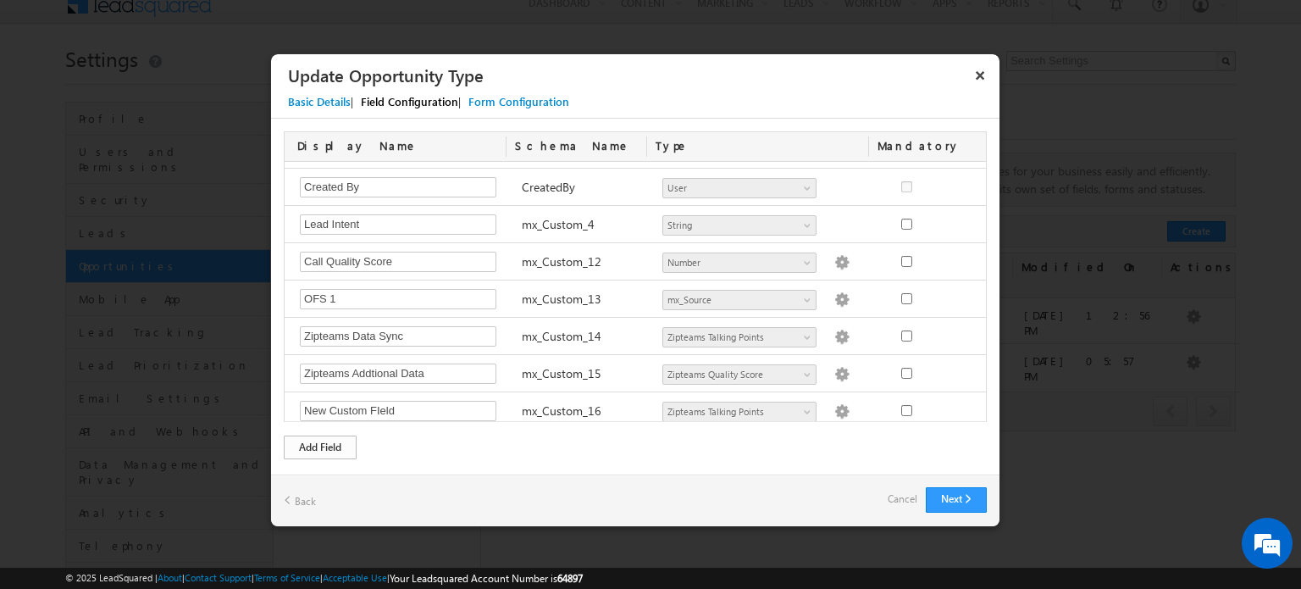
click at [313, 454] on div "Add Field" at bounding box center [320, 447] width 73 height 24
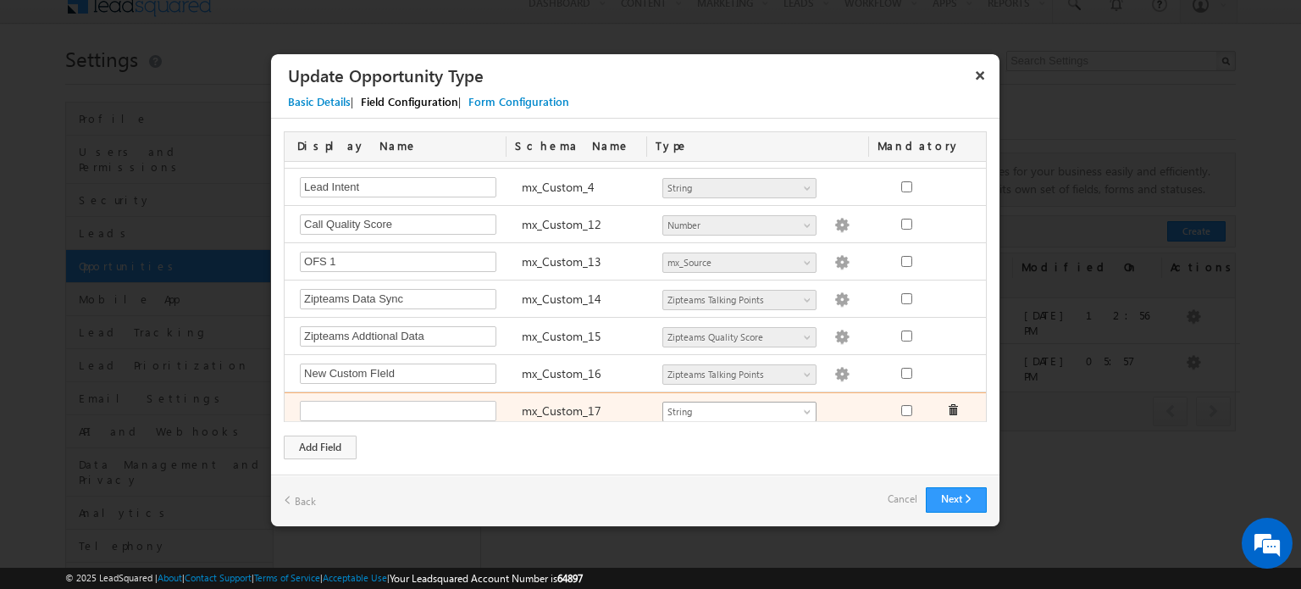
scroll to position [0, 0]
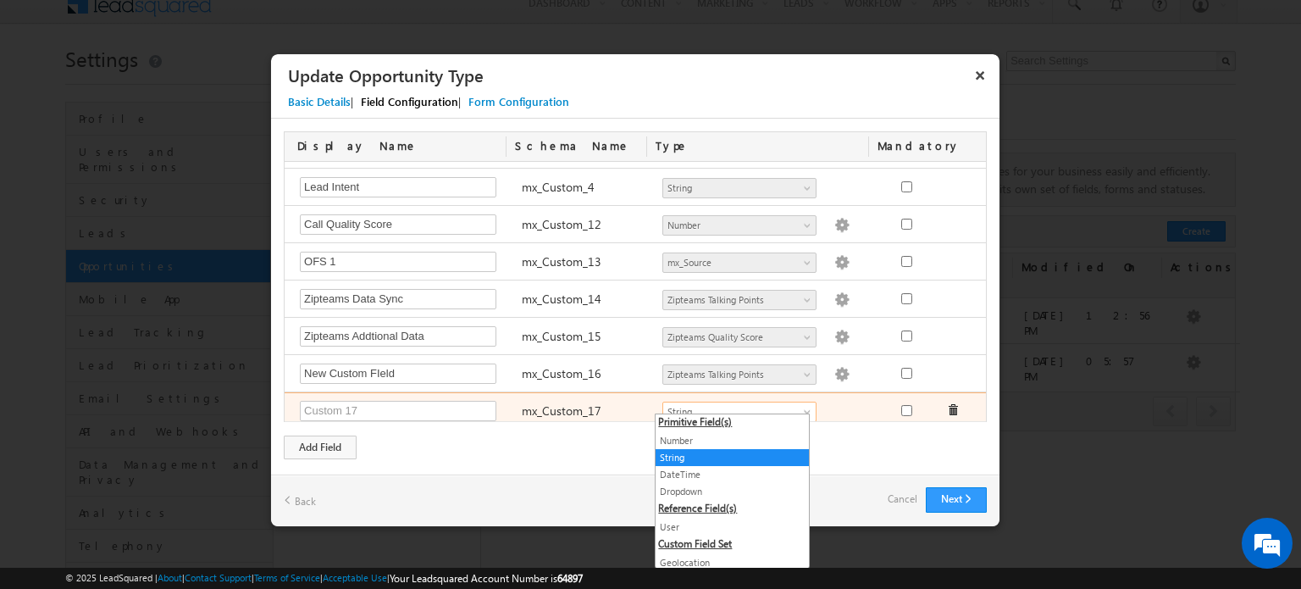
click at [693, 404] on span "String" at bounding box center [732, 411] width 138 height 15
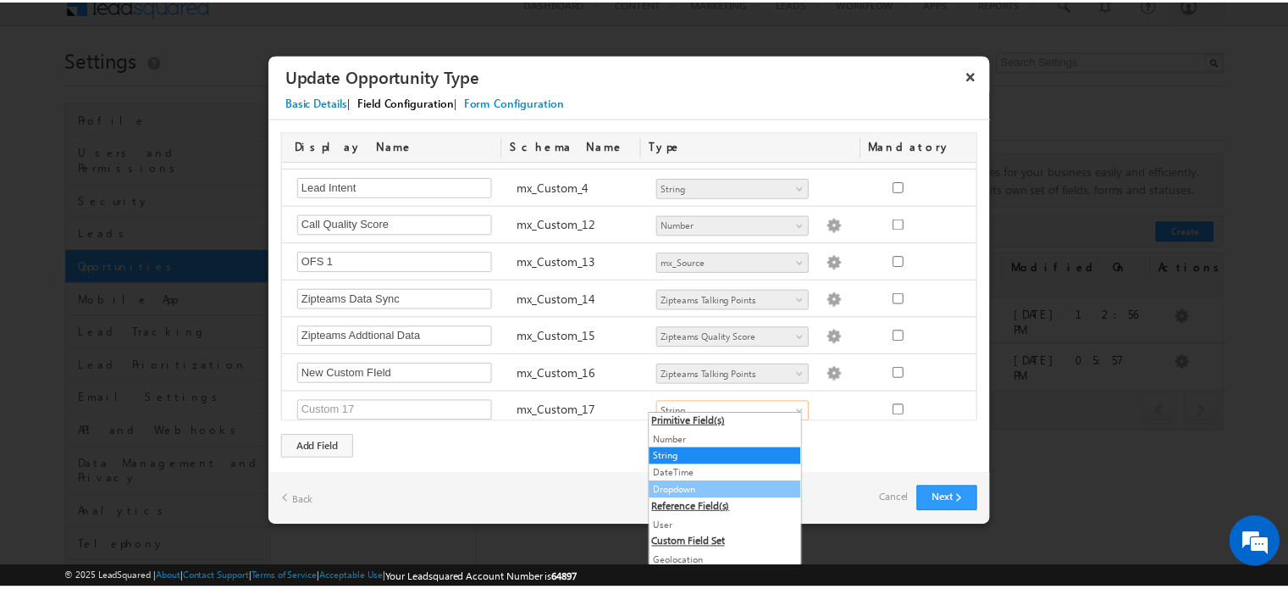
scroll to position [66, 0]
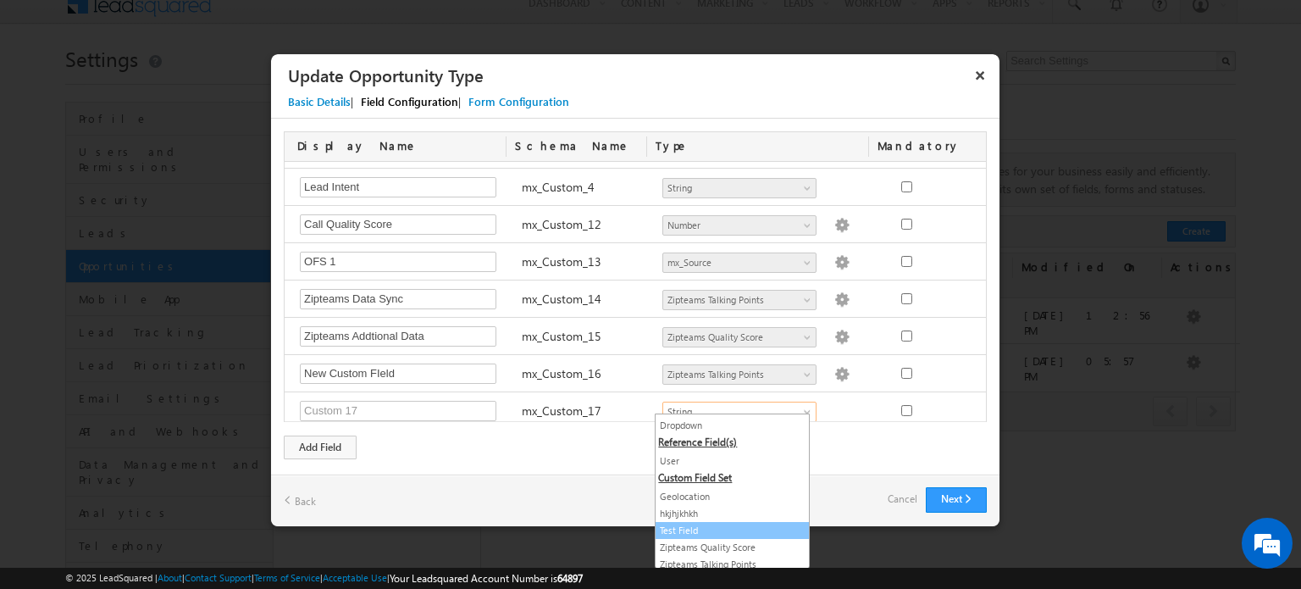
click at [690, 525] on link "Test Field" at bounding box center [732, 530] width 153 height 15
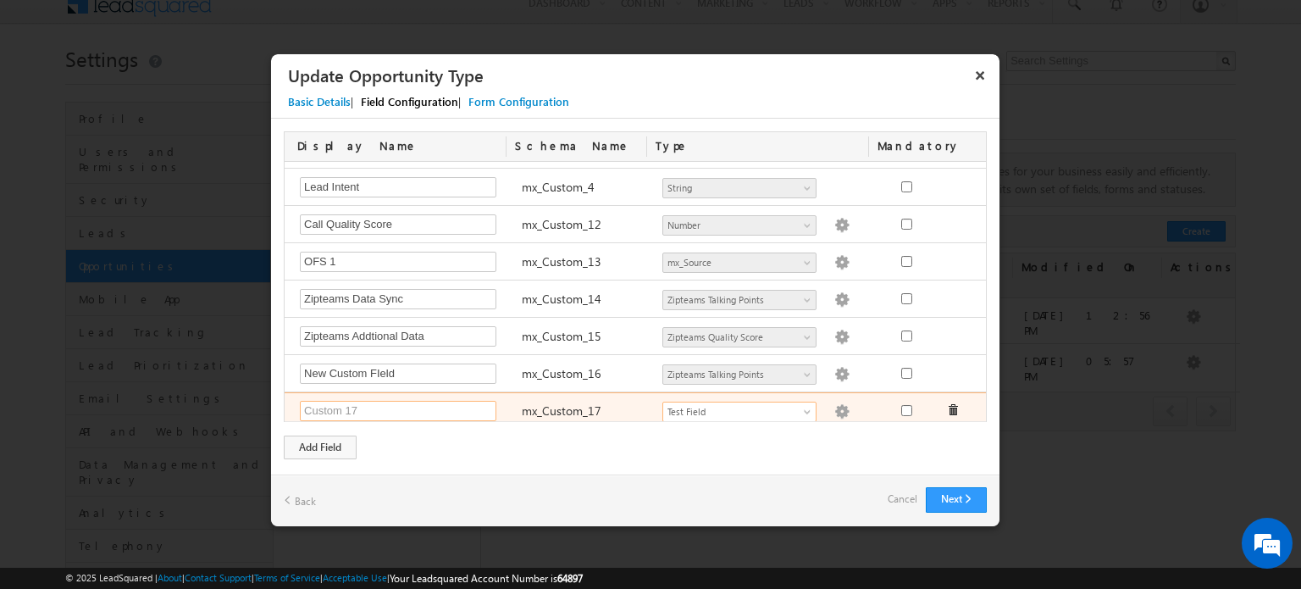
click at [420, 402] on input "text" at bounding box center [398, 411] width 197 height 20
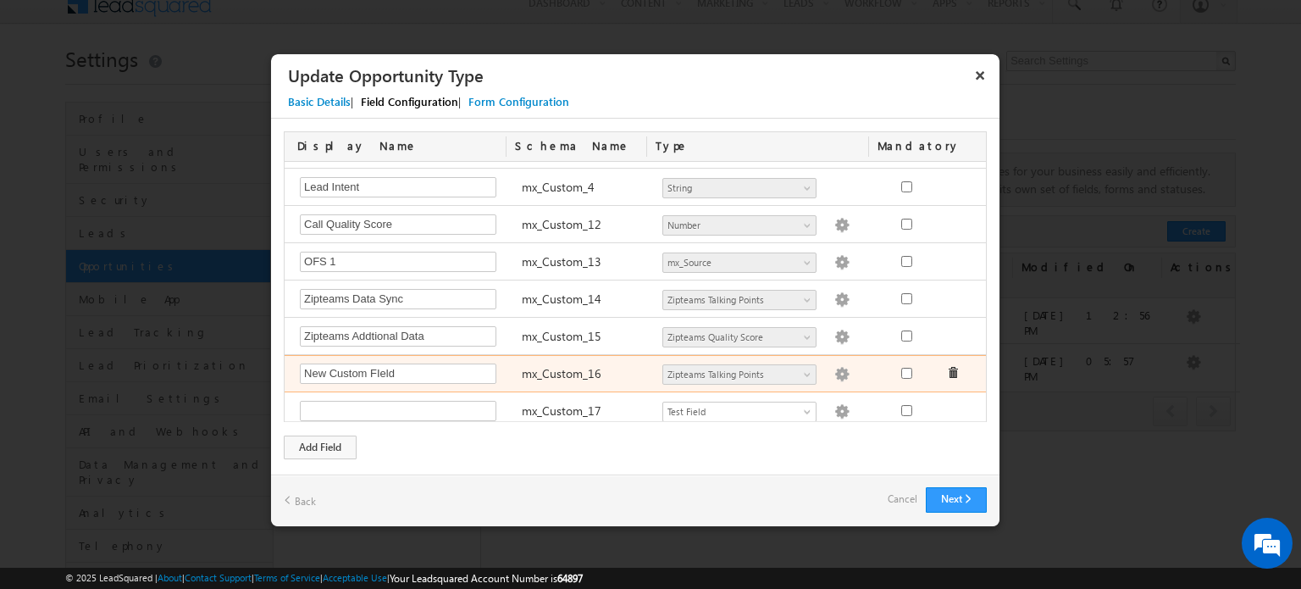
click at [834, 370] on img at bounding box center [841, 374] width 15 height 15
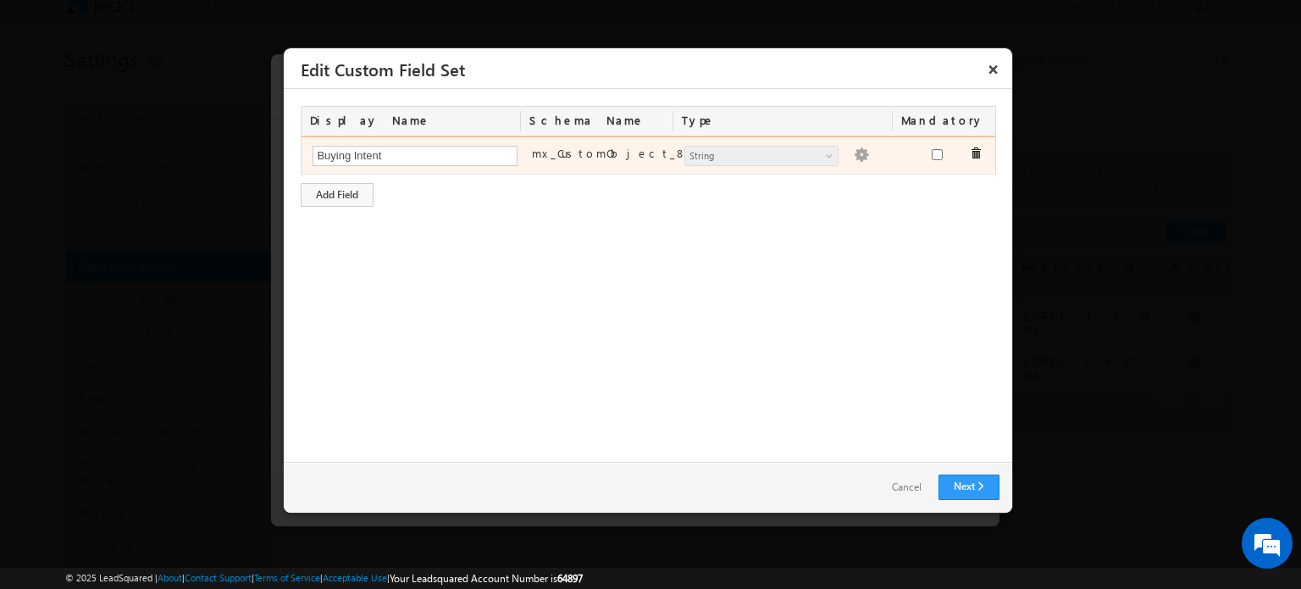
click at [854, 152] on img at bounding box center [861, 154] width 15 height 15
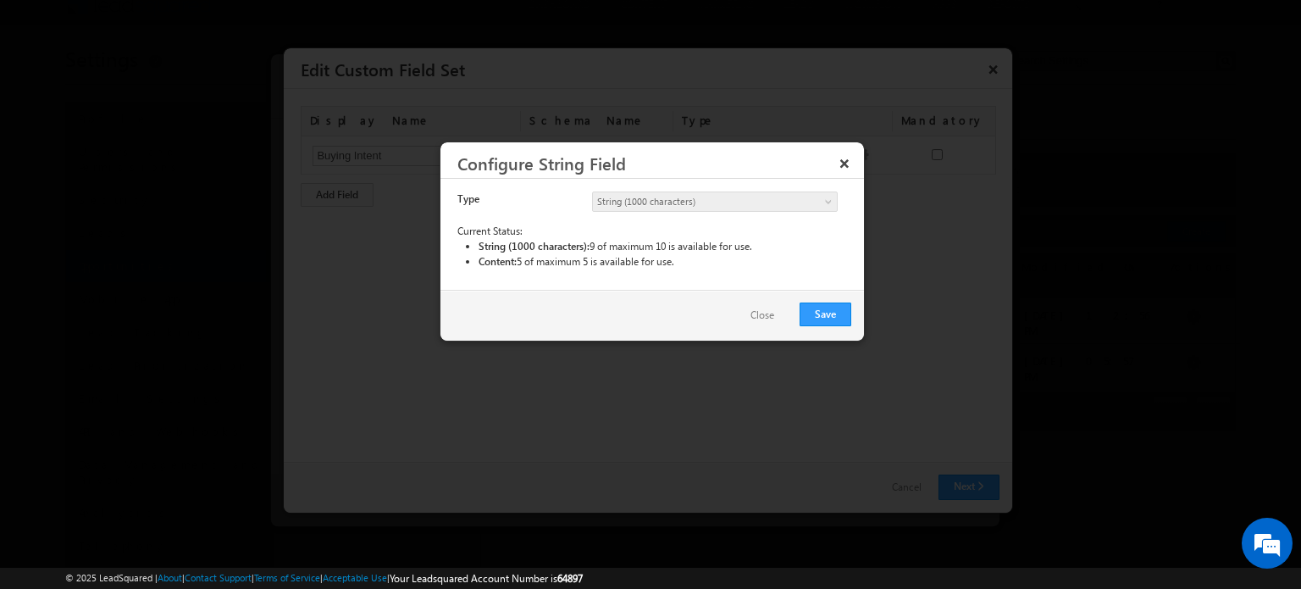
click at [756, 191] on link "String (1000 characters)" at bounding box center [715, 201] width 246 height 20
click at [839, 163] on button "×" at bounding box center [844, 163] width 27 height 30
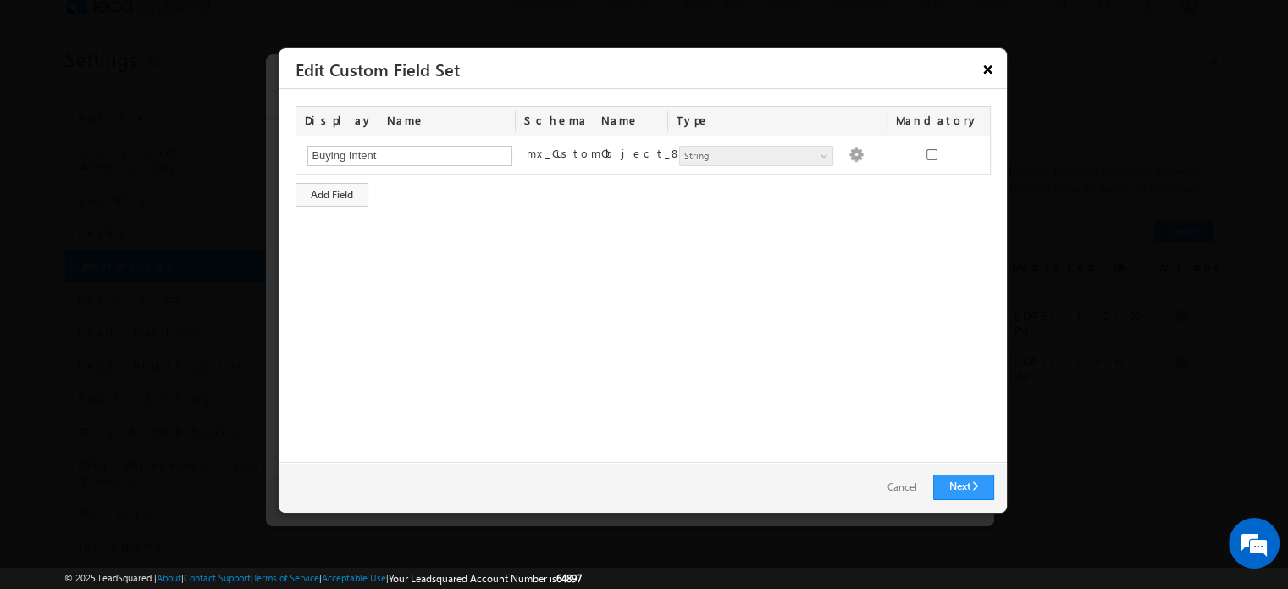
click at [981, 71] on button "×" at bounding box center [988, 69] width 27 height 30
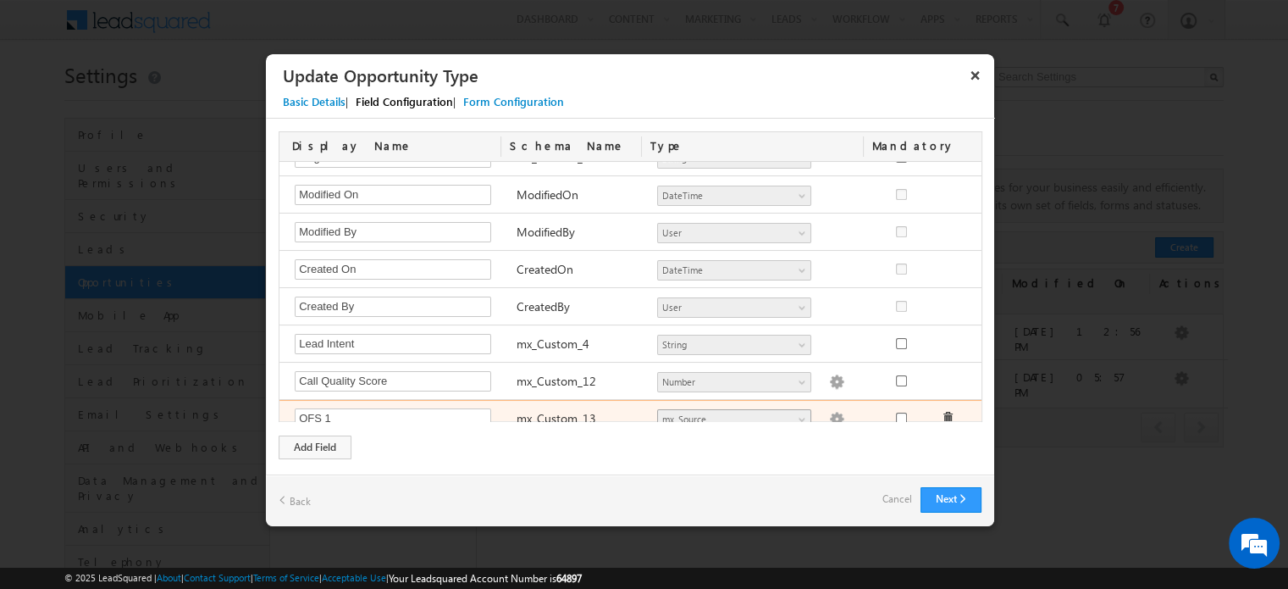
scroll to position [590, 0]
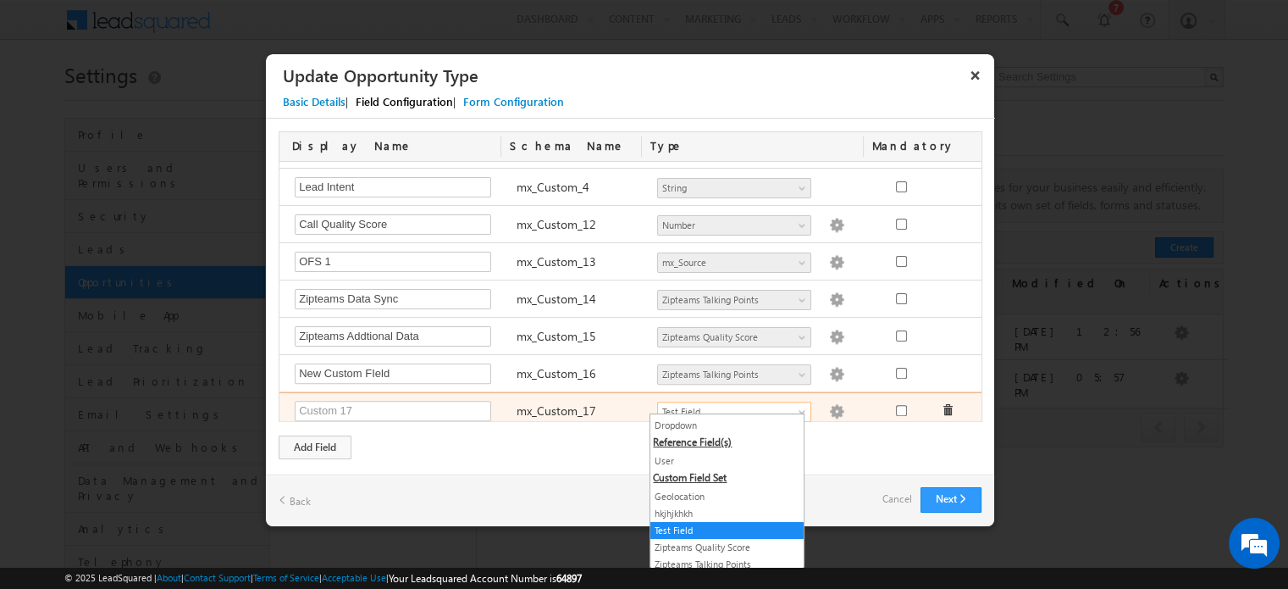
click at [719, 406] on span "Test Field" at bounding box center [727, 411] width 138 height 15
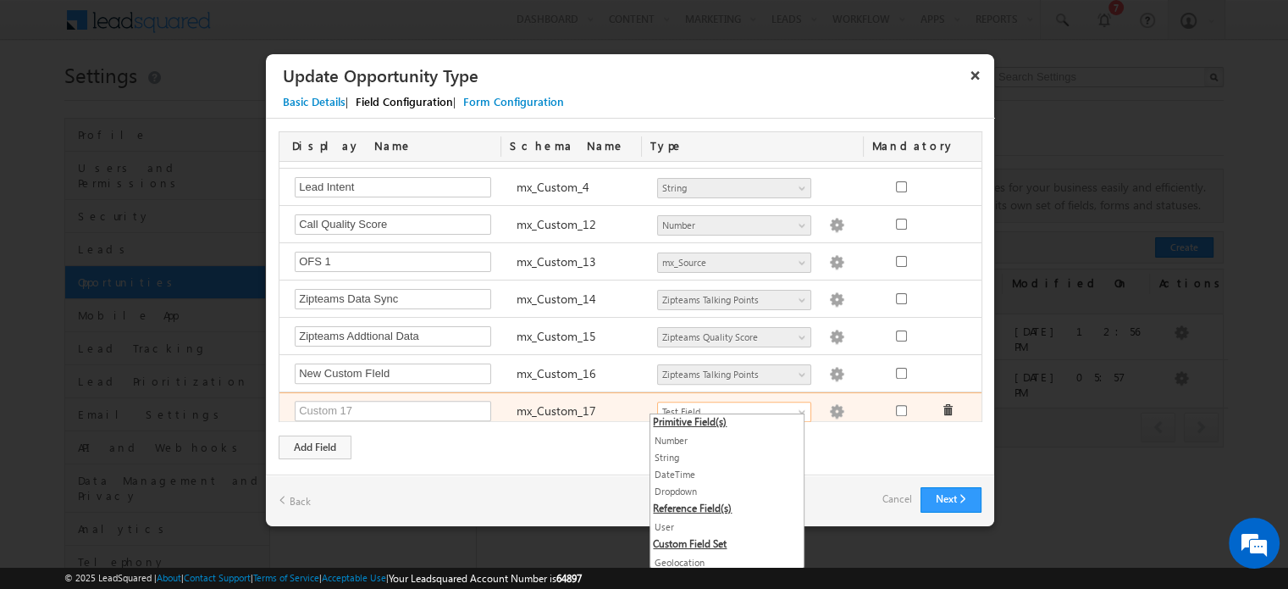
scroll to position [0, 0]
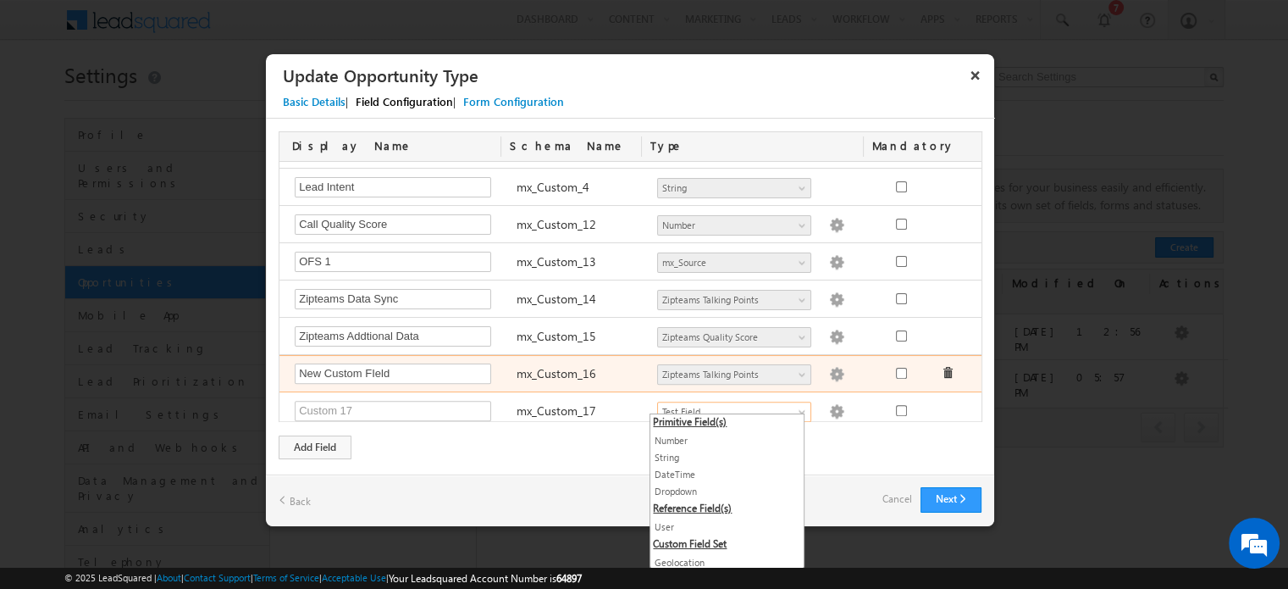
click at [829, 373] on img at bounding box center [836, 374] width 15 height 15
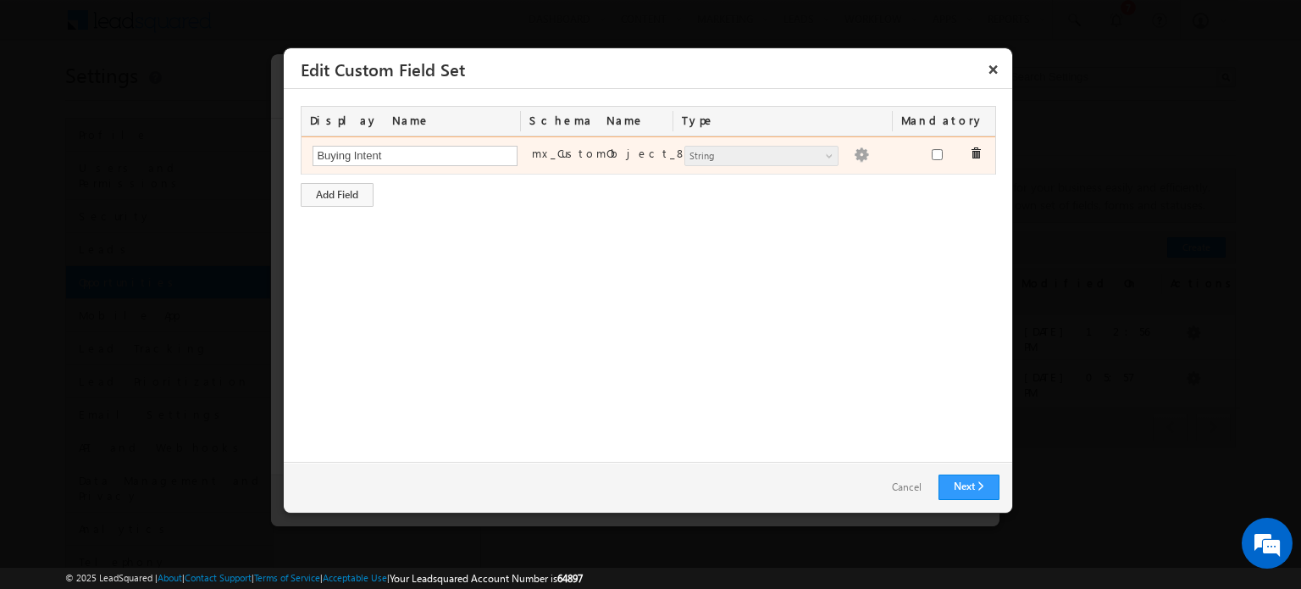
click at [854, 152] on img at bounding box center [861, 154] width 15 height 15
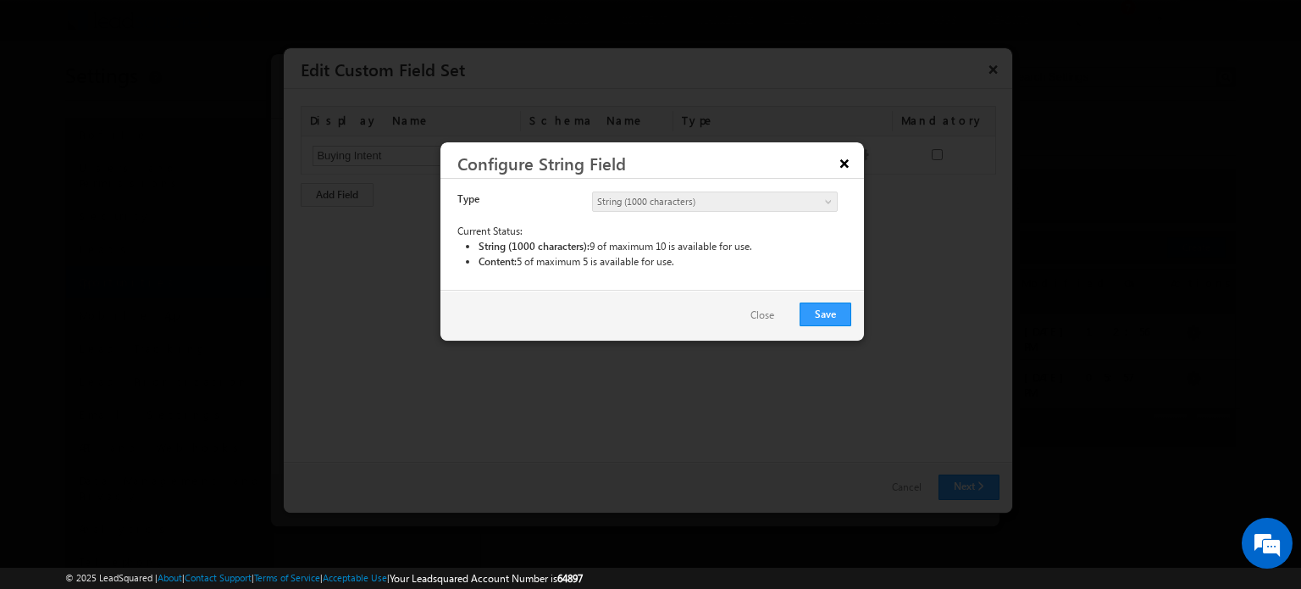
click at [843, 158] on button "×" at bounding box center [844, 163] width 27 height 30
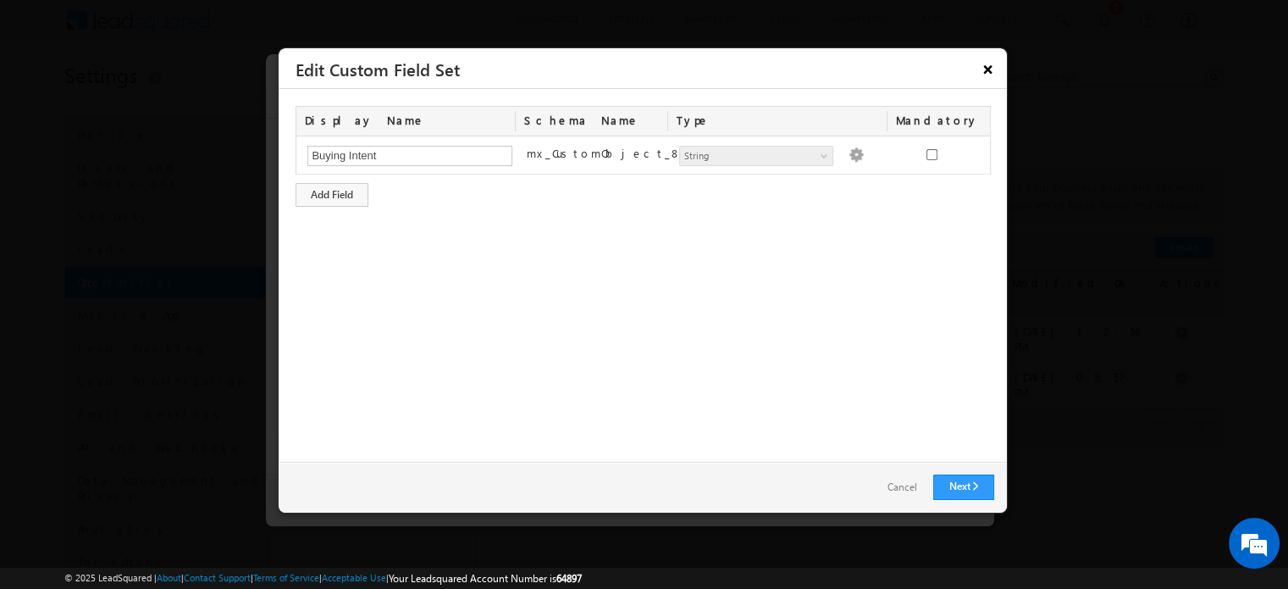
click at [986, 68] on button "×" at bounding box center [988, 69] width 27 height 30
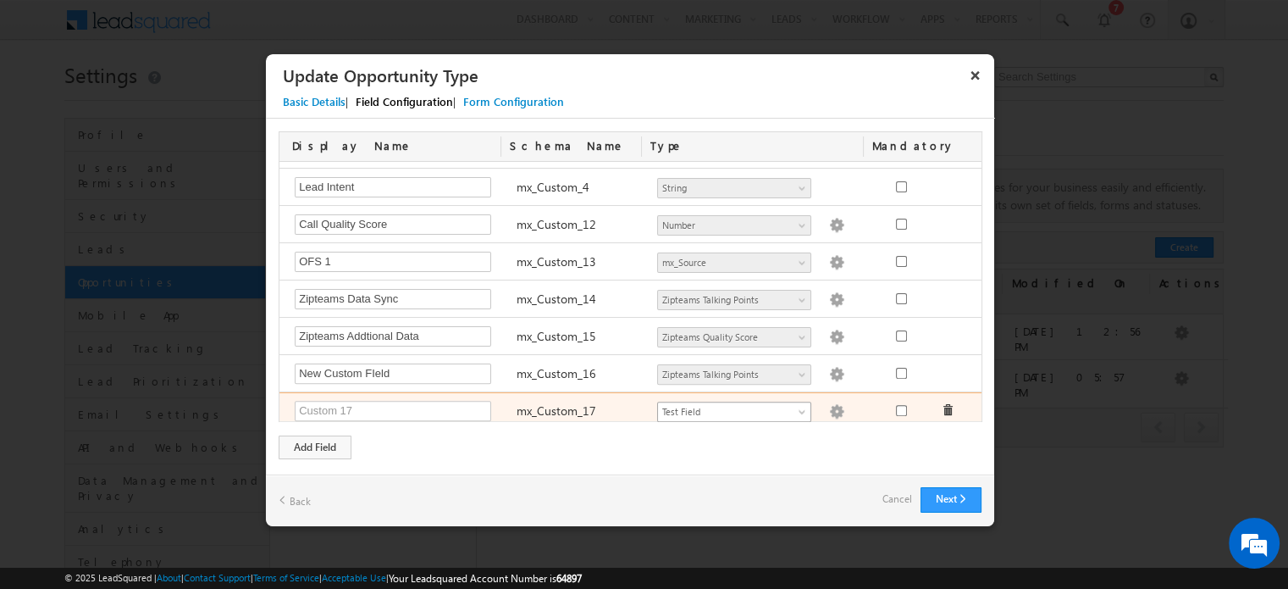
scroll to position [66, 0]
click at [711, 404] on span "Test Field" at bounding box center [727, 411] width 138 height 15
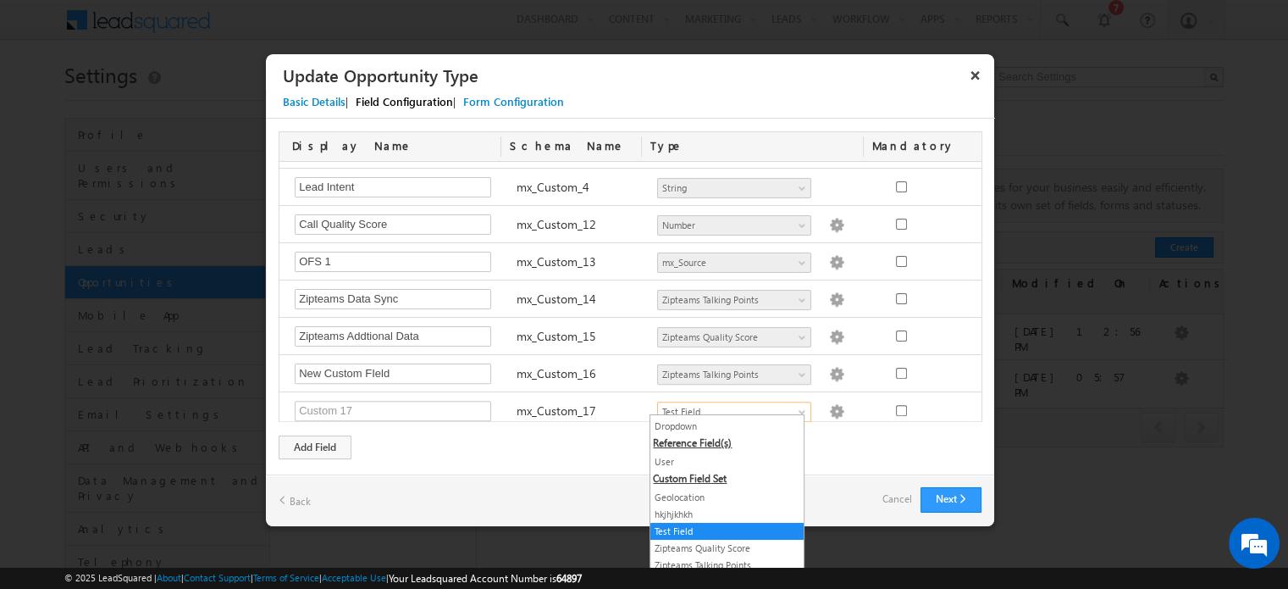
scroll to position [0, 0]
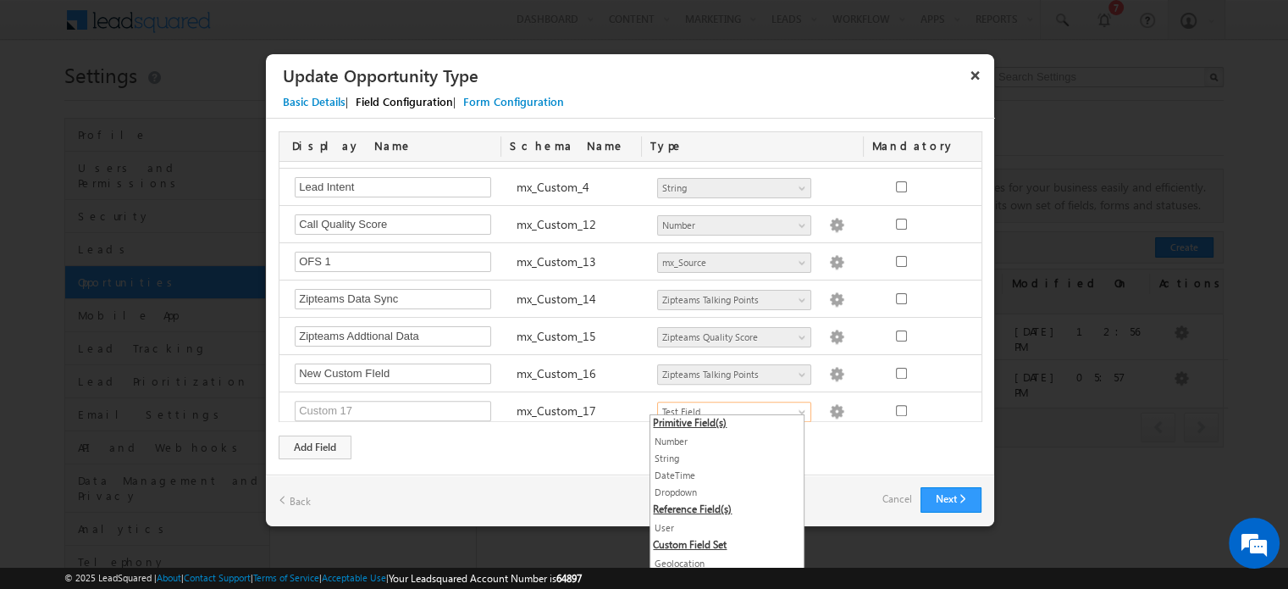
click at [886, 497] on link "Cancel" at bounding box center [898, 499] width 30 height 24
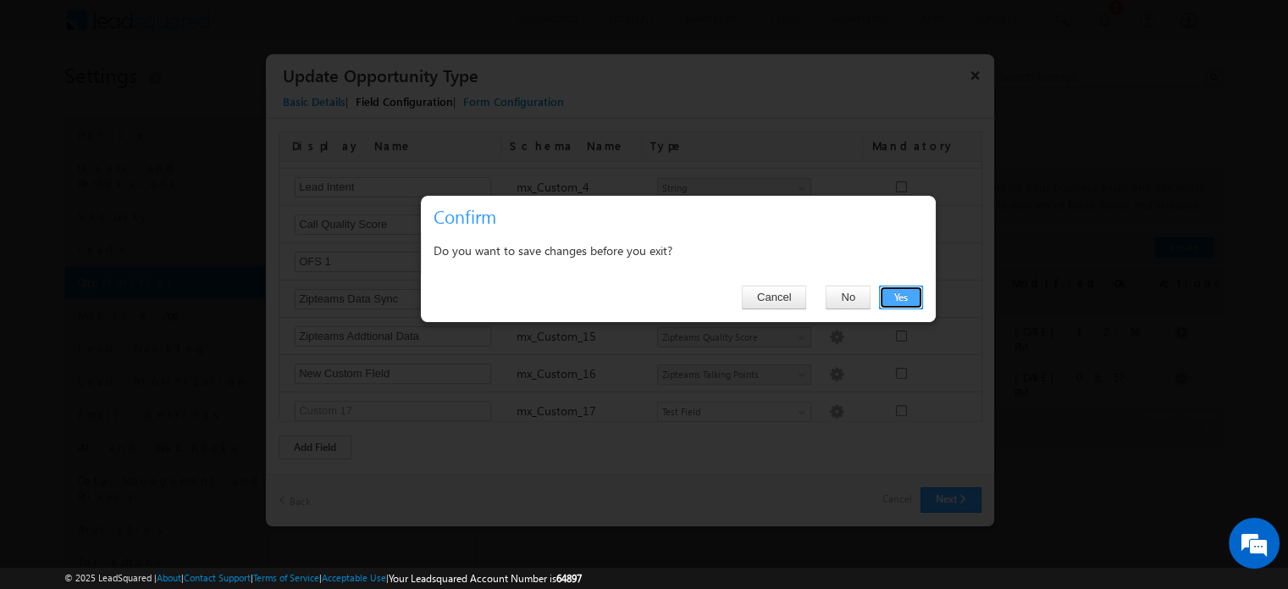
click at [911, 296] on button "Yes" at bounding box center [901, 297] width 44 height 24
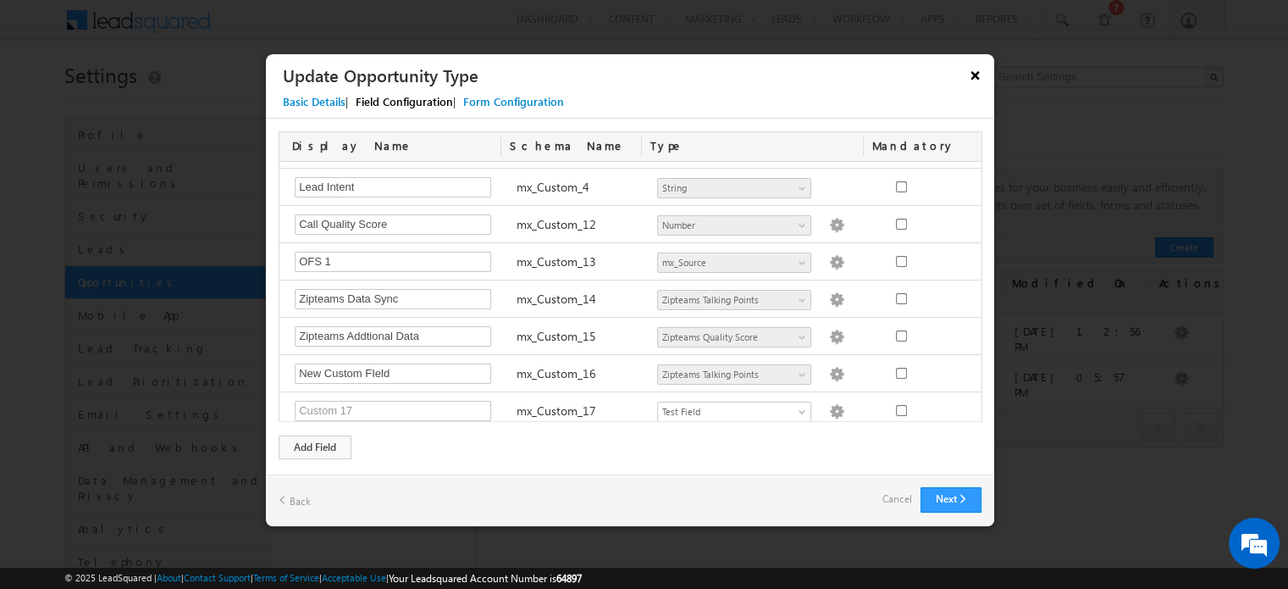
click at [976, 69] on button "×" at bounding box center [975, 75] width 27 height 30
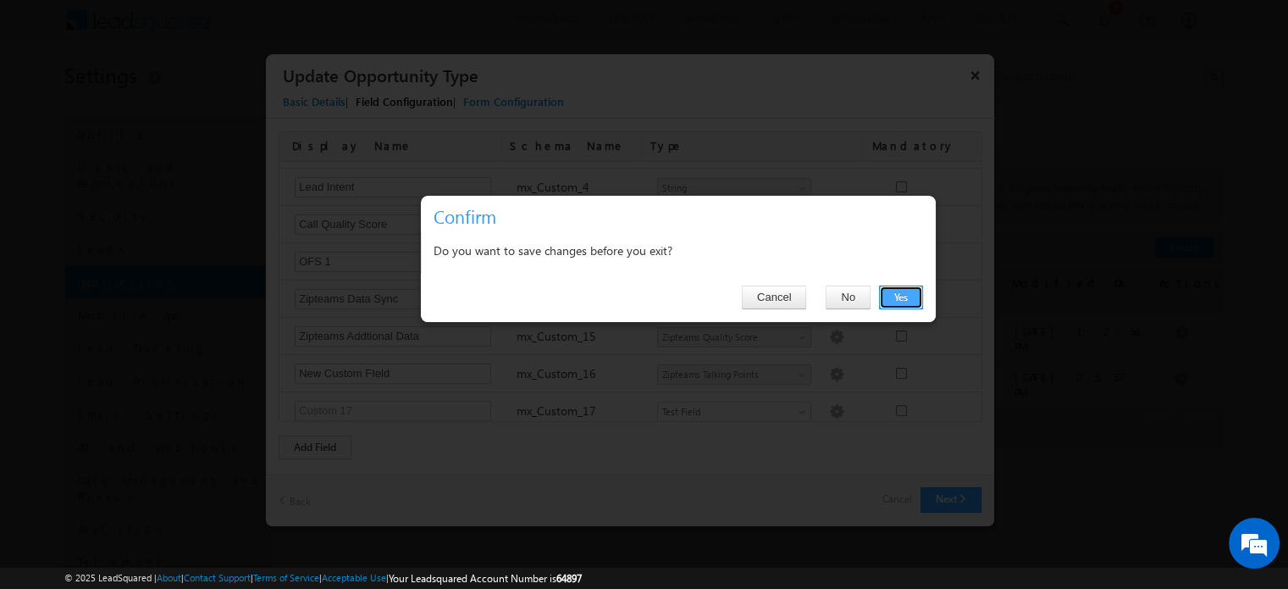
click at [897, 294] on button "Yes" at bounding box center [901, 297] width 44 height 24
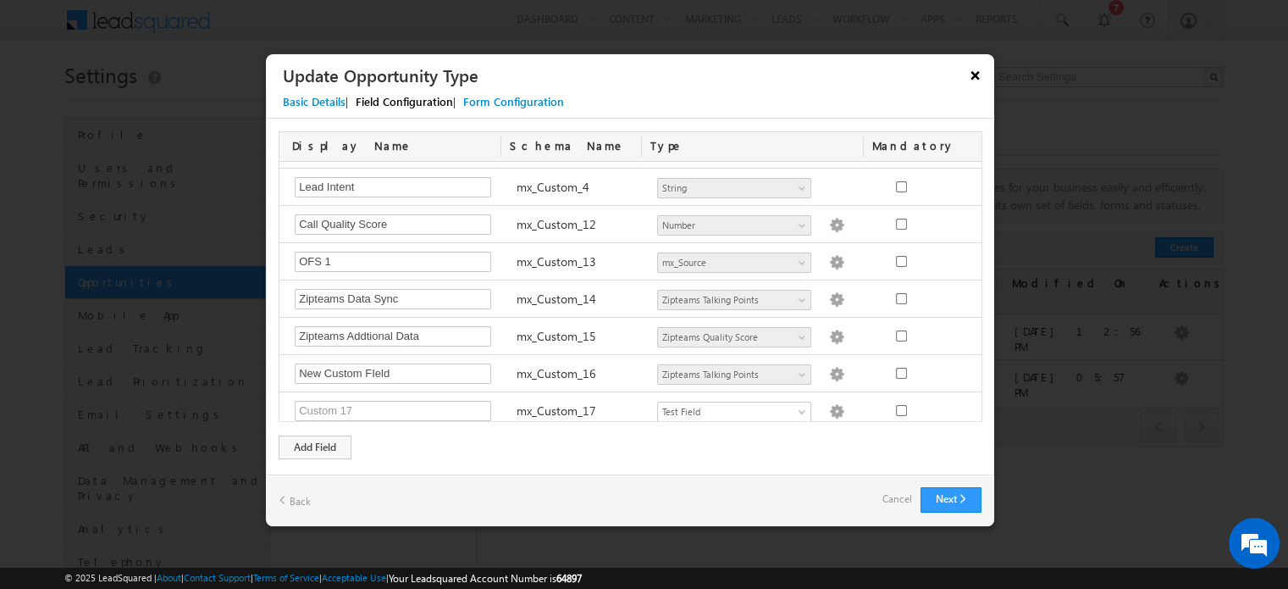
click at [972, 77] on button "×" at bounding box center [975, 75] width 27 height 30
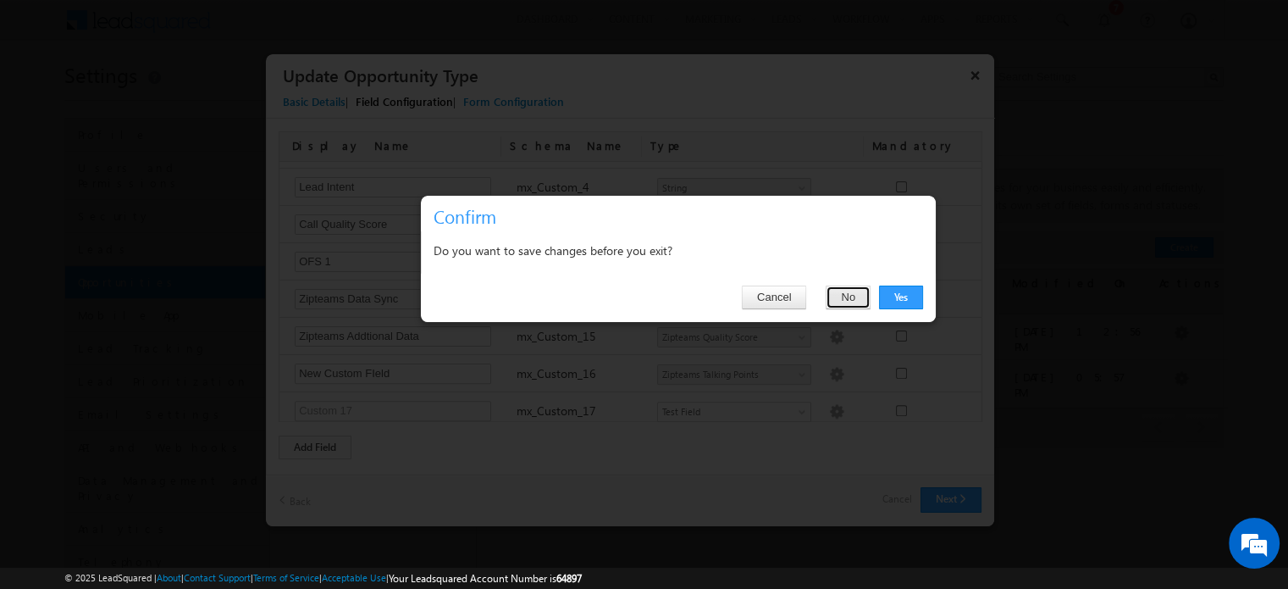
click at [845, 307] on button "No" at bounding box center [848, 297] width 45 height 24
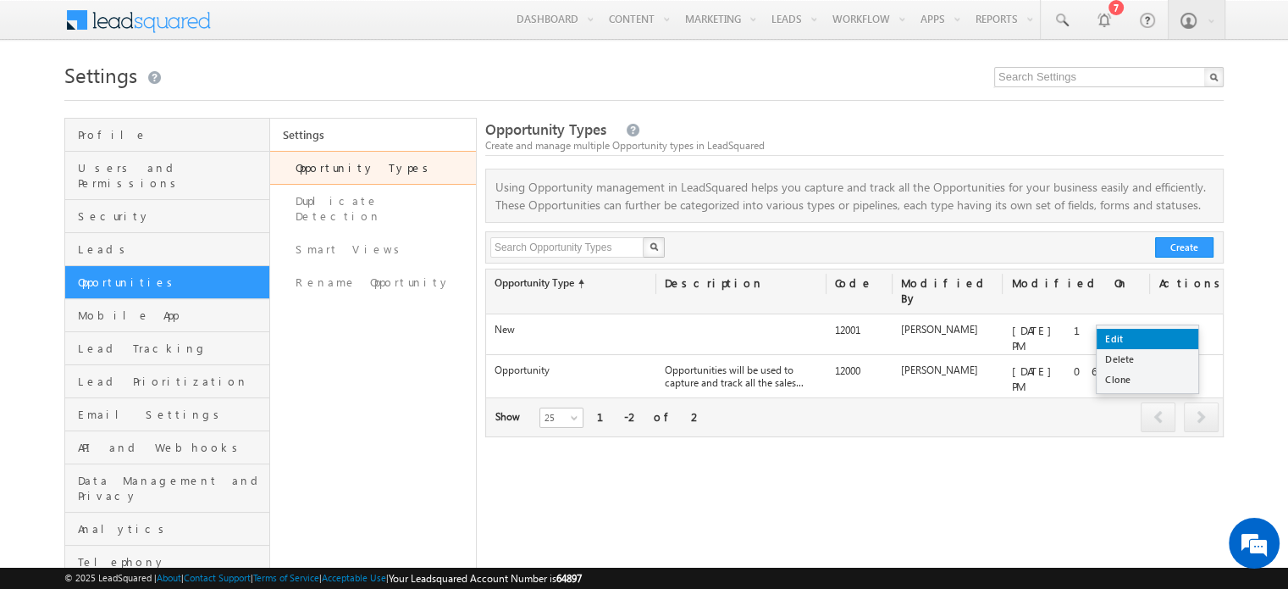
click at [1142, 340] on link "Edit" at bounding box center [1148, 339] width 102 height 20
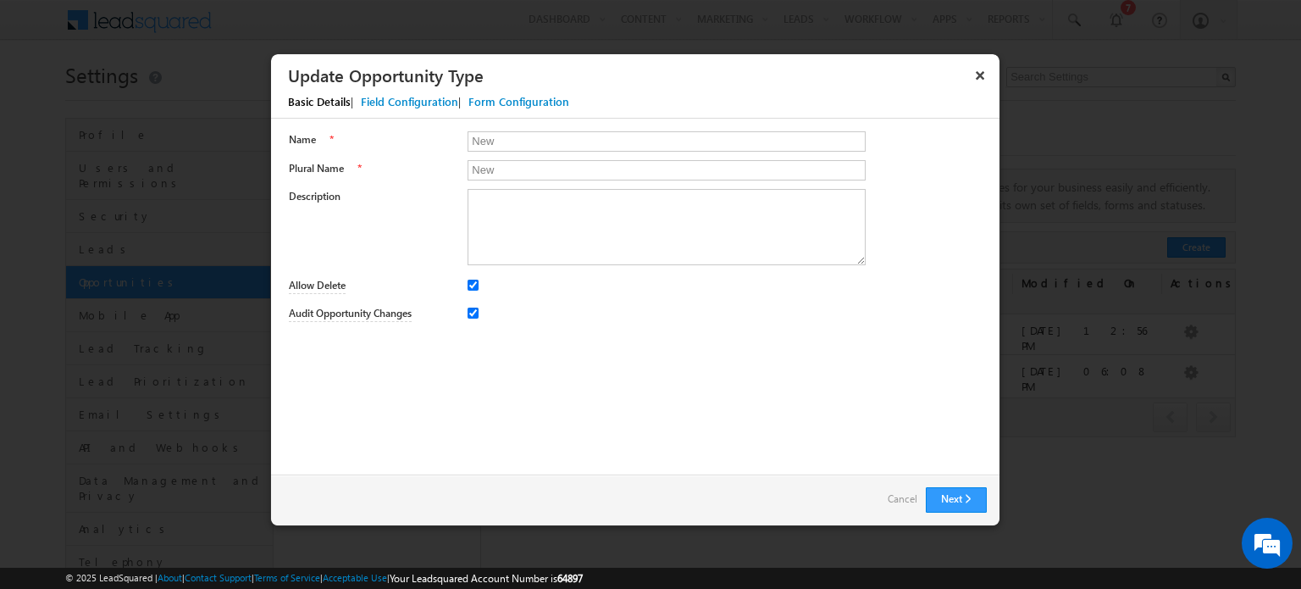
click at [410, 101] on div "Field Configuration" at bounding box center [409, 101] width 97 height 15
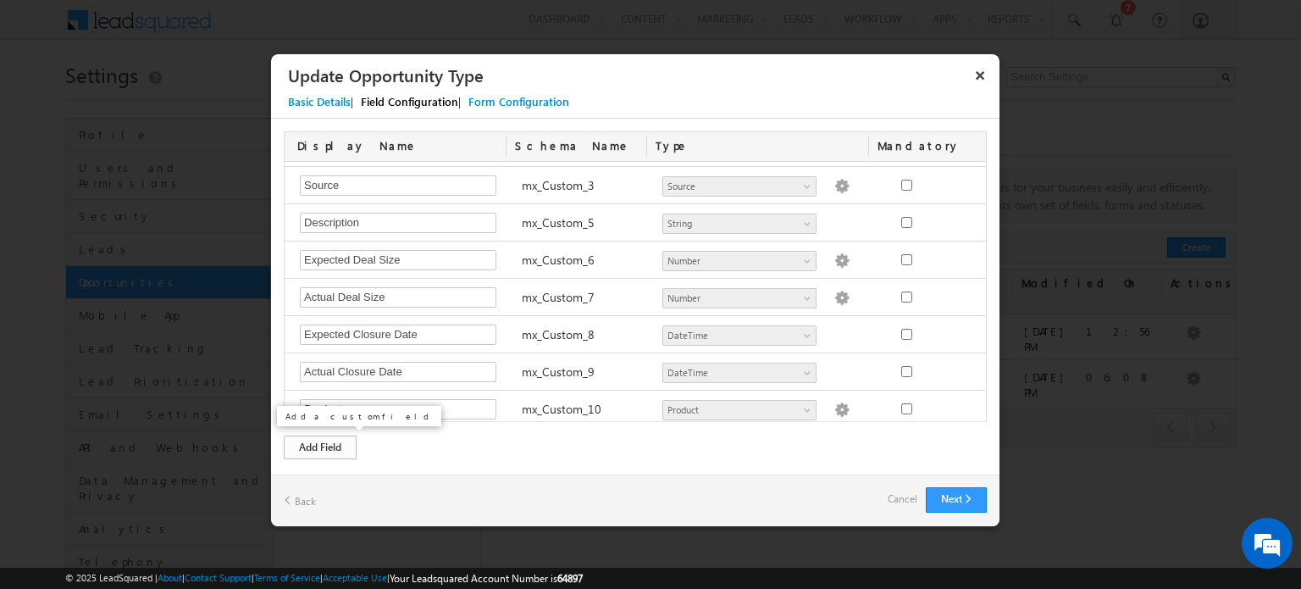
click at [327, 450] on div "Add Field" at bounding box center [320, 447] width 73 height 24
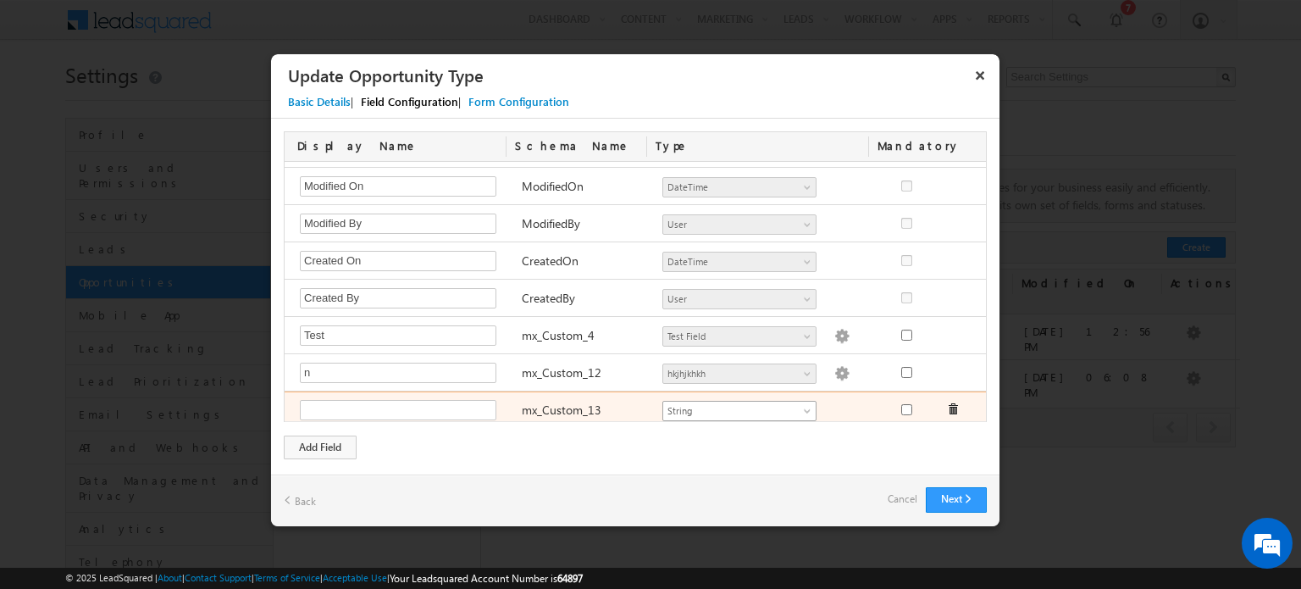
click at [749, 403] on span "String" at bounding box center [732, 410] width 138 height 15
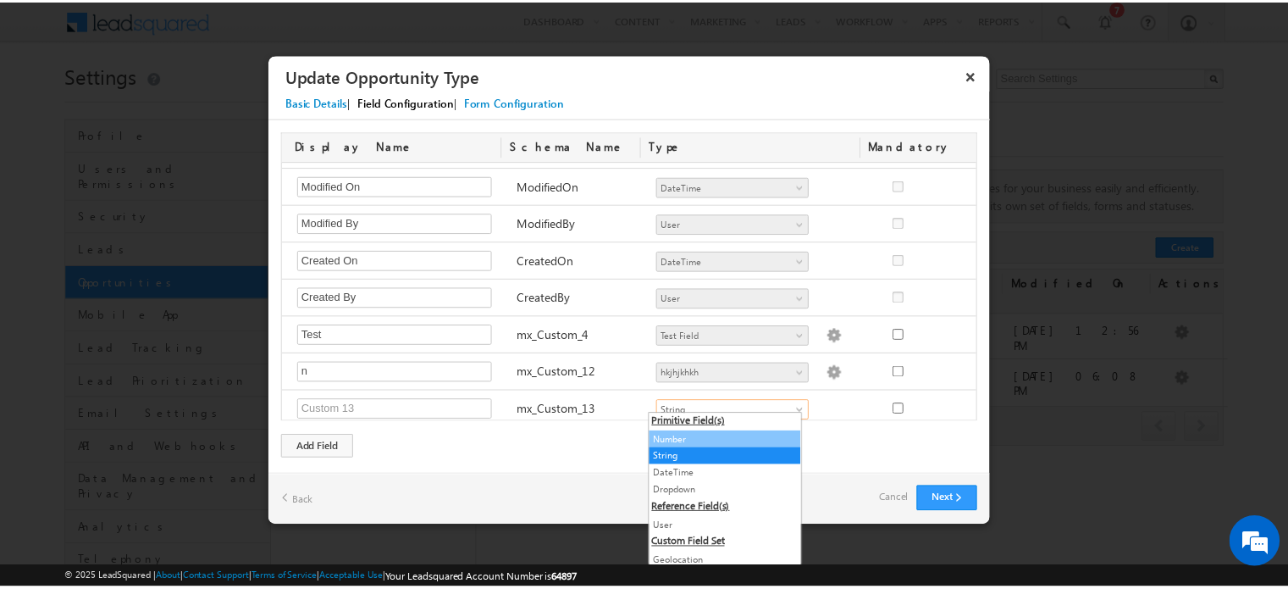
scroll to position [66, 0]
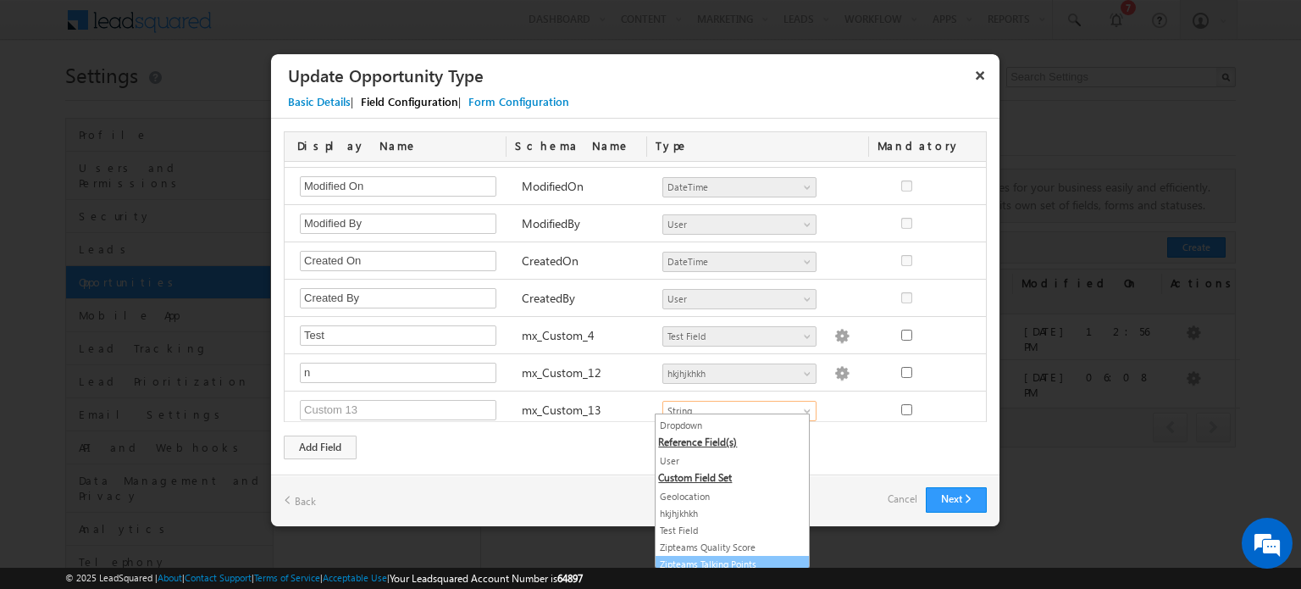
click at [735, 562] on link "Zipteams Talking Points" at bounding box center [732, 564] width 153 height 15
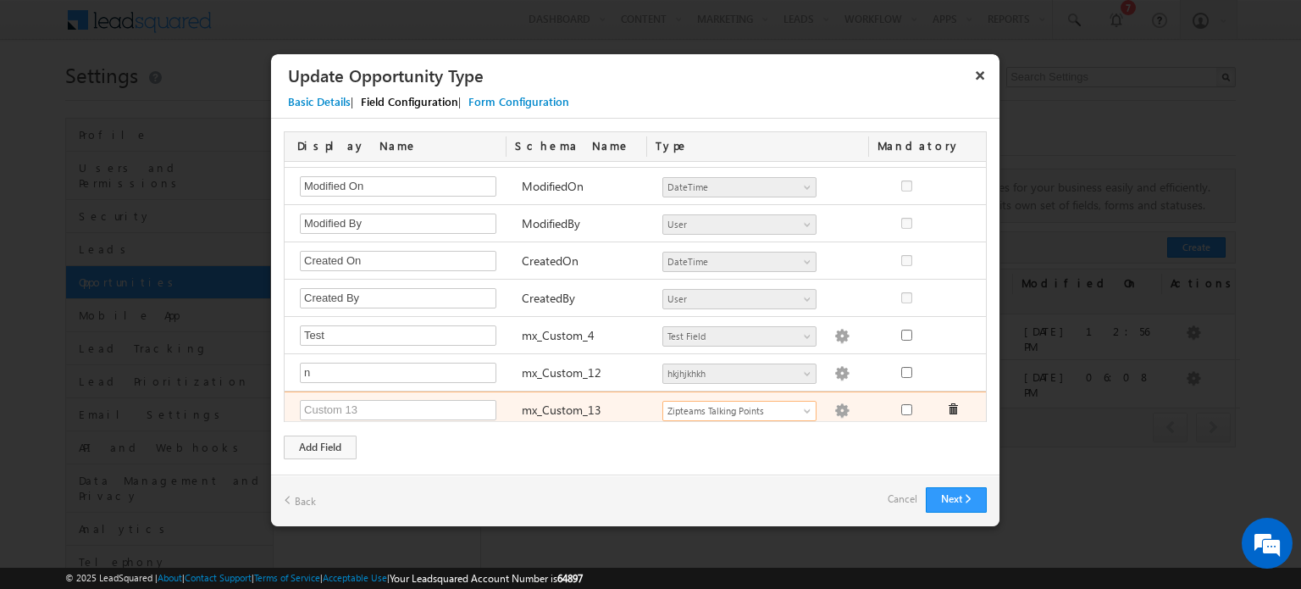
click at [834, 404] on img at bounding box center [841, 410] width 15 height 15
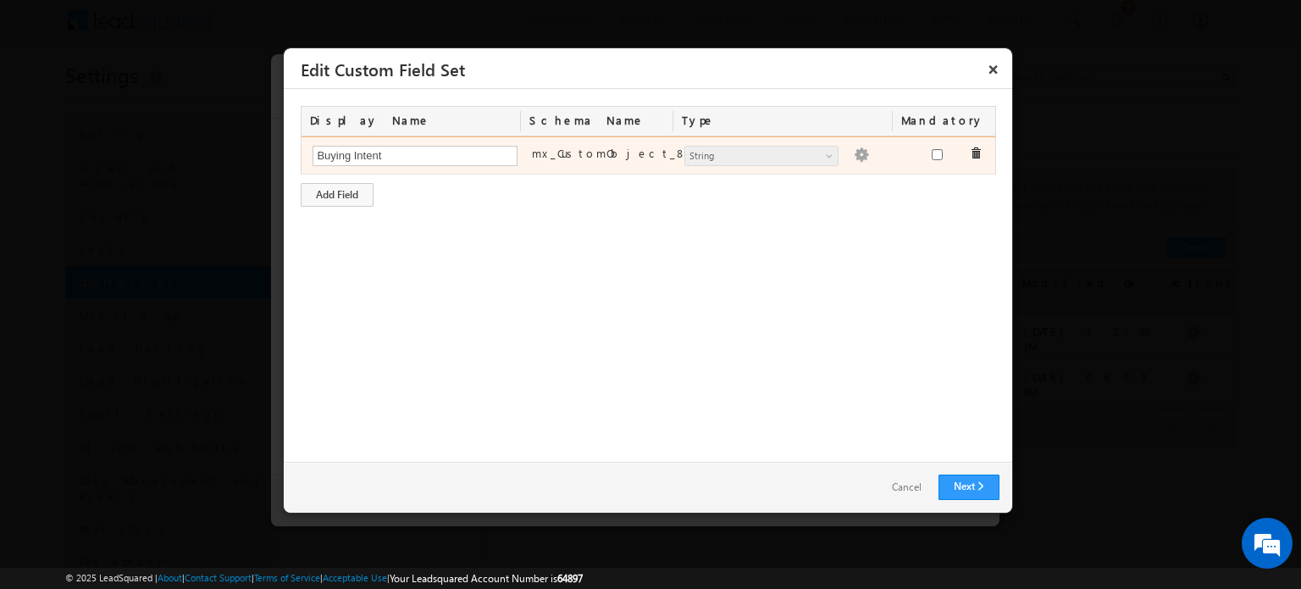
click at [847, 165] on div "Number String DateTime Date Dropdown User File Lead String Dropdown options are…" at bounding box center [785, 157] width 219 height 24
click at [854, 156] on img at bounding box center [861, 154] width 15 height 15
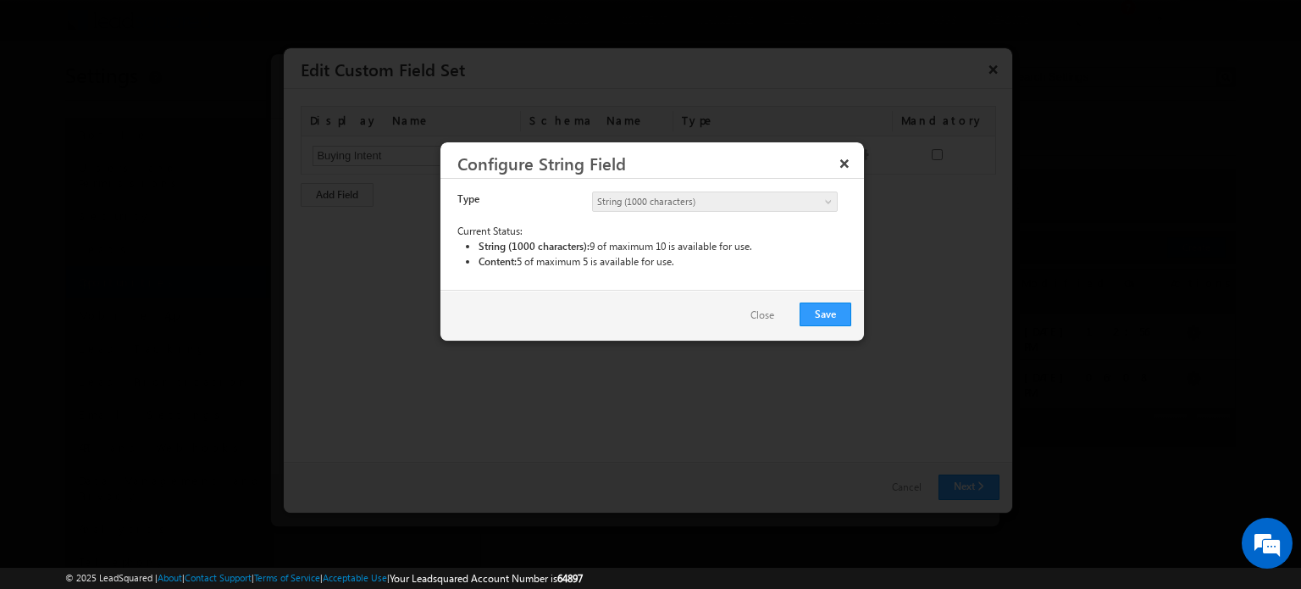
click at [777, 180] on div "Type String (50 characters) String (1000 characters) Content String (1000 chara…" at bounding box center [652, 234] width 424 height 111
click at [842, 163] on button "×" at bounding box center [844, 163] width 27 height 30
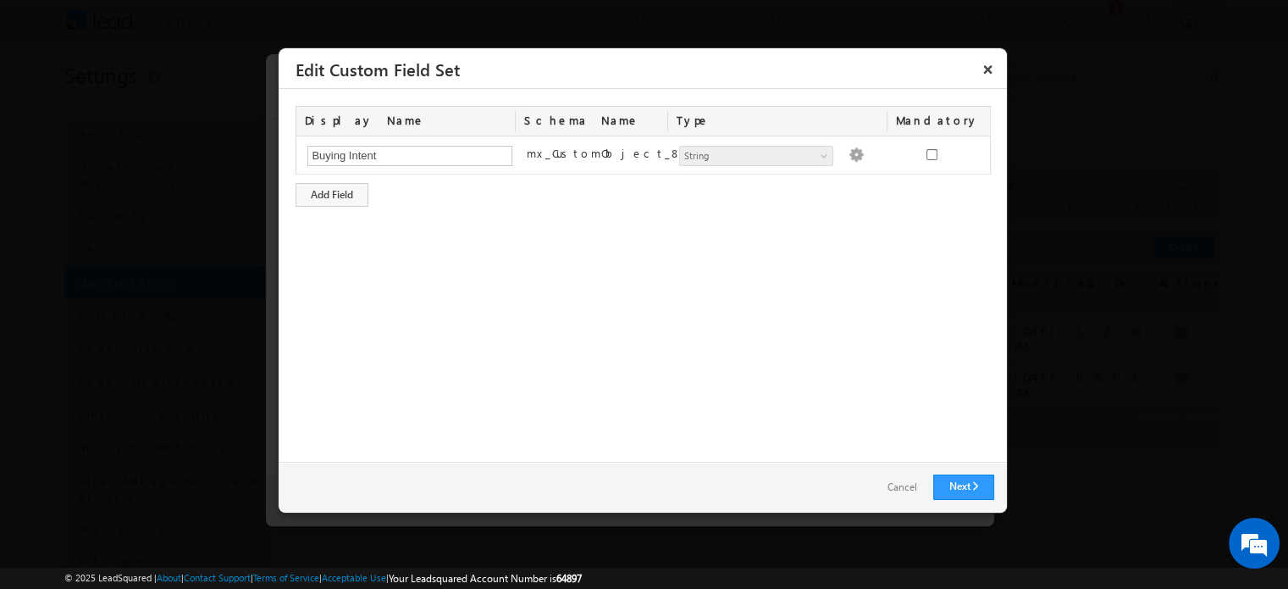
click at [897, 482] on link "Cancel" at bounding box center [902, 487] width 64 height 25
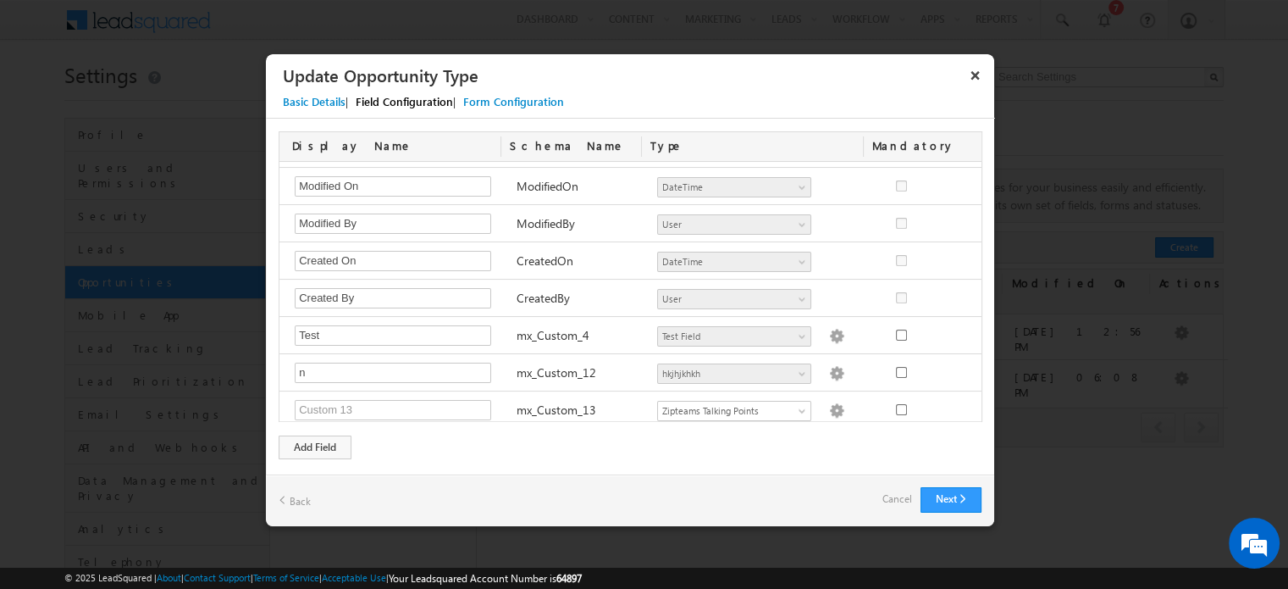
click at [895, 497] on link "Cancel" at bounding box center [898, 499] width 30 height 24
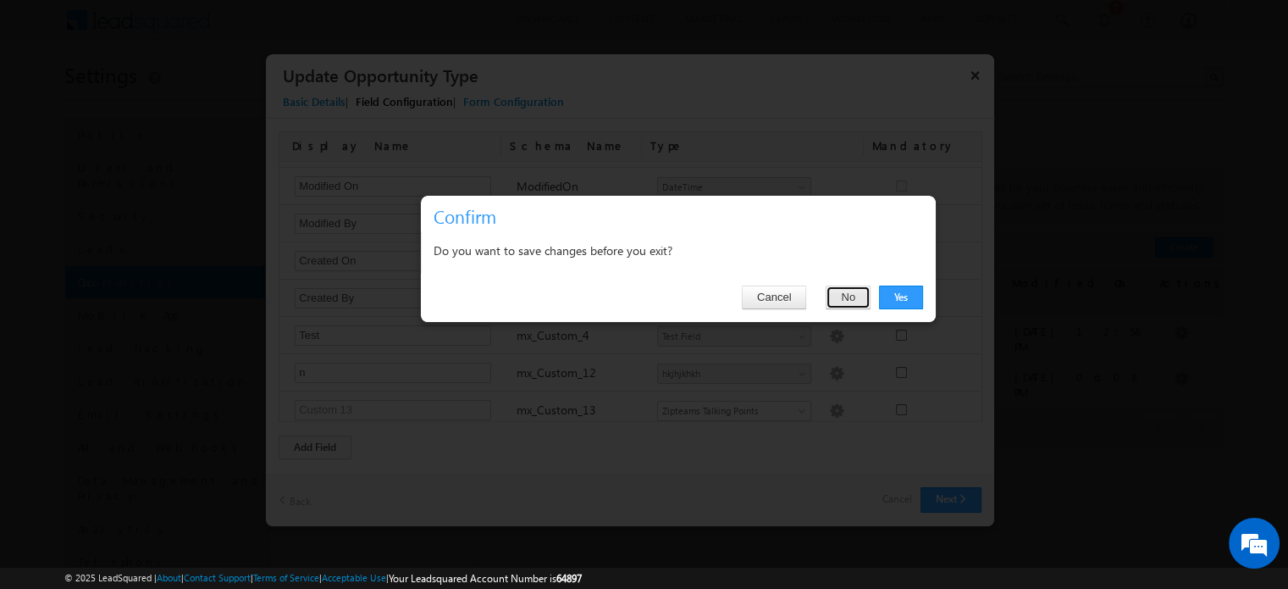
click at [855, 298] on button "No" at bounding box center [848, 297] width 45 height 24
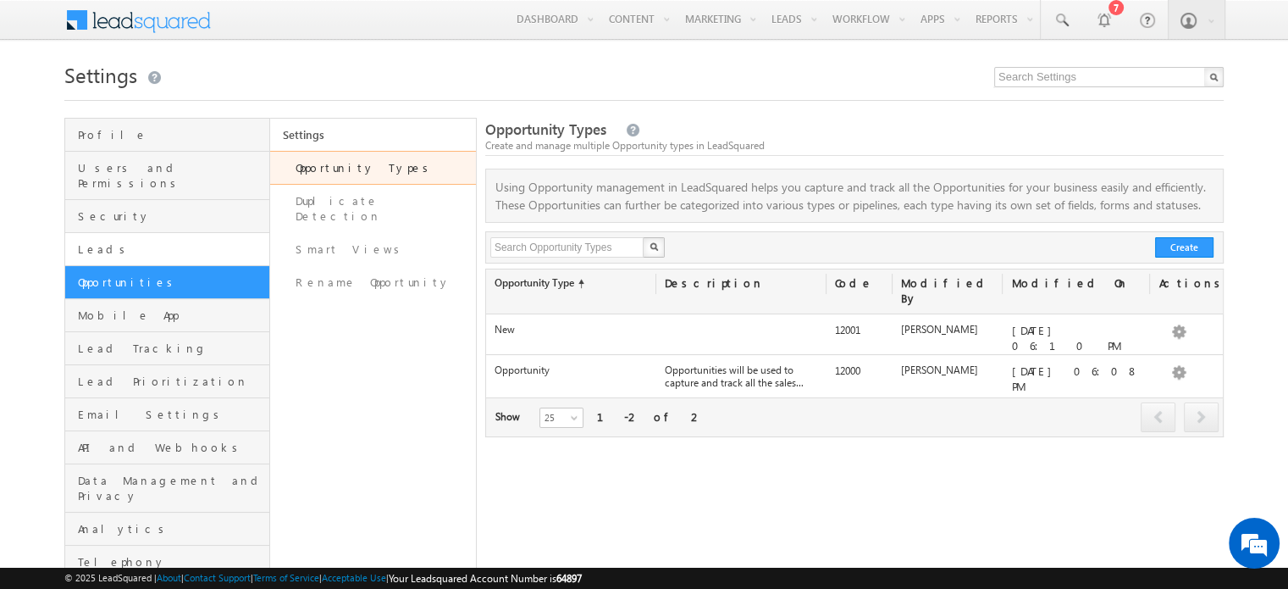
click at [114, 242] on link "Leads" at bounding box center [167, 249] width 204 height 33
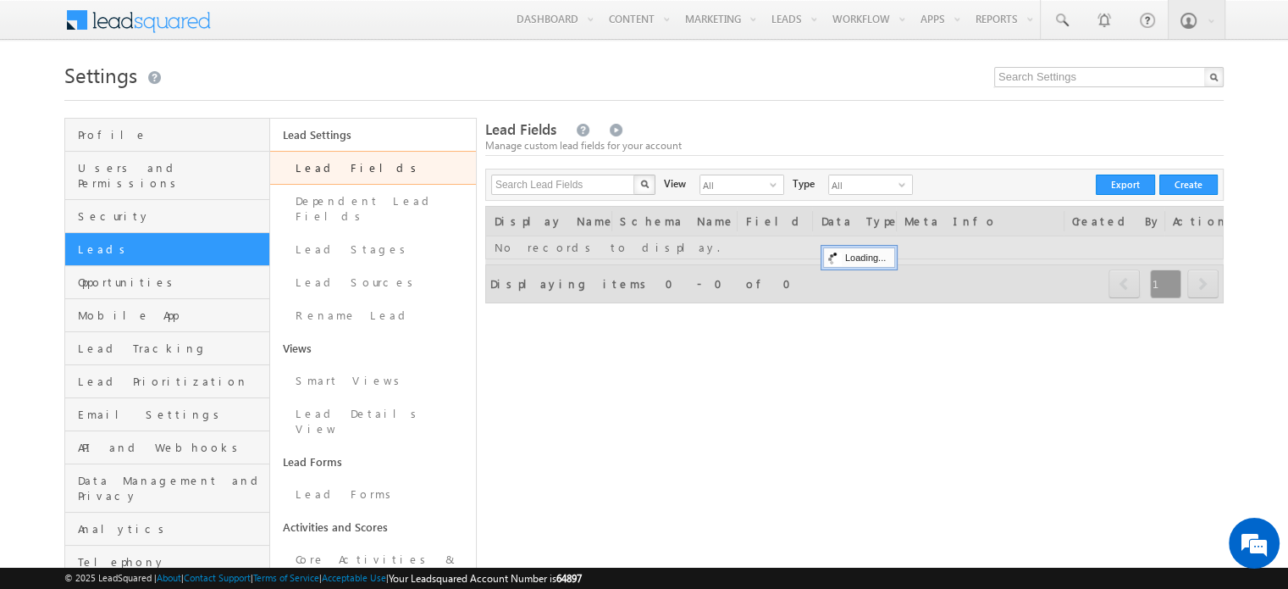
scroll to position [217, 0]
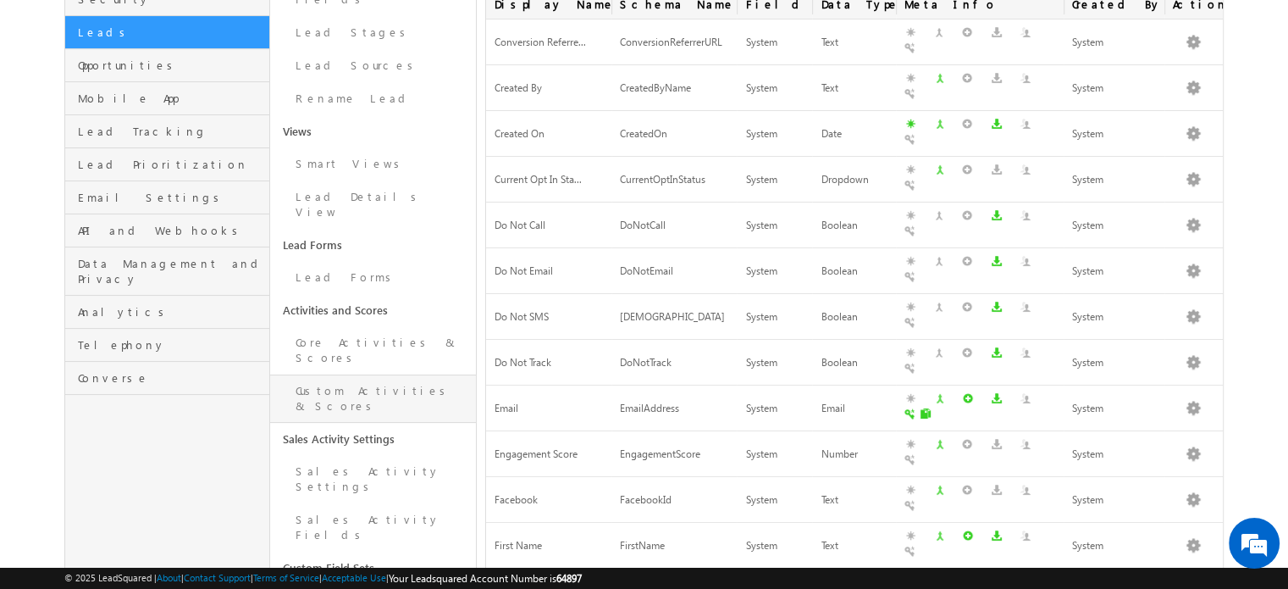
click at [350, 374] on link "Custom Activities & Scores" at bounding box center [372, 398] width 205 height 48
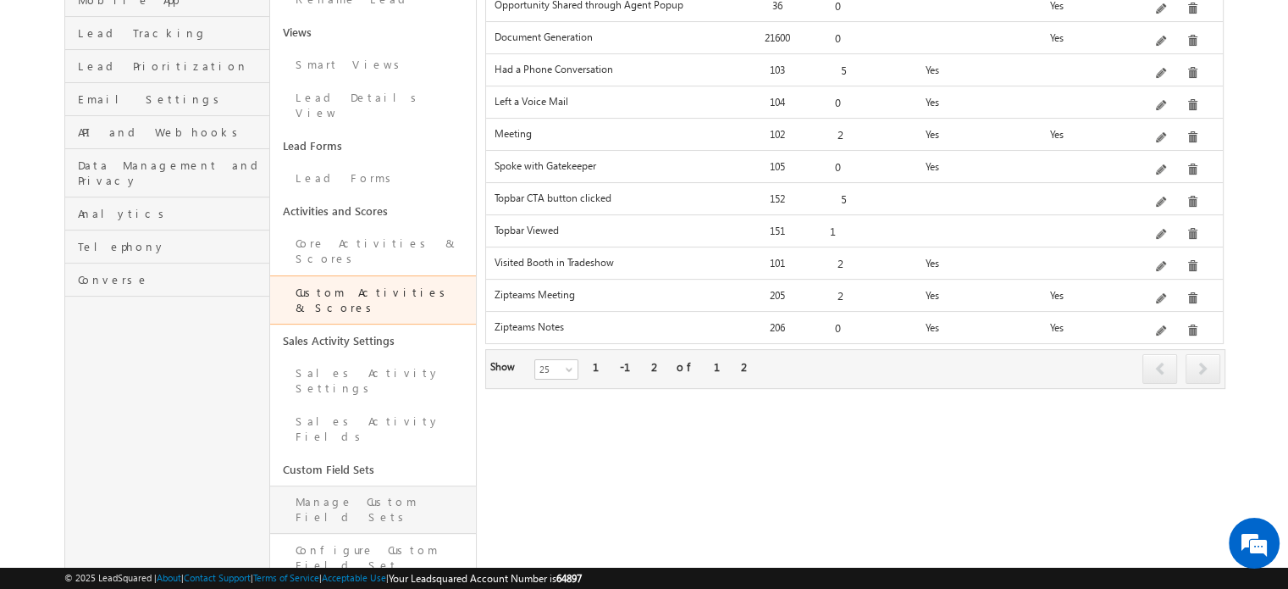
scroll to position [363, 0]
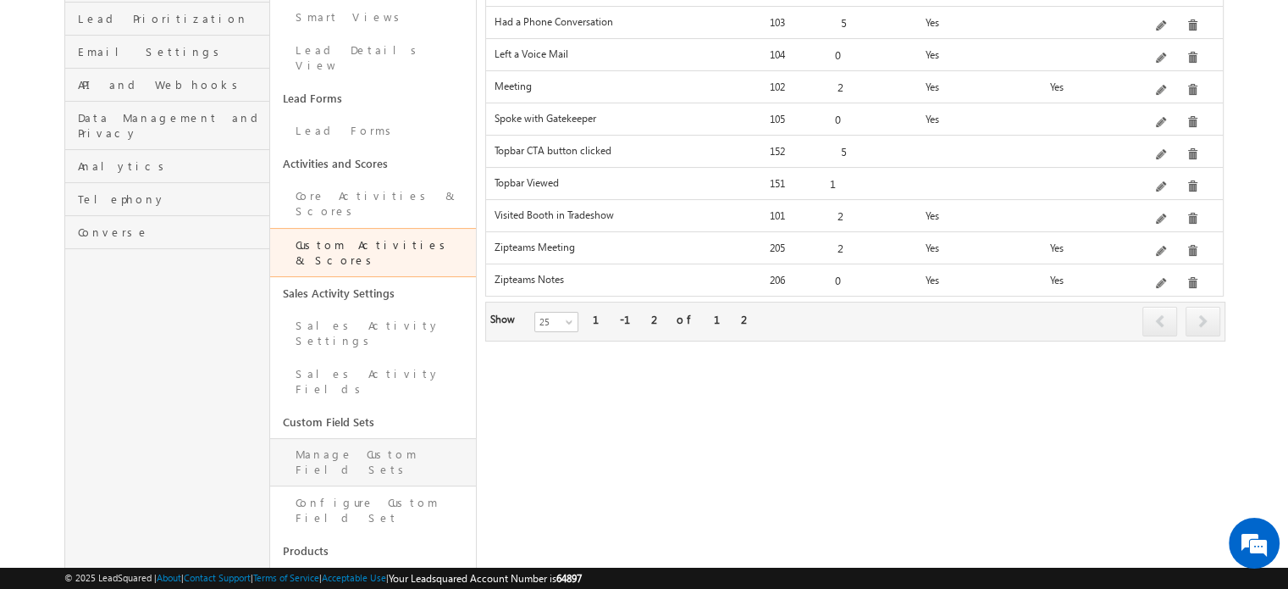
click at [325, 438] on link "Manage Custom Field Sets" at bounding box center [372, 462] width 205 height 48
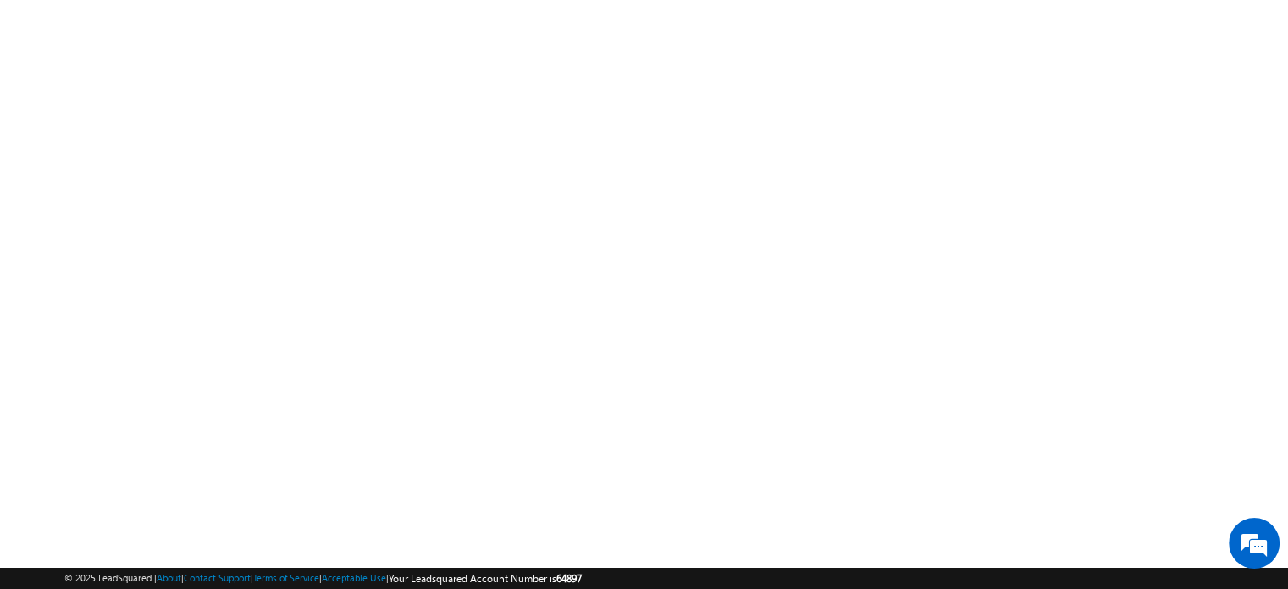
scroll to position [255, 0]
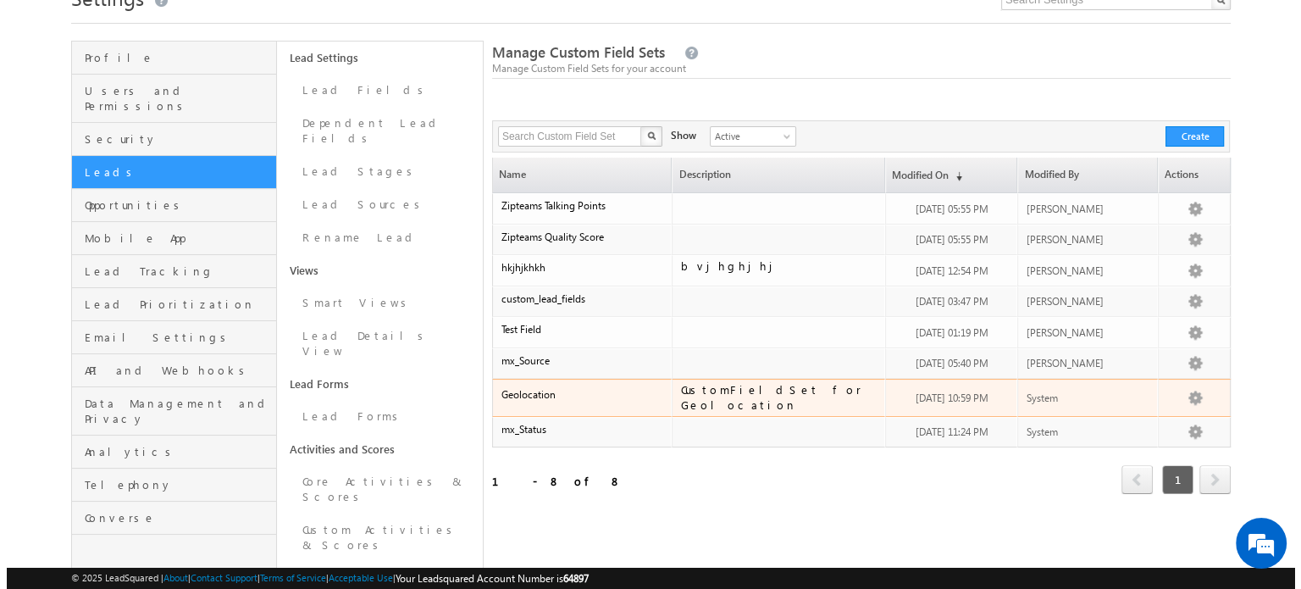
scroll to position [78, 0]
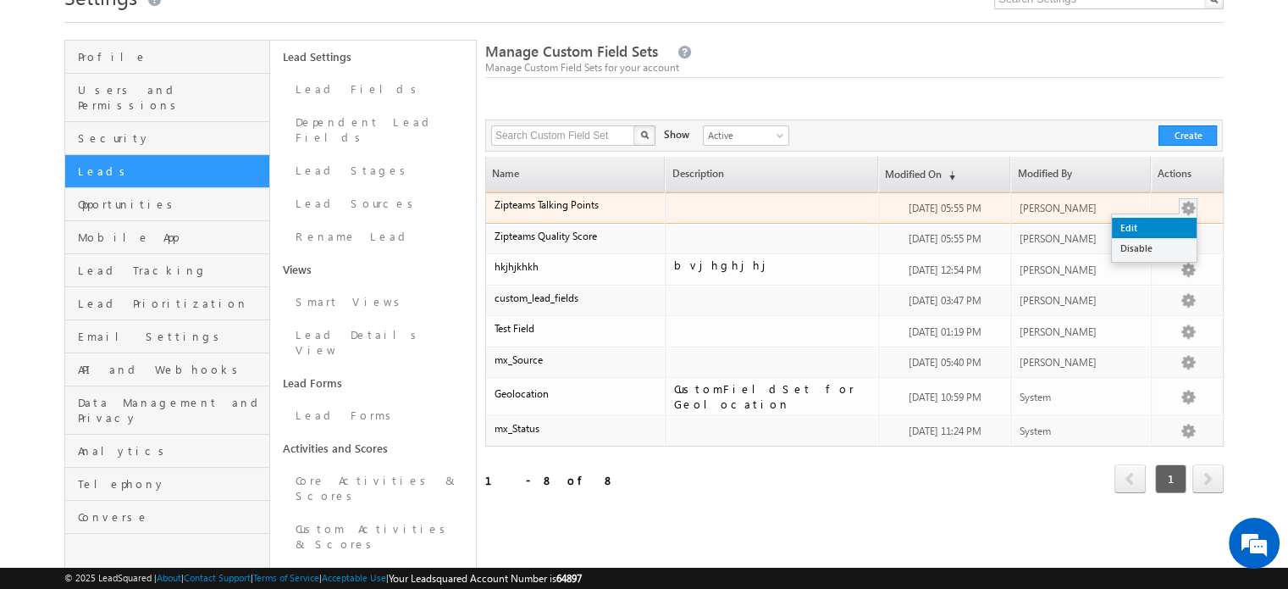
click at [1155, 222] on link "Edit" at bounding box center [1154, 228] width 85 height 20
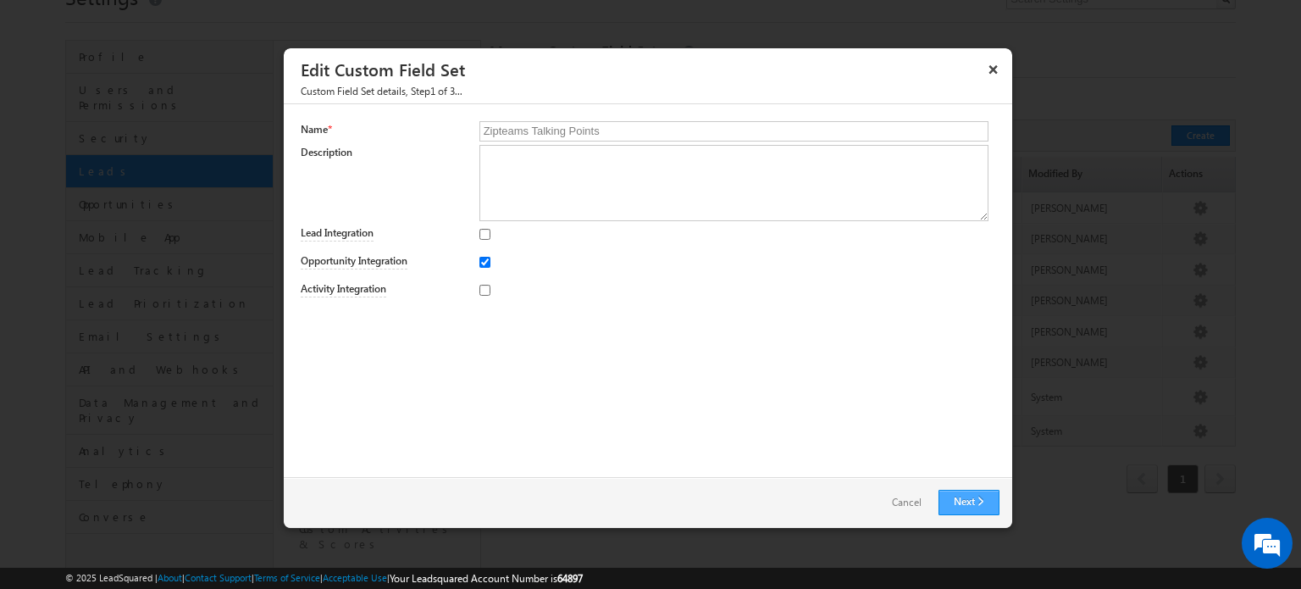
click at [965, 496] on link "Next" at bounding box center [969, 502] width 61 height 25
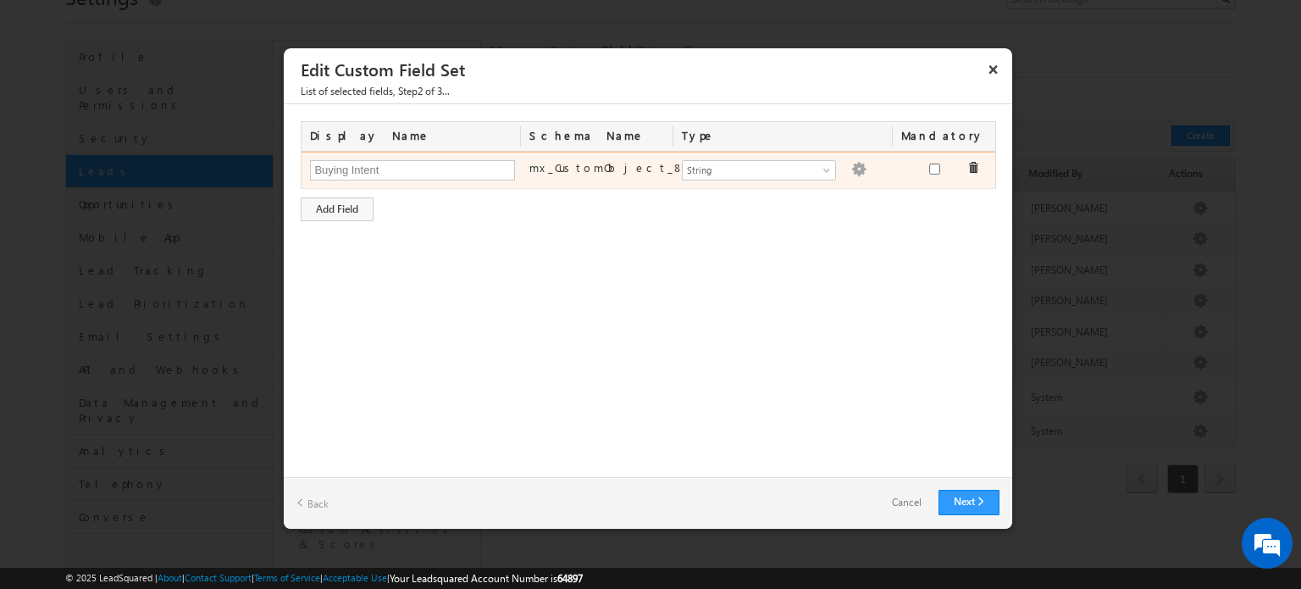
click at [851, 173] on img at bounding box center [858, 169] width 15 height 15
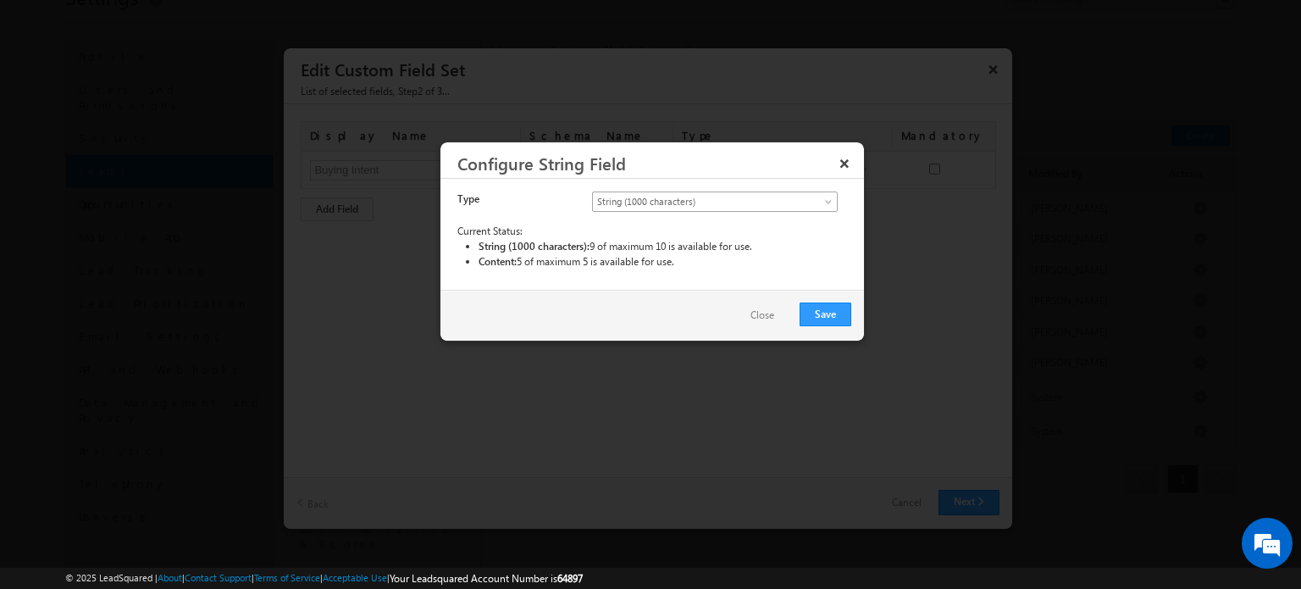
click at [775, 200] on span "String (1000 characters)" at bounding box center [701, 201] width 216 height 15
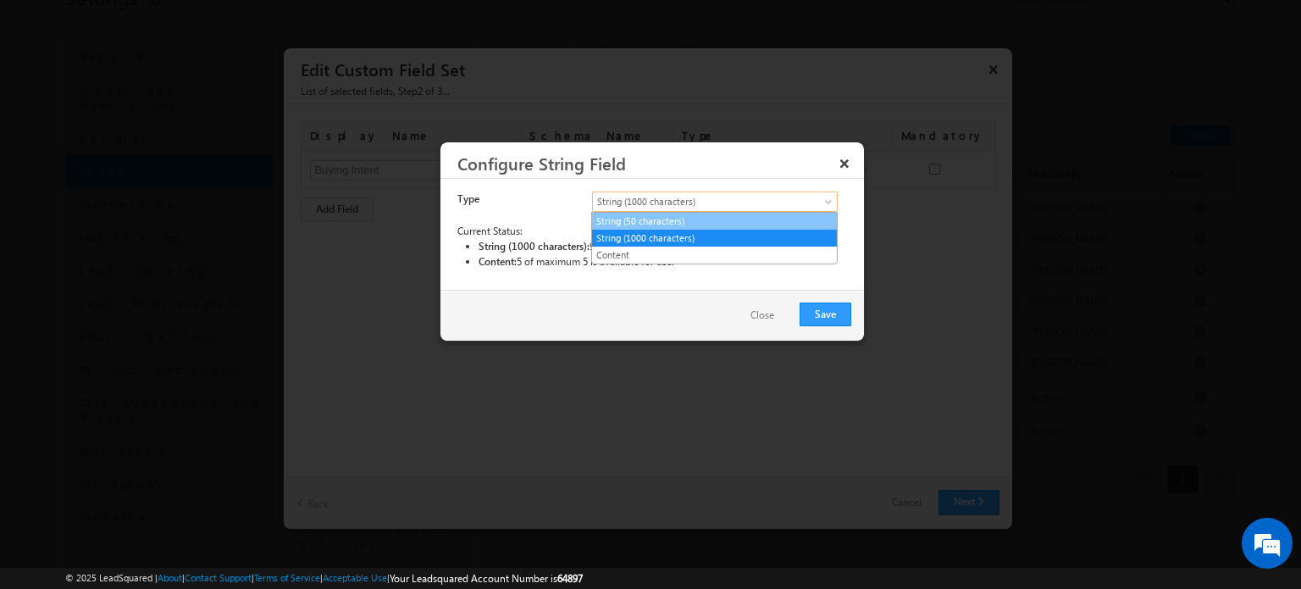
click at [729, 213] on link "String (50 characters)" at bounding box center [714, 220] width 245 height 15
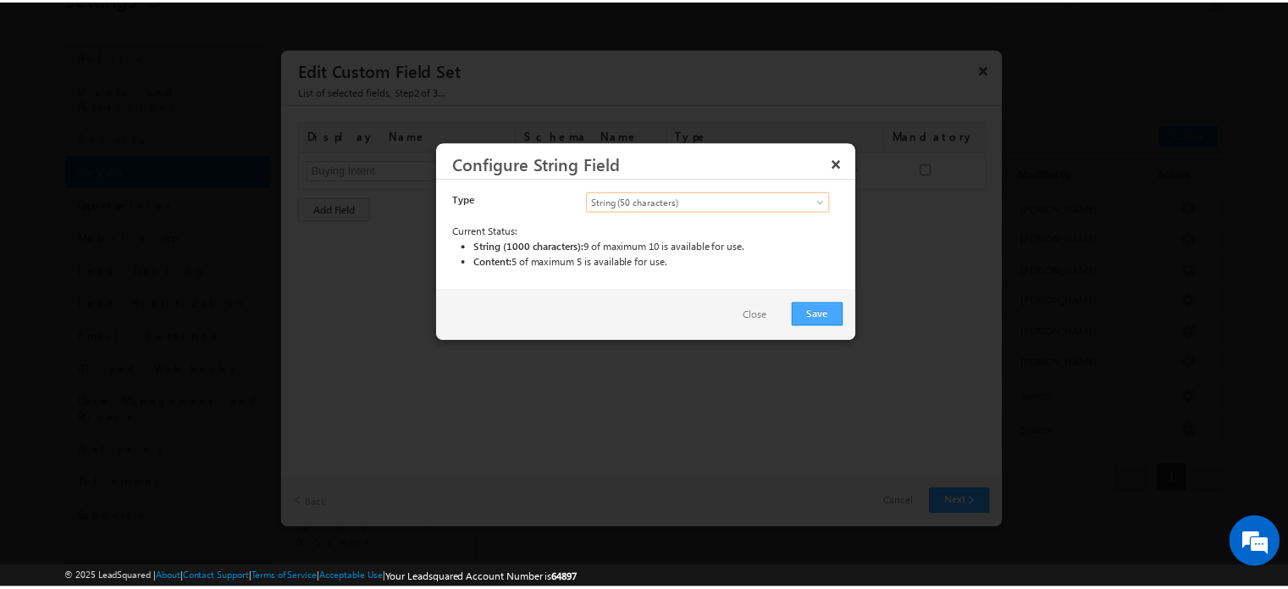
scroll to position [0, 0]
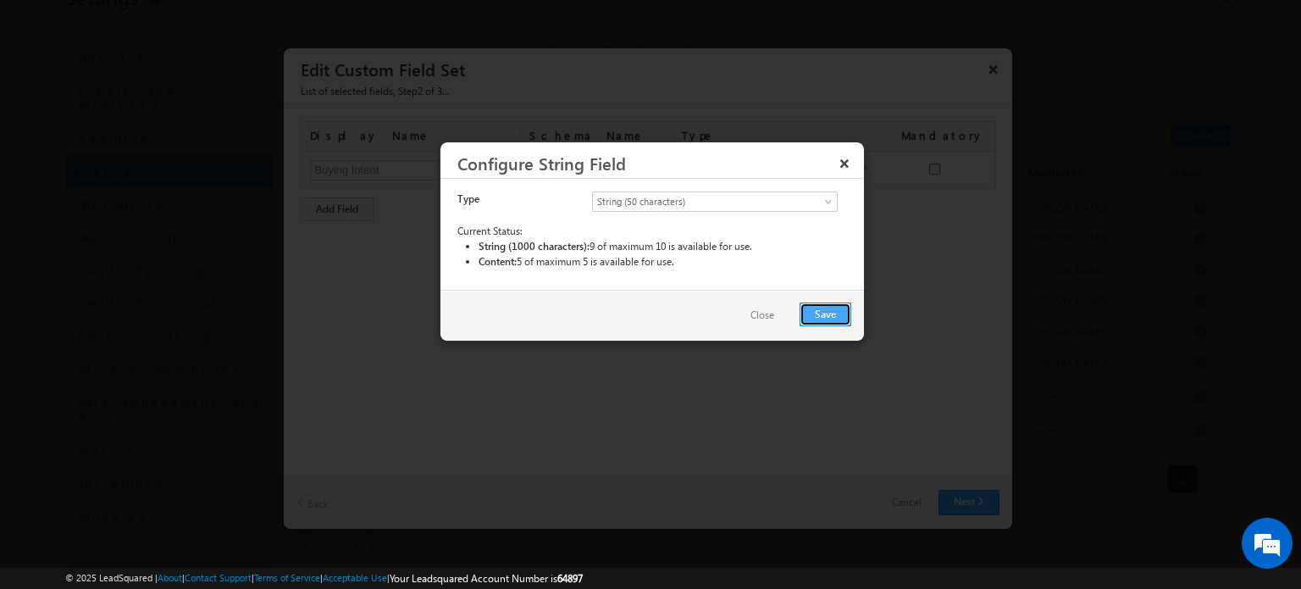
click at [834, 317] on button "Save" at bounding box center [826, 314] width 52 height 24
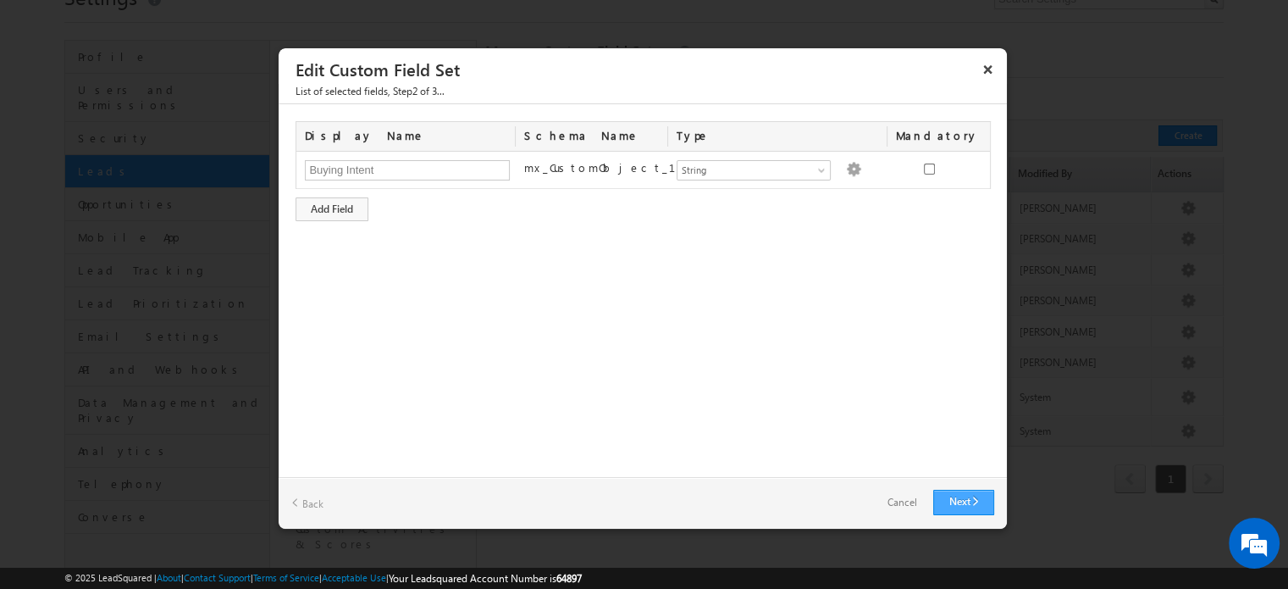
click at [958, 497] on link "Next" at bounding box center [964, 502] width 61 height 25
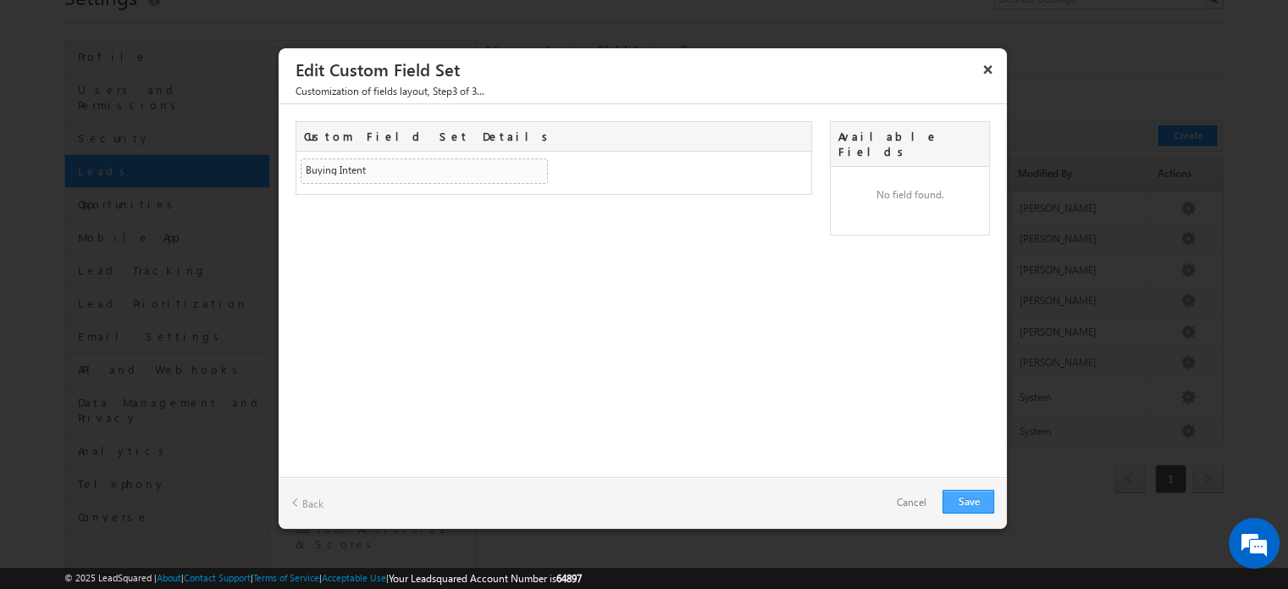
click at [965, 503] on link "Save" at bounding box center [969, 502] width 52 height 24
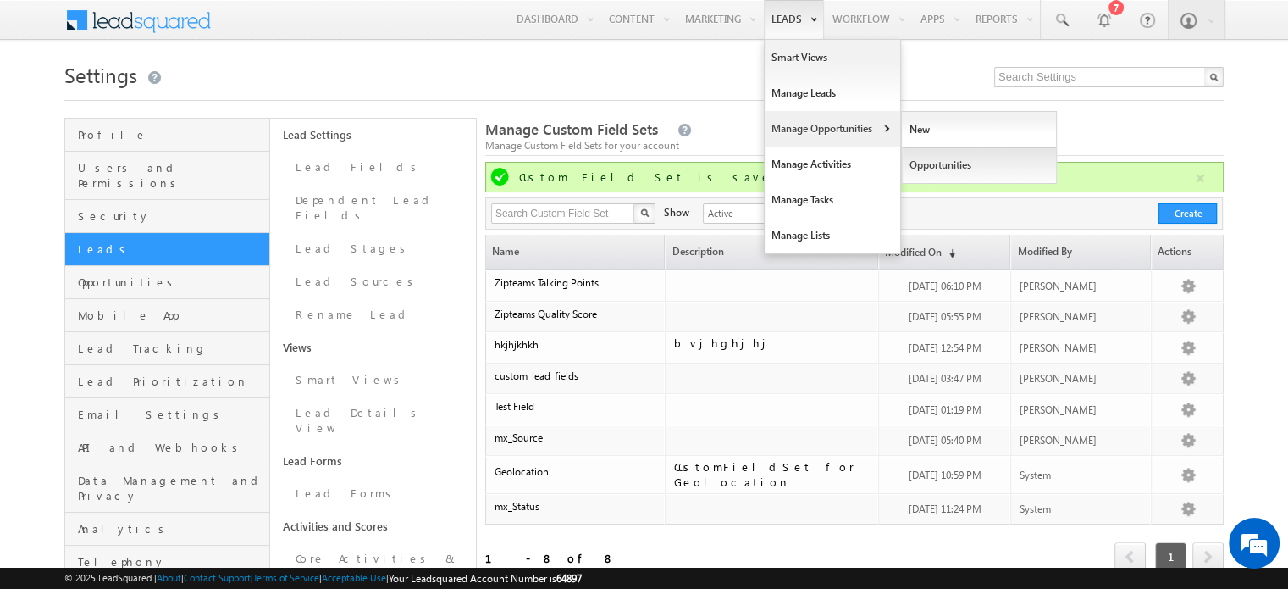
click at [931, 169] on link "Opportunities" at bounding box center [979, 165] width 155 height 36
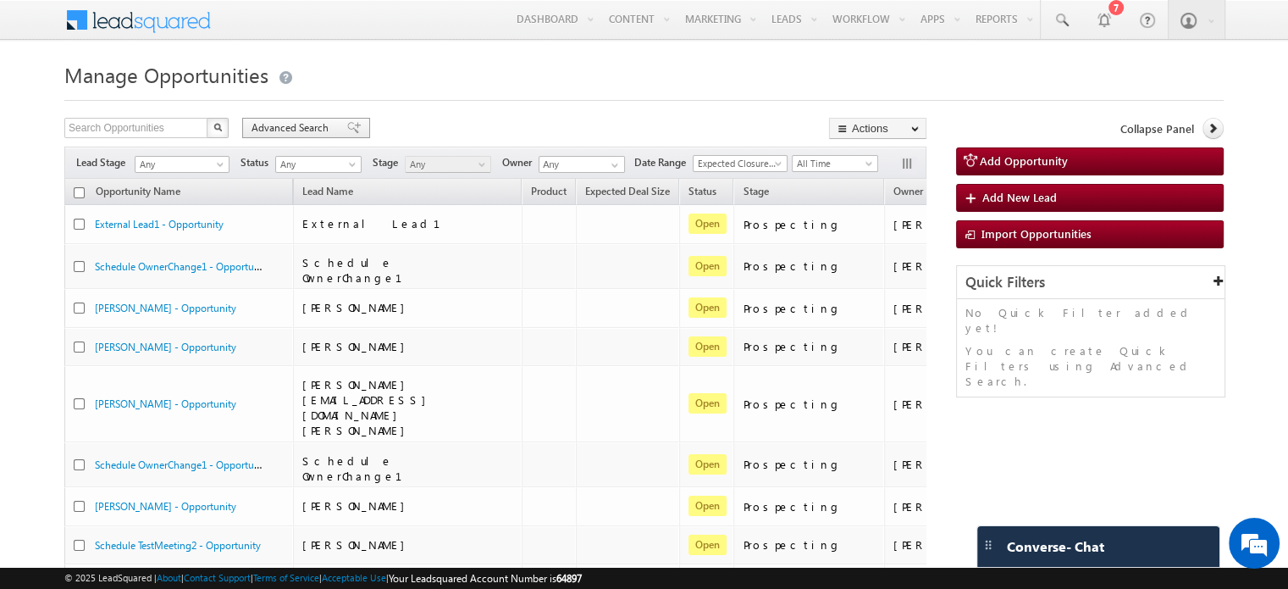
click at [318, 125] on span "Advanced Search" at bounding box center [293, 127] width 82 height 15
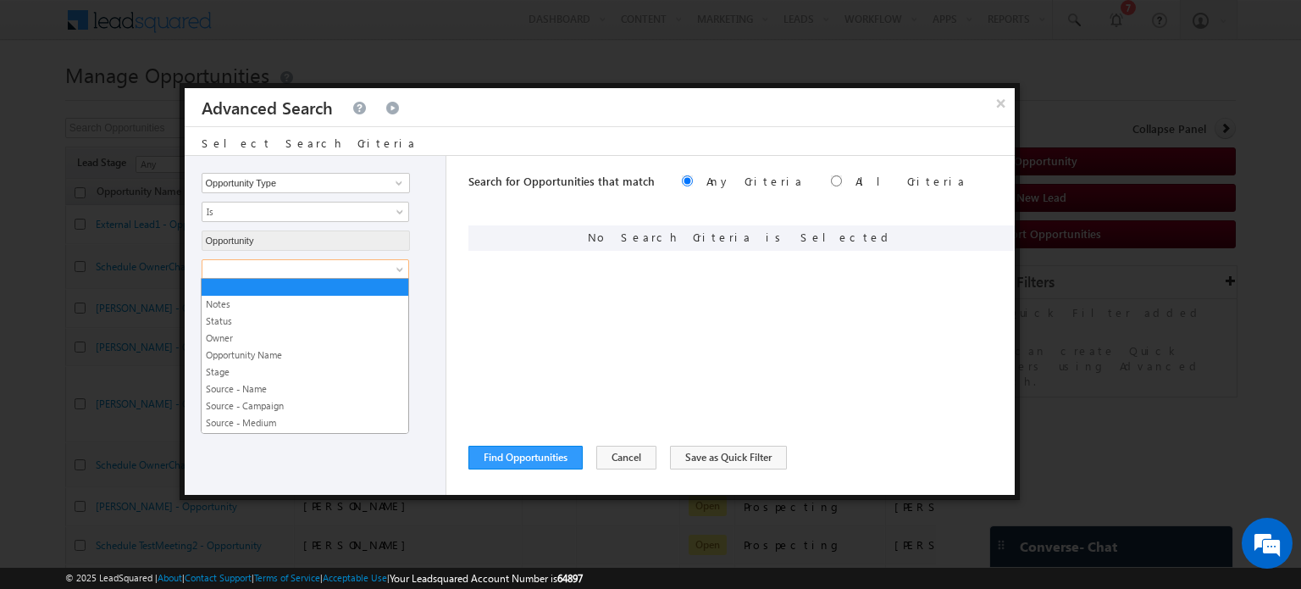
click at [274, 269] on span at bounding box center [294, 269] width 184 height 15
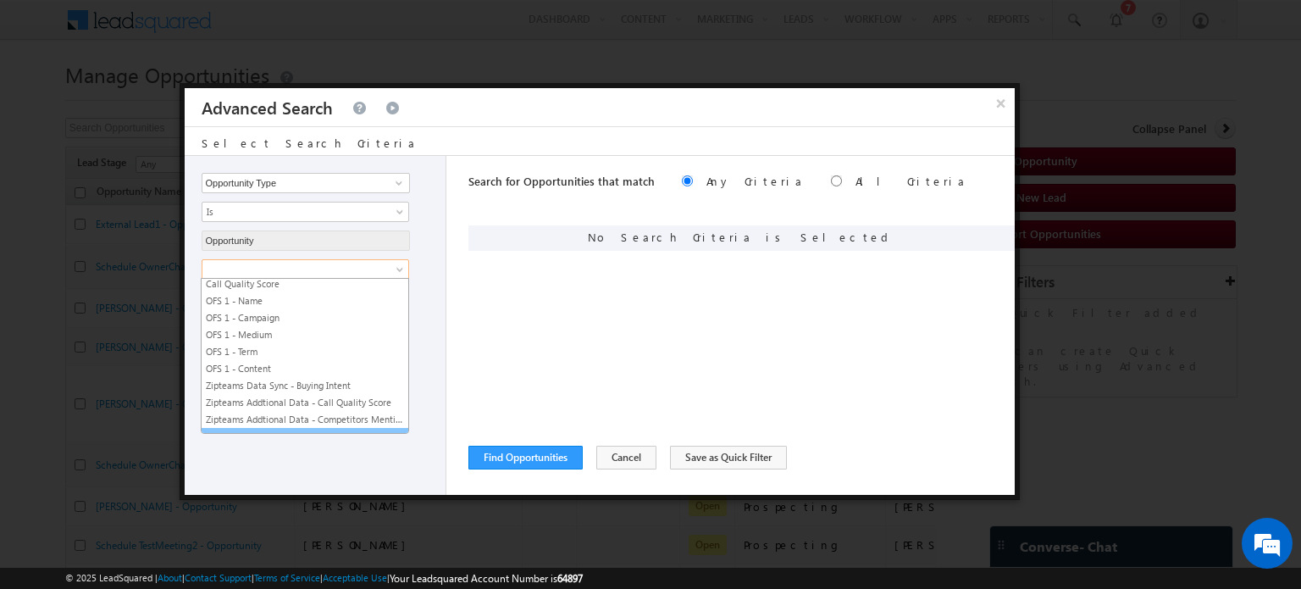
click at [259, 429] on link "New Custom FIeld - Buying Intent" at bounding box center [305, 436] width 207 height 15
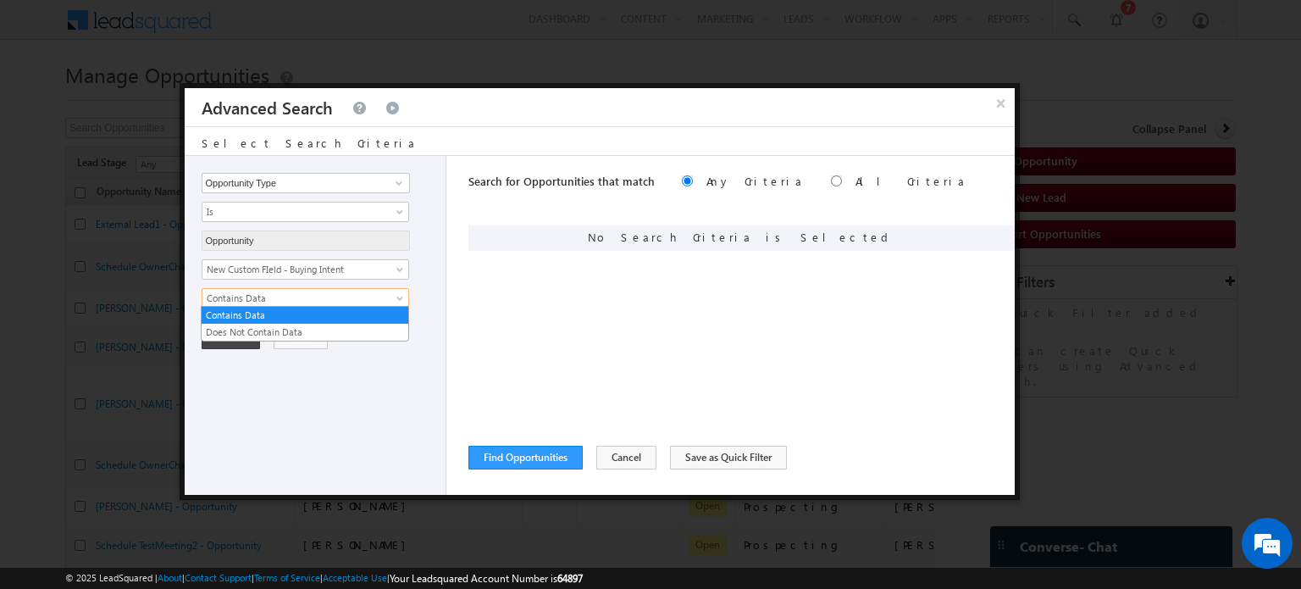
click at [322, 296] on span "Contains Data" at bounding box center [294, 298] width 184 height 15
click at [993, 103] on button "×" at bounding box center [1001, 103] width 28 height 30
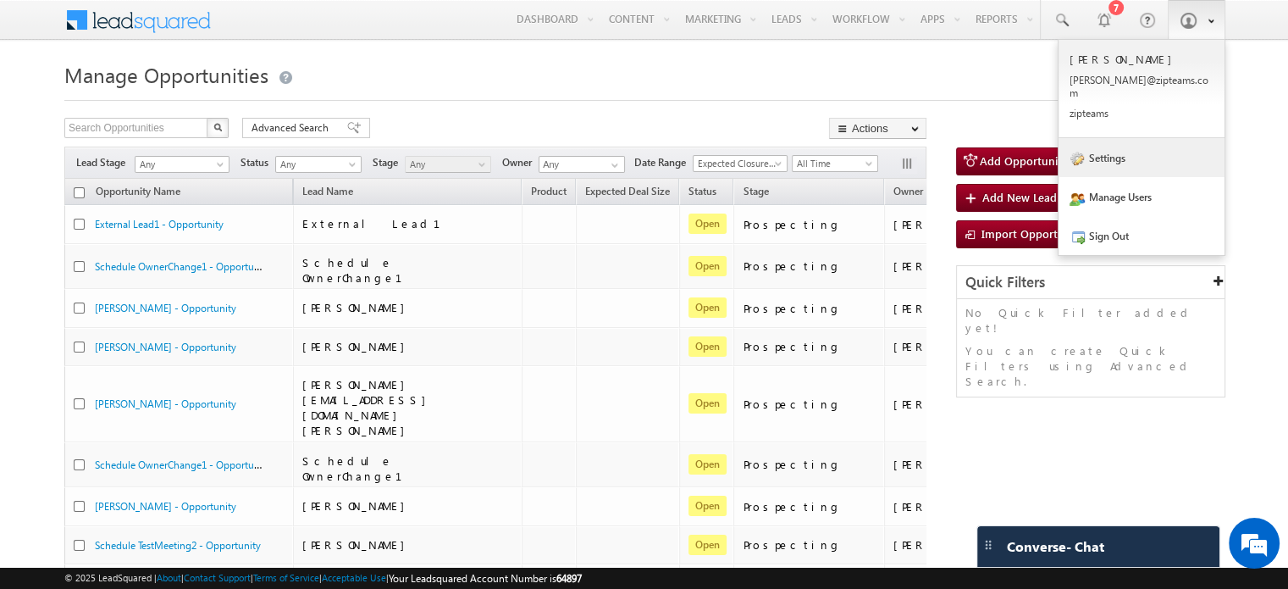
click at [1107, 155] on link "Settings" at bounding box center [1142, 157] width 166 height 39
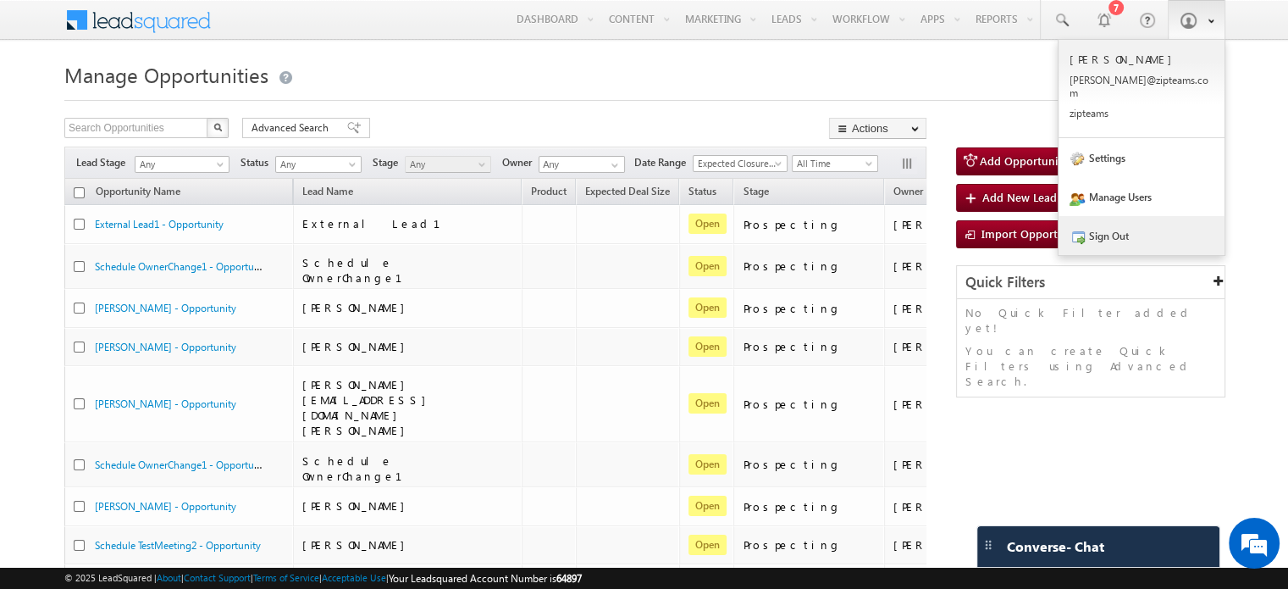
click at [1100, 223] on link "Sign Out" at bounding box center [1142, 235] width 166 height 39
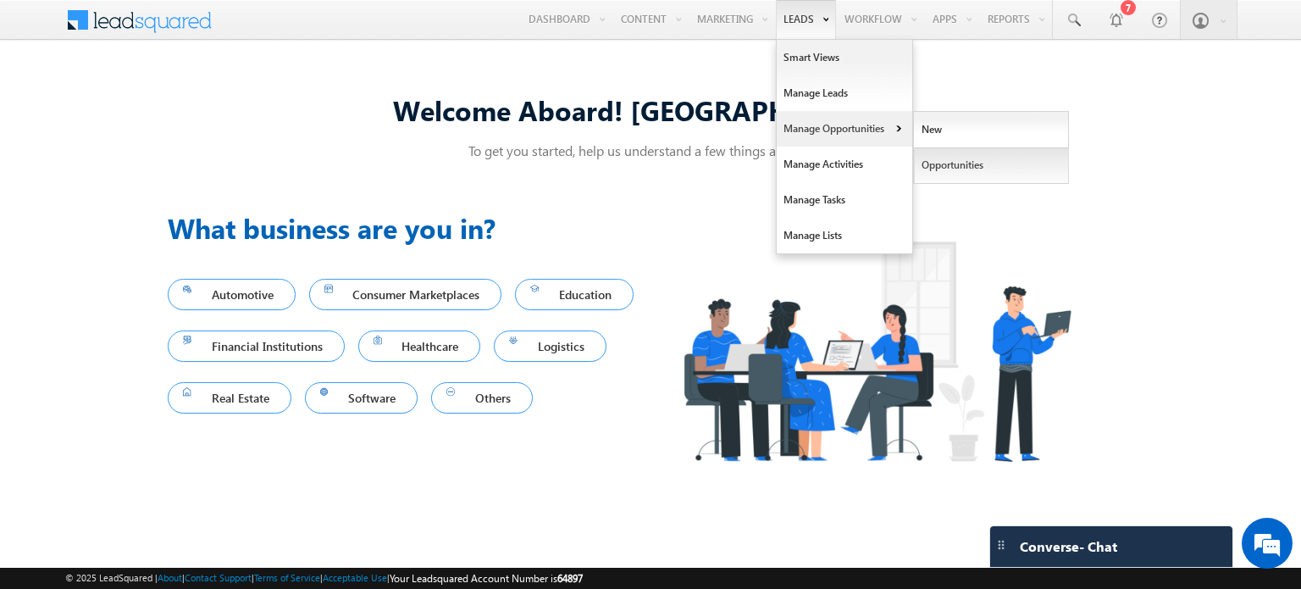
click at [972, 165] on link "Opportunities" at bounding box center [991, 165] width 155 height 36
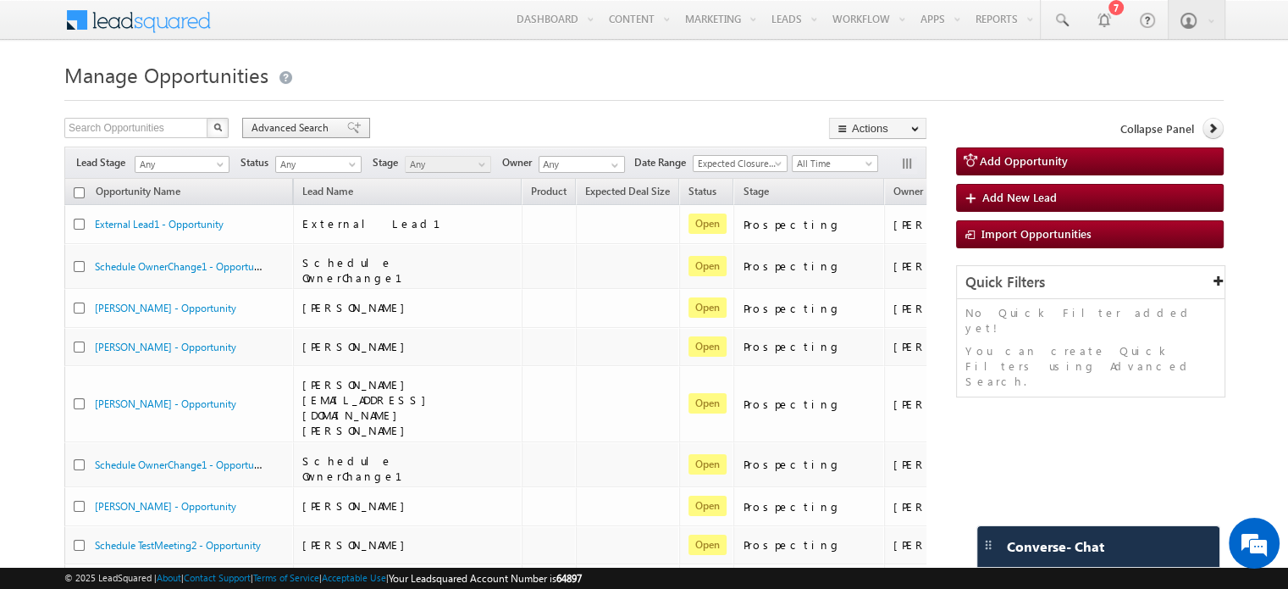
click at [312, 121] on span "Advanced Search" at bounding box center [293, 127] width 82 height 15
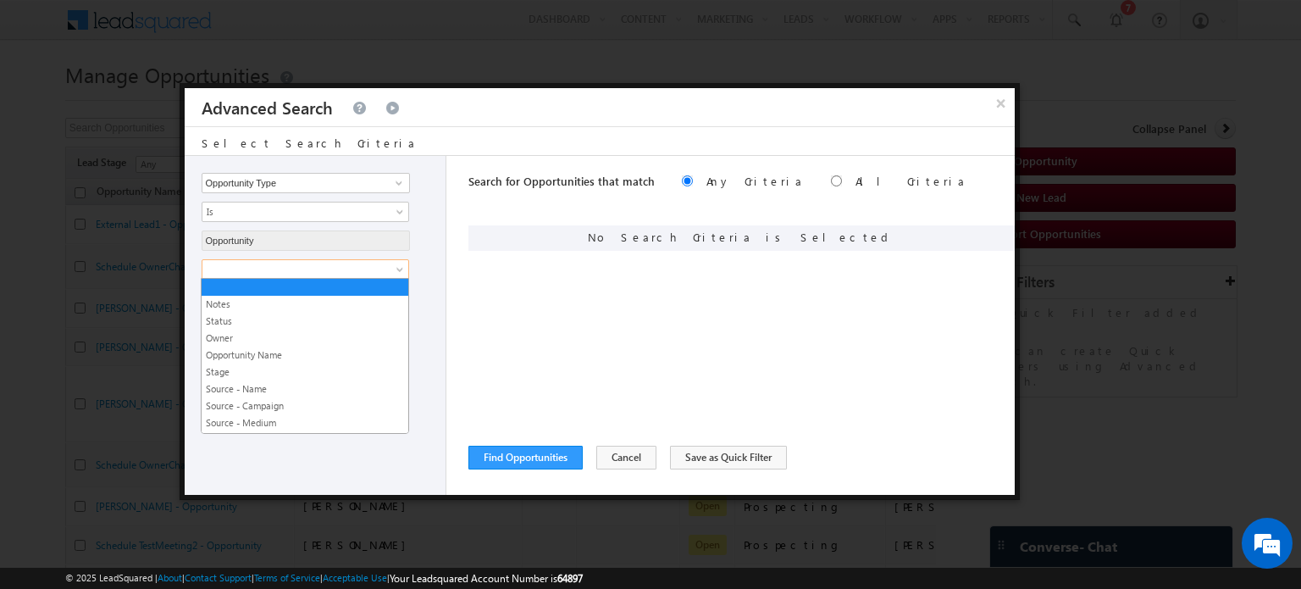
click at [312, 274] on span at bounding box center [294, 269] width 184 height 15
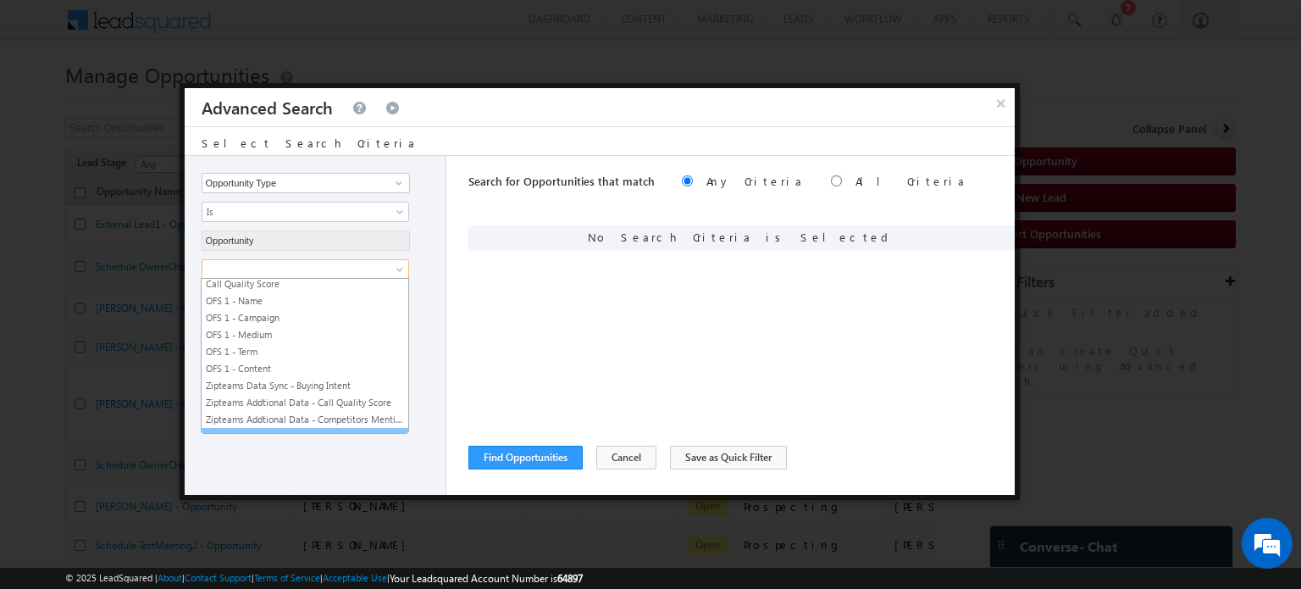
click at [276, 429] on link "New Custom FIeld - Buying Intent" at bounding box center [305, 436] width 207 height 15
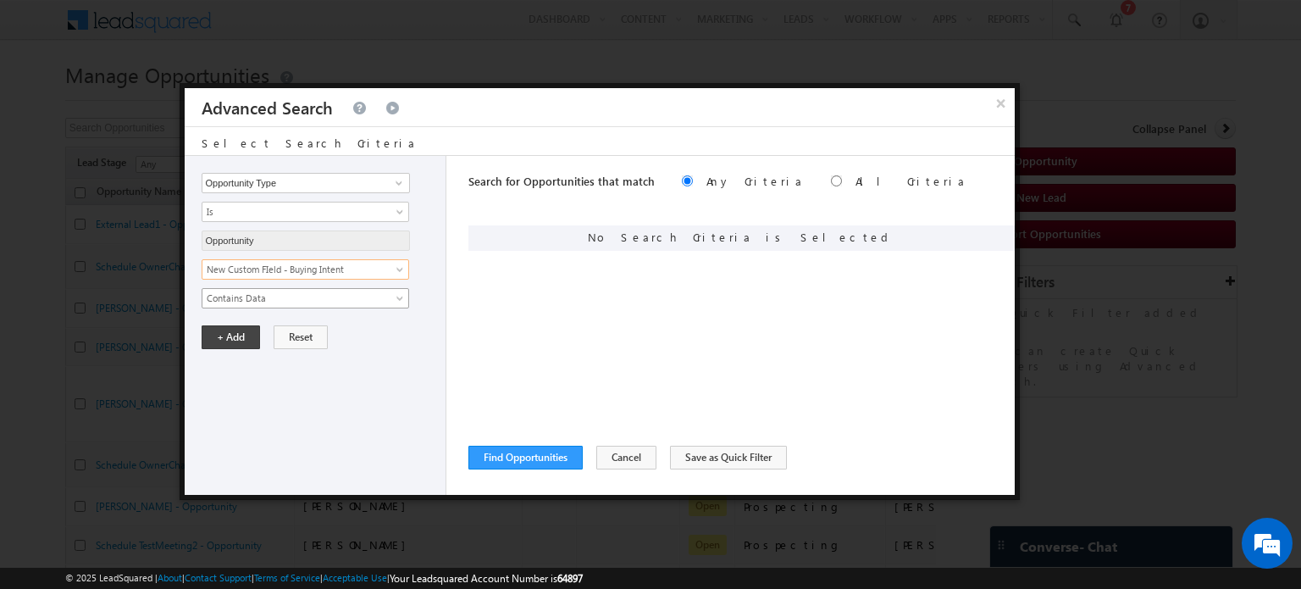
click at [281, 291] on span "Contains Data" at bounding box center [294, 298] width 184 height 15
click at [332, 400] on div "Opportunity Type Lead Owner Sales Group Prospect Id Address 1 Address 2 Alterna…" at bounding box center [316, 325] width 263 height 339
click at [261, 219] on link "Is" at bounding box center [306, 212] width 208 height 20
click at [244, 224] on link "Is" at bounding box center [305, 229] width 207 height 15
click at [268, 189] on input "Opportunity Type" at bounding box center [306, 183] width 208 height 20
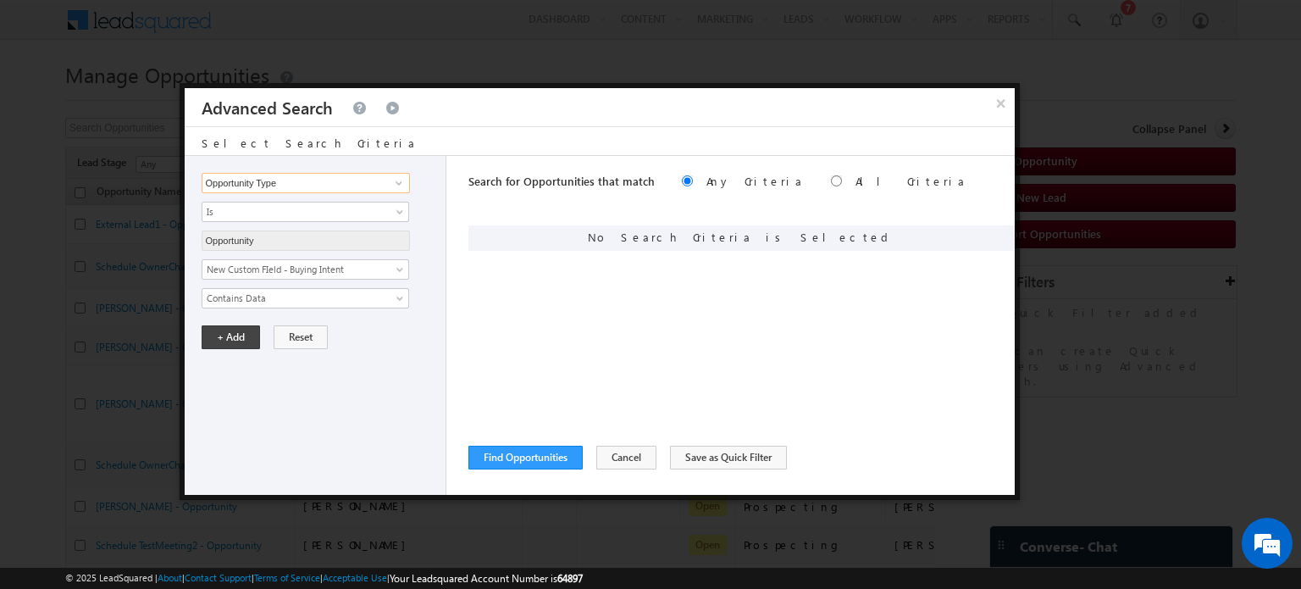
click at [313, 175] on input "Opportunity Type" at bounding box center [306, 183] width 208 height 20
click at [400, 179] on span at bounding box center [399, 183] width 14 height 14
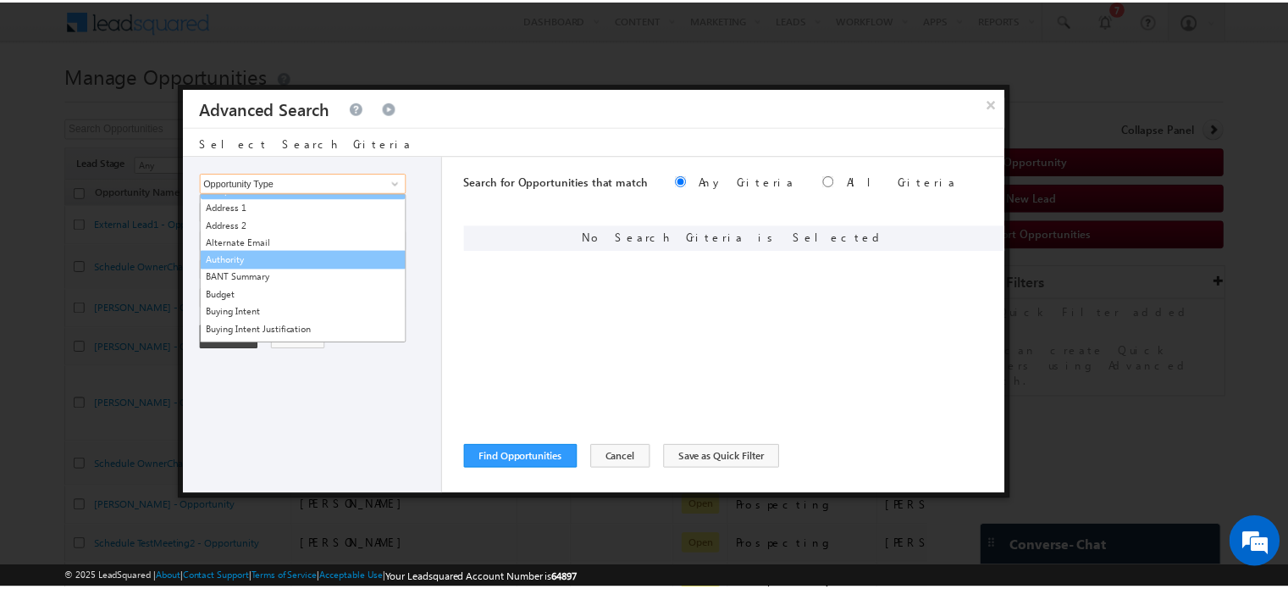
scroll to position [0, 0]
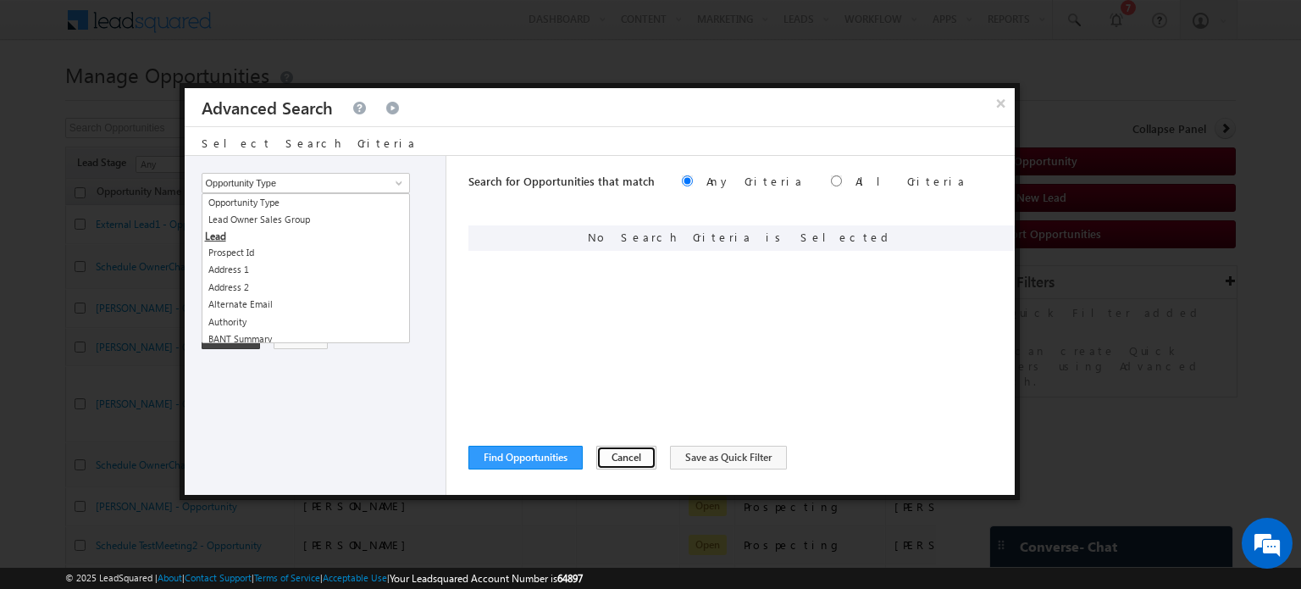
click at [612, 457] on button "Cancel" at bounding box center [626, 458] width 60 height 24
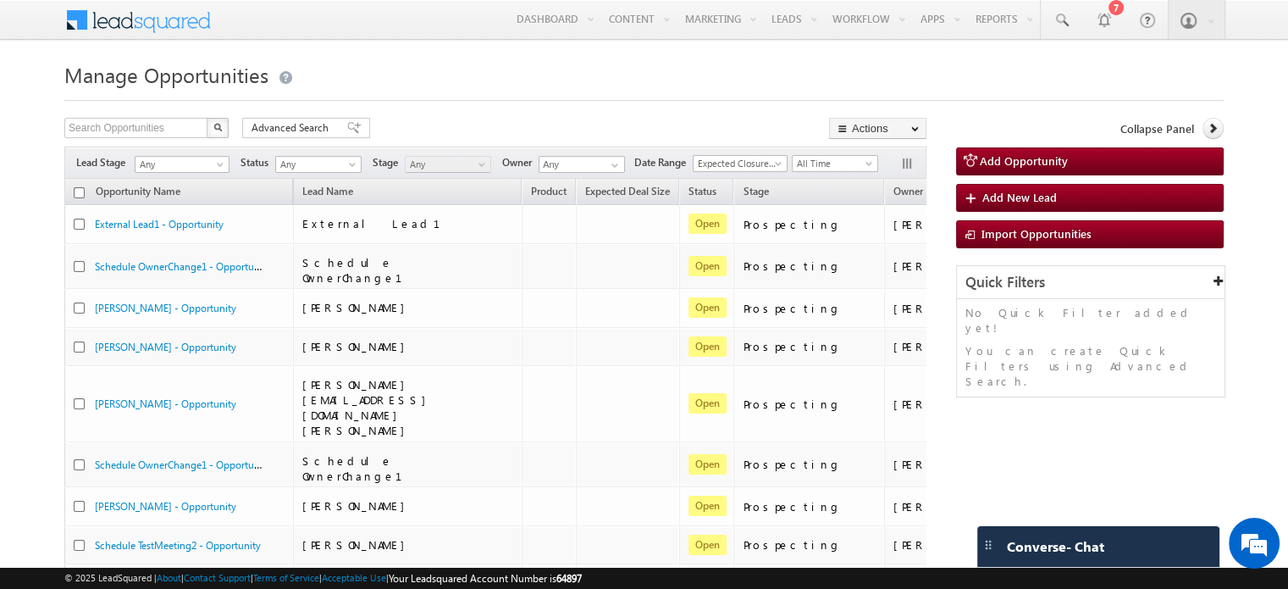
click at [572, 66] on h1 "Manage Opportunities" at bounding box center [644, 73] width 1160 height 33
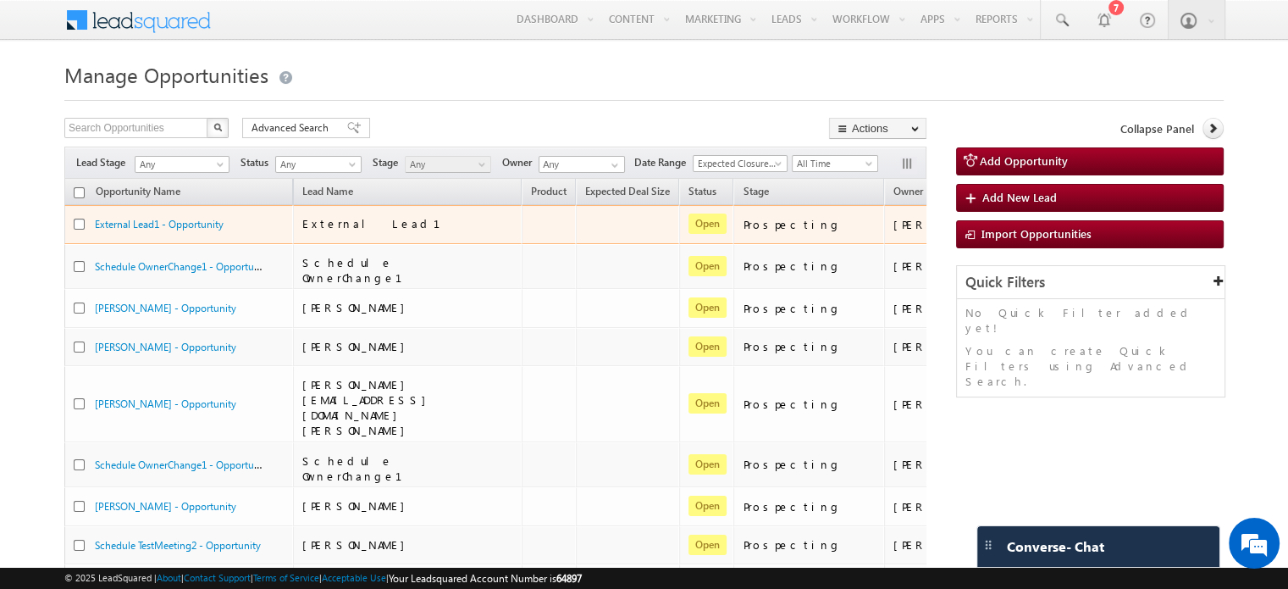
scroll to position [0, 35]
